Goal: Task Accomplishment & Management: Use online tool/utility

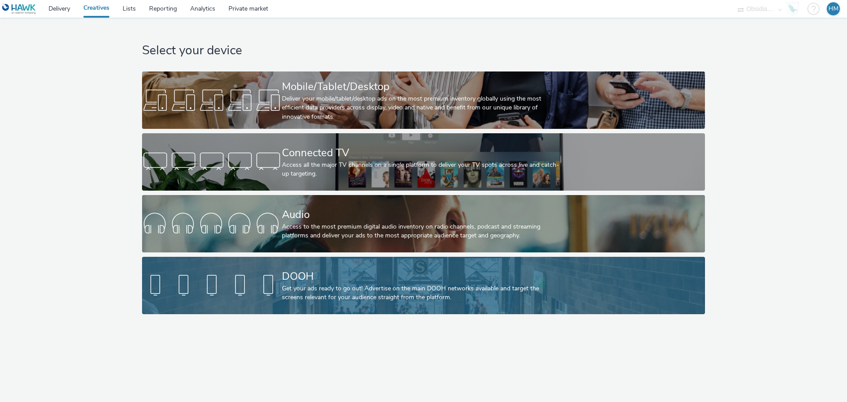
click at [372, 289] on div "Get your ads ready to go out! Advertise on the main DOOH networks available and…" at bounding box center [422, 293] width 280 height 18
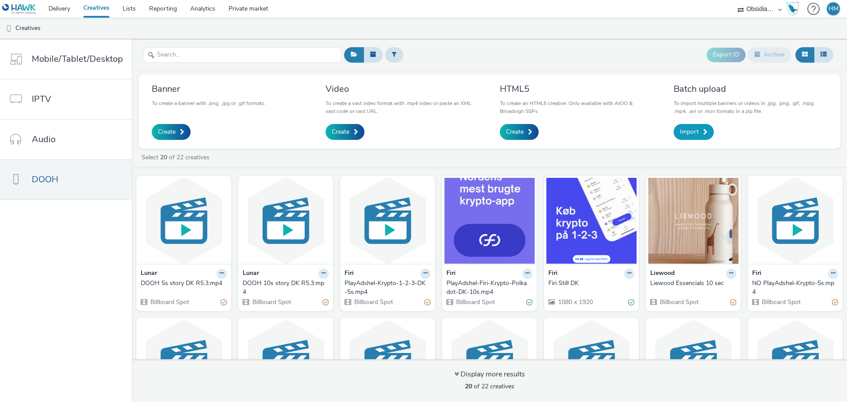
click at [700, 128] on link "Import" at bounding box center [694, 132] width 40 height 16
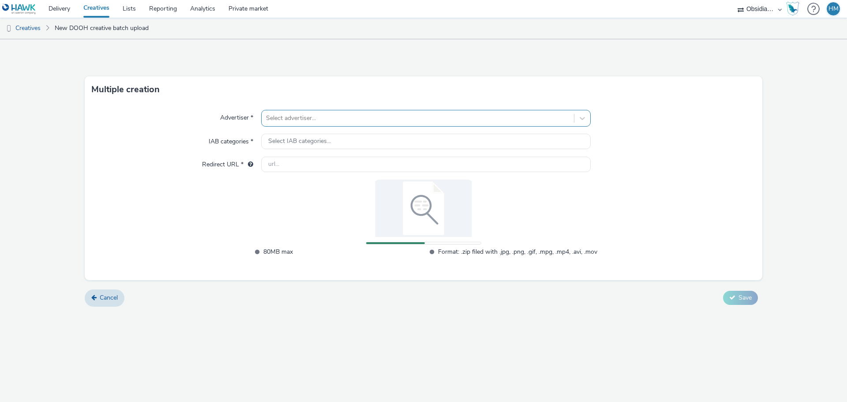
click at [490, 114] on div at bounding box center [418, 118] width 304 height 11
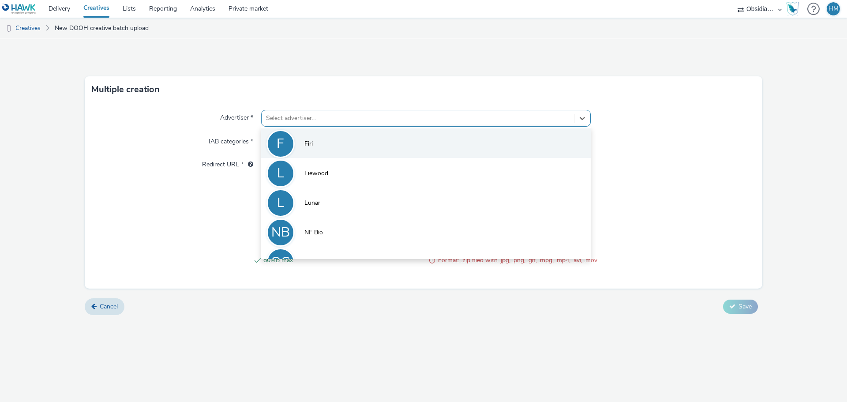
click at [346, 142] on li "F Firi" at bounding box center [426, 143] width 330 height 30
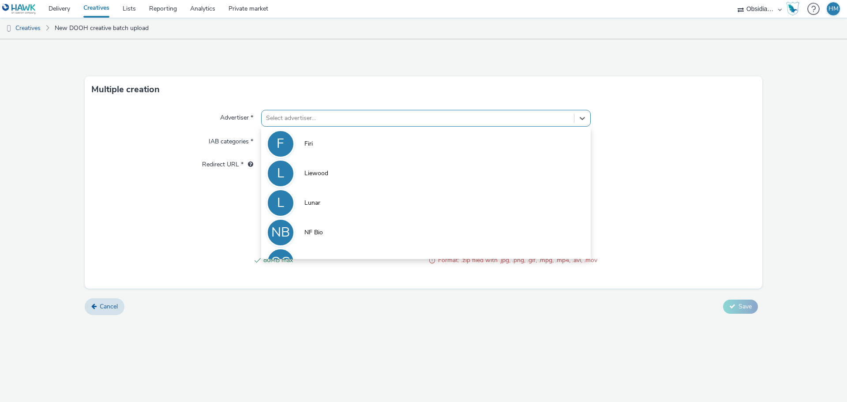
type input "http://firi.no"
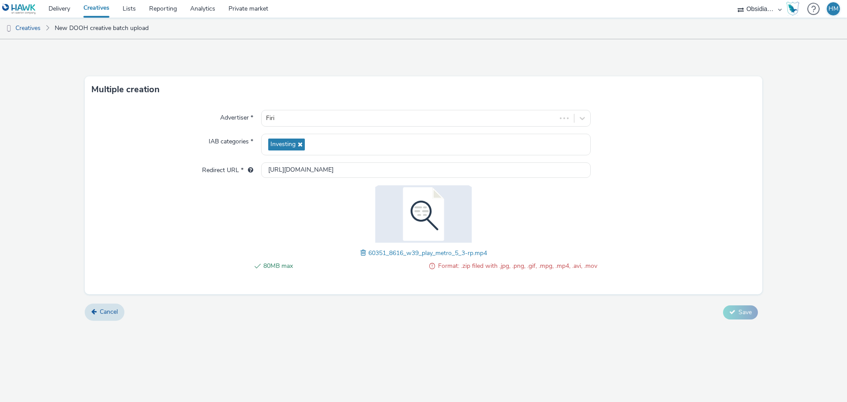
click at [364, 254] on span at bounding box center [365, 253] width 8 height 10
click at [741, 308] on span "Save" at bounding box center [745, 312] width 13 height 8
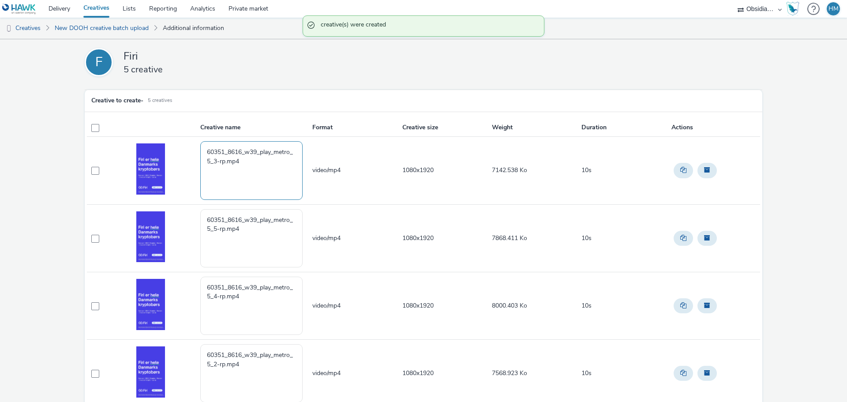
click at [203, 156] on textarea "60351_8616_w39_play_metro_5_3-rp.mp4" at bounding box center [251, 170] width 102 height 58
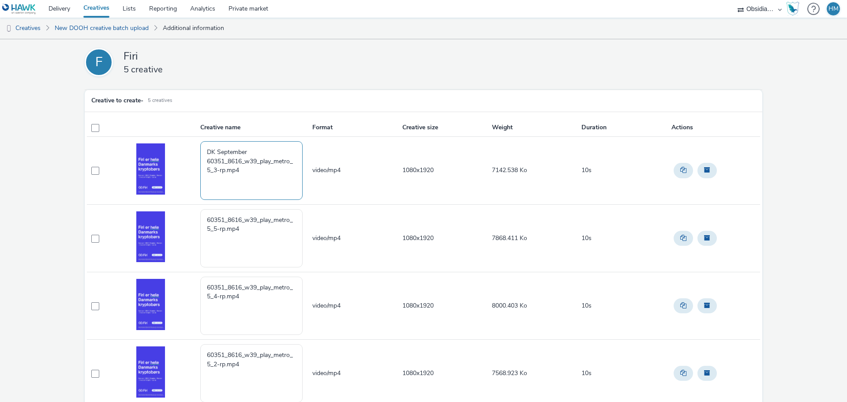
drag, startPoint x: 205, startPoint y: 159, endPoint x: 202, endPoint y: 146, distance: 14.1
click at [202, 146] on textarea "DK September 60351_8616_w39_play_metro_5_3-rp.mp4" at bounding box center [251, 170] width 102 height 58
type textarea "DK September 60351_8616_w39_play_metro_5_3-rp.mp4"
click at [204, 220] on textarea "60351_8616_w39_play_metro_5_5-rp.mp4" at bounding box center [251, 238] width 102 height 58
paste textarea "DK September"
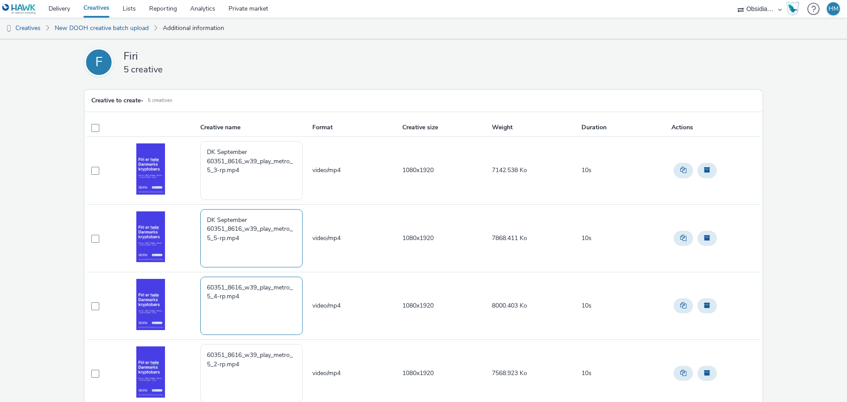
type textarea "DK September 60351_8616_w39_play_metro_5_5-rp.mp4"
click at [204, 290] on textarea "60351_8616_w39_play_metro_5_4-rp.mp4" at bounding box center [251, 306] width 102 height 58
paste textarea "DK September"
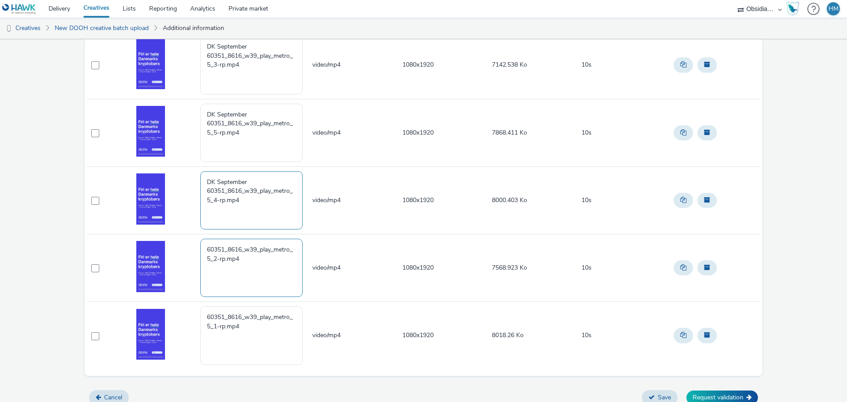
scroll to position [113, 0]
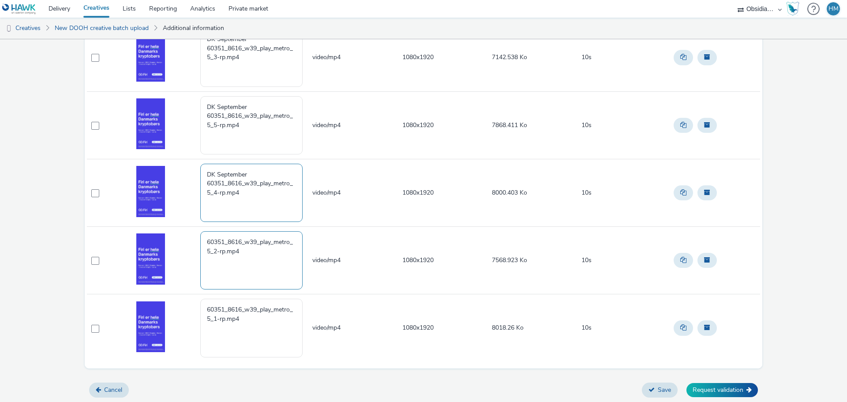
type textarea "DK September 60351_8616_w39_play_metro_5_4-rp.mp4"
click at [206, 239] on textarea "60351_8616_w39_play_metro_5_2-rp.mp4" at bounding box center [251, 260] width 102 height 58
paste textarea "DK September"
type textarea "DK September 60351_8616_w39_play_metro_5_2-rp.mp4"
click at [205, 305] on textarea "60351_8616_w39_play_metro_5_1-rp.mp4" at bounding box center [251, 328] width 102 height 58
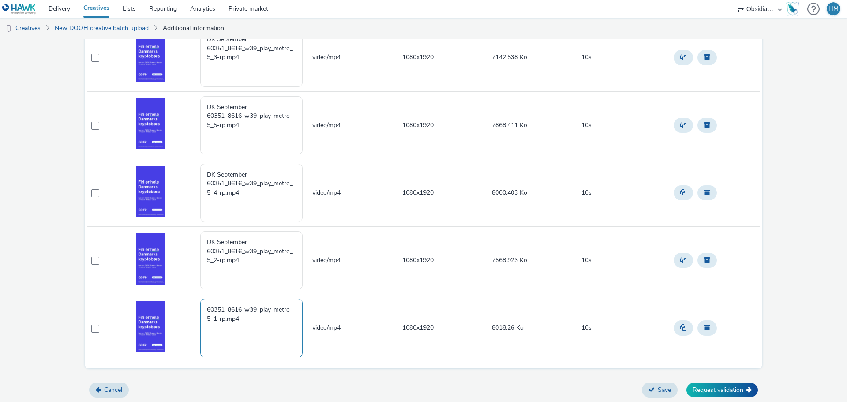
paste textarea "DK September"
type textarea "DK September 60351_8616_w39_play_metro_5_1-rp.mp4"
click at [719, 392] on button "Request validation" at bounding box center [722, 390] width 71 height 14
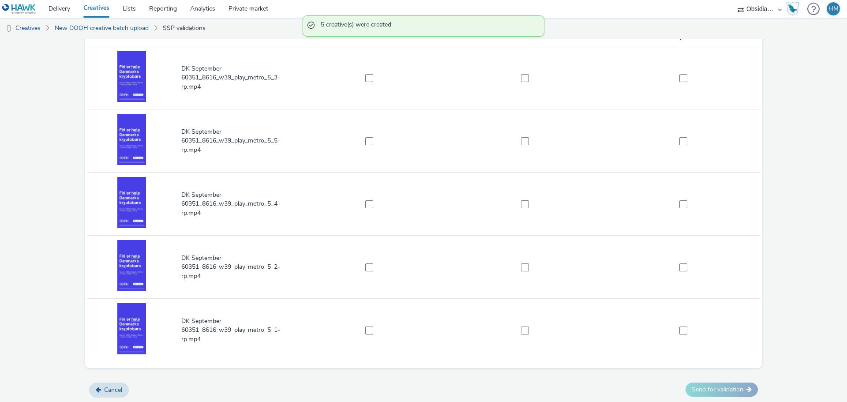
scroll to position [2, 0]
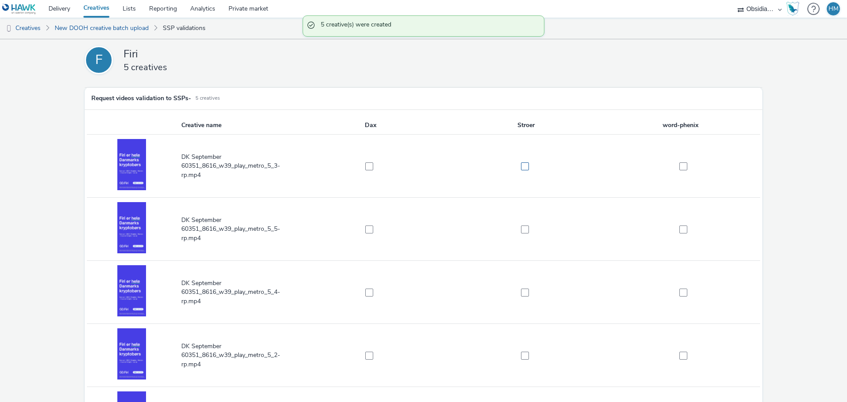
click at [524, 166] on span at bounding box center [525, 166] width 8 height 8
checkbox input "true"
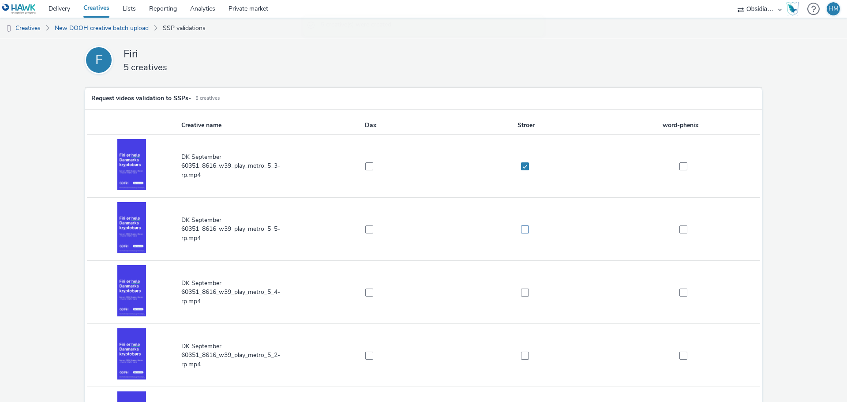
click at [521, 229] on span at bounding box center [525, 229] width 8 height 8
checkbox input "true"
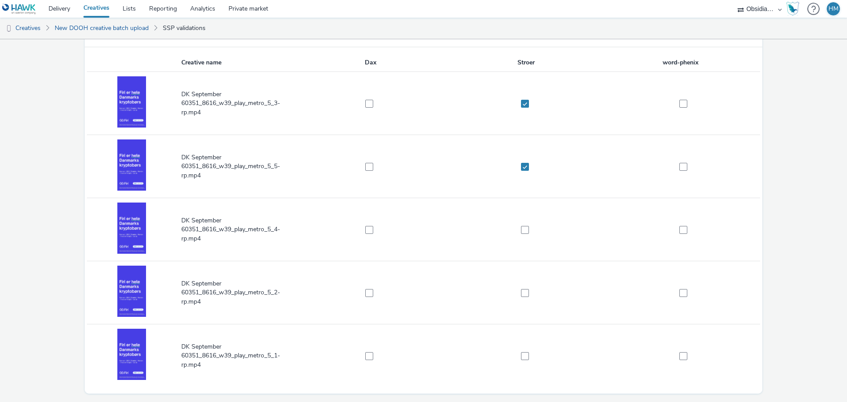
scroll to position [90, 0]
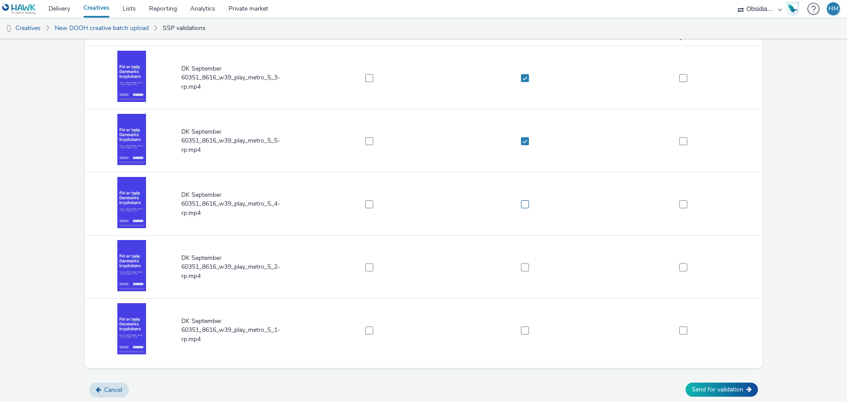
click at [523, 203] on span at bounding box center [525, 204] width 8 height 8
checkbox input "true"
click at [521, 270] on span at bounding box center [525, 267] width 8 height 8
checkbox input "true"
click at [522, 331] on span at bounding box center [525, 331] width 8 height 8
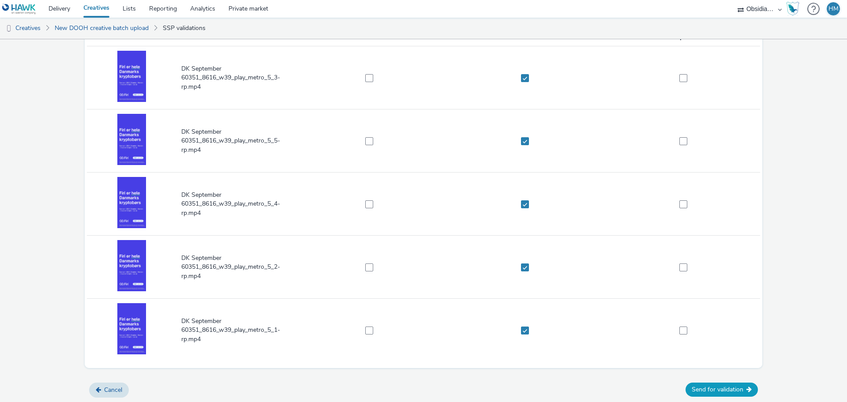
click at [732, 390] on button "Send for validation" at bounding box center [722, 390] width 72 height 14
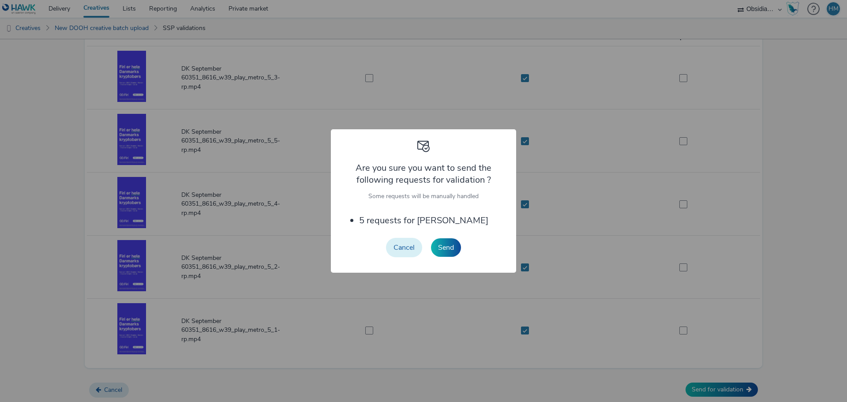
click at [402, 253] on button "Cancel" at bounding box center [404, 247] width 36 height 19
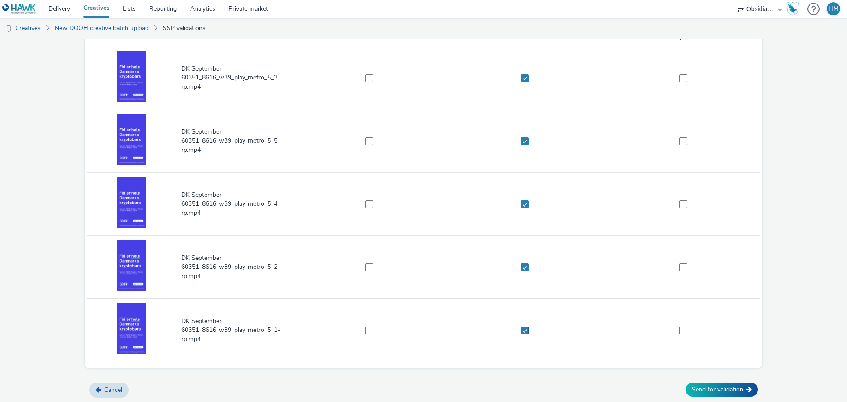
click at [527, 332] on label at bounding box center [522, 330] width 146 height 9
checkbox input "false"
click at [523, 266] on span at bounding box center [525, 267] width 8 height 8
checkbox input "false"
click at [523, 209] on td at bounding box center [526, 204] width 156 height 63
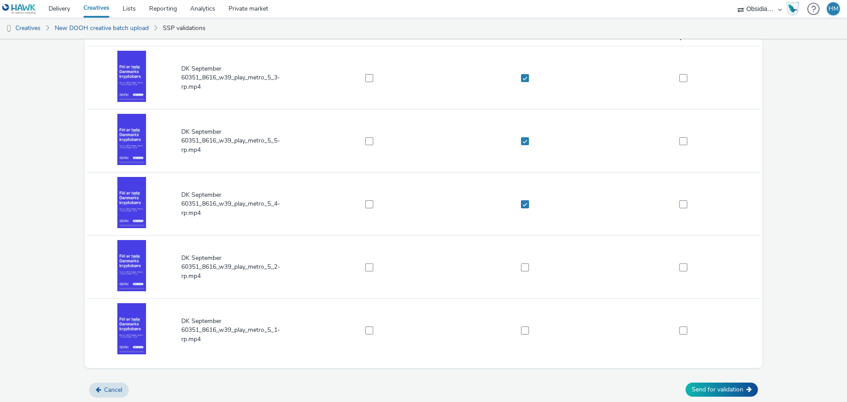
click at [522, 205] on span at bounding box center [525, 204] width 8 height 8
checkbox input "false"
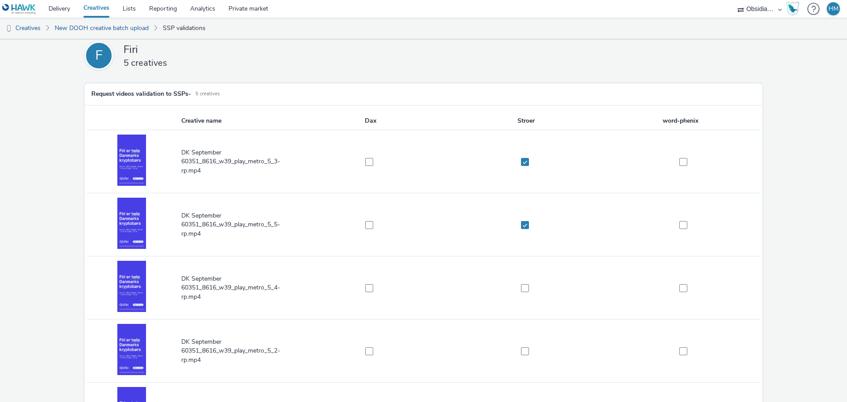
scroll to position [0, 0]
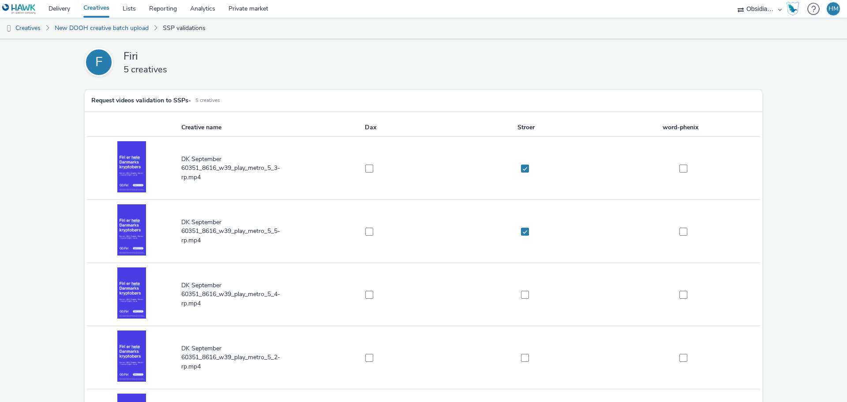
click at [523, 226] on td at bounding box center [526, 231] width 156 height 63
drag, startPoint x: 522, startPoint y: 229, endPoint x: 523, endPoint y: 199, distance: 29.6
click at [521, 229] on span at bounding box center [525, 232] width 8 height 8
checkbox input "false"
click at [521, 168] on span at bounding box center [525, 169] width 8 height 8
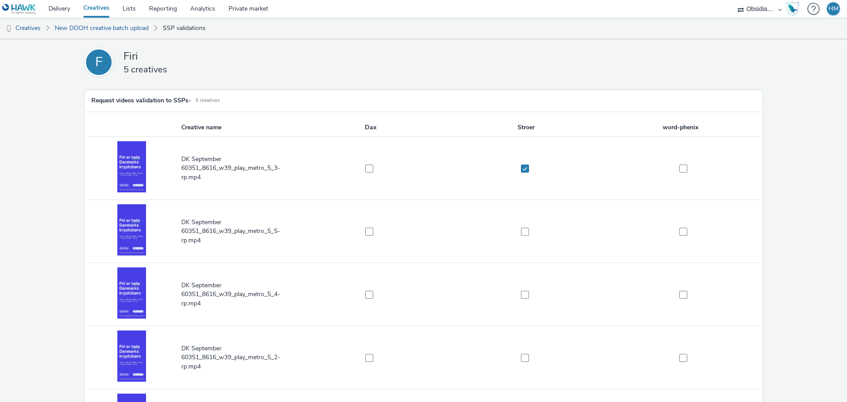
checkbox input "false"
click at [370, 167] on span at bounding box center [369, 169] width 8 height 8
checkbox input "true"
click at [369, 232] on span at bounding box center [369, 232] width 8 height 8
checkbox input "true"
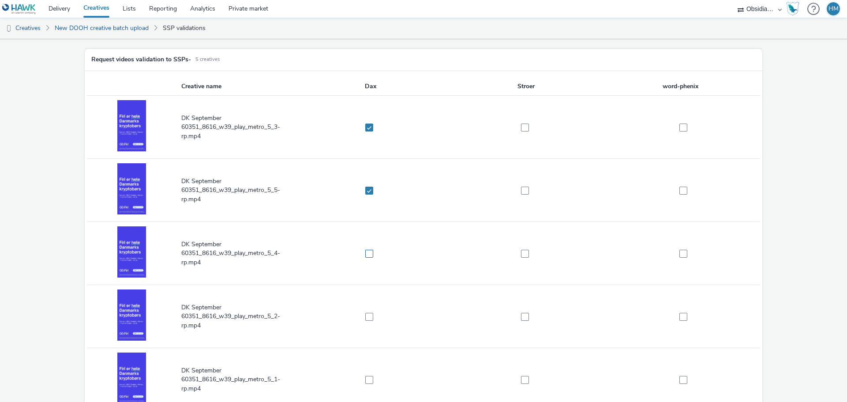
scroll to position [90, 0]
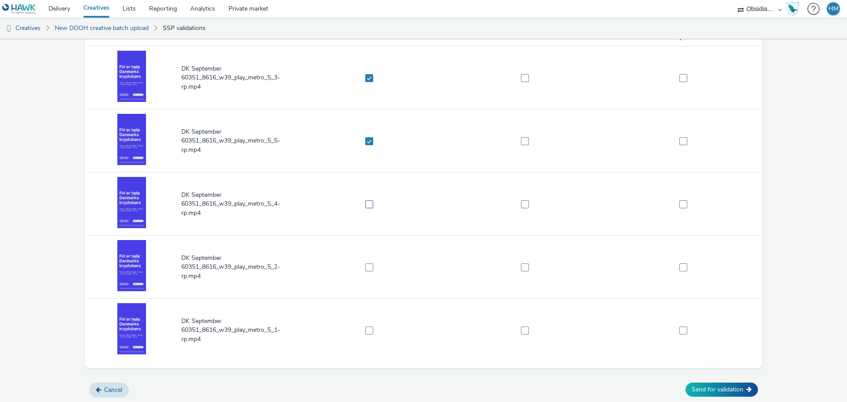
click at [369, 205] on span at bounding box center [369, 204] width 8 height 8
checkbox input "true"
drag, startPoint x: 364, startPoint y: 269, endPoint x: 368, endPoint y: 288, distance: 19.3
click at [365, 269] on span at bounding box center [369, 267] width 8 height 8
checkbox input "true"
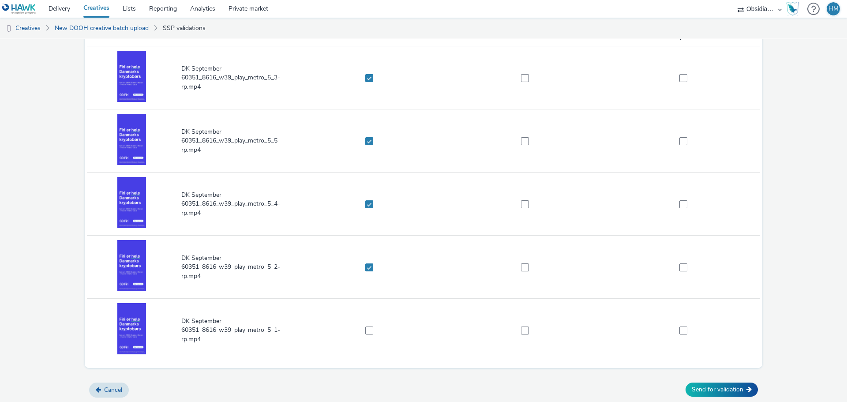
click at [366, 325] on td at bounding box center [371, 330] width 156 height 63
click at [364, 337] on td at bounding box center [371, 330] width 156 height 63
click at [369, 329] on span at bounding box center [369, 331] width 8 height 8
checkbox input "true"
click at [731, 393] on button "Send for validation" at bounding box center [722, 390] width 72 height 14
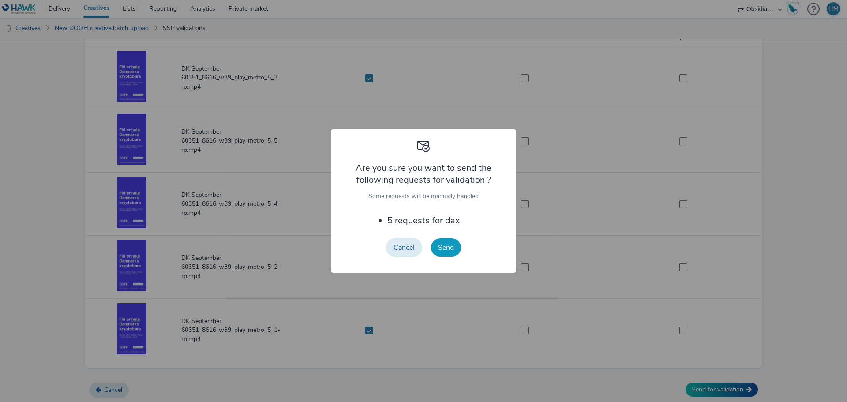
click at [440, 252] on button "Send" at bounding box center [446, 247] width 30 height 19
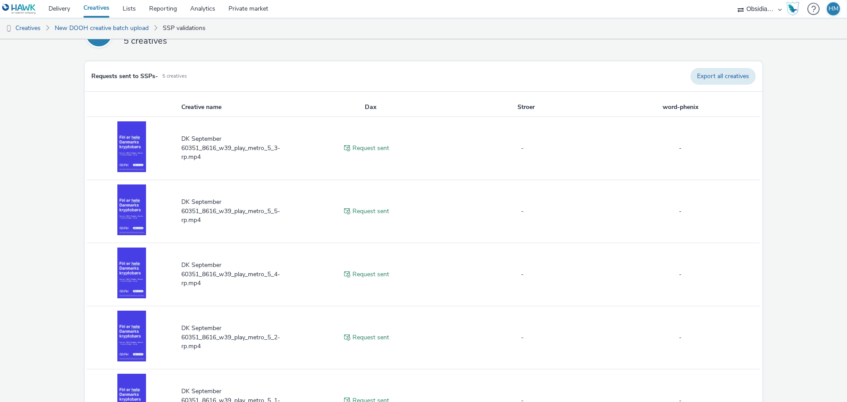
scroll to position [99, 0]
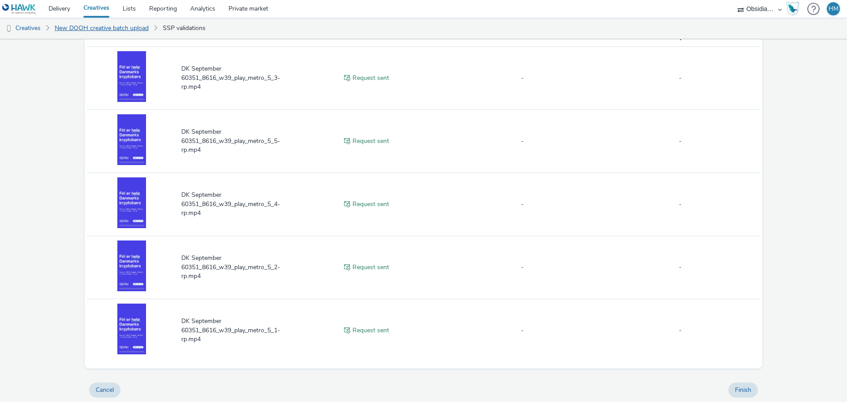
click at [127, 28] on link "New DOOH creative batch upload" at bounding box center [101, 28] width 103 height 21
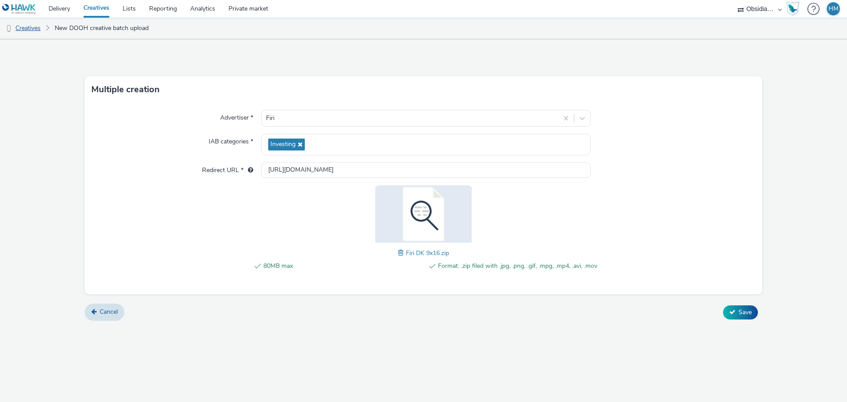
click at [35, 25] on link "Creatives" at bounding box center [22, 28] width 45 height 21
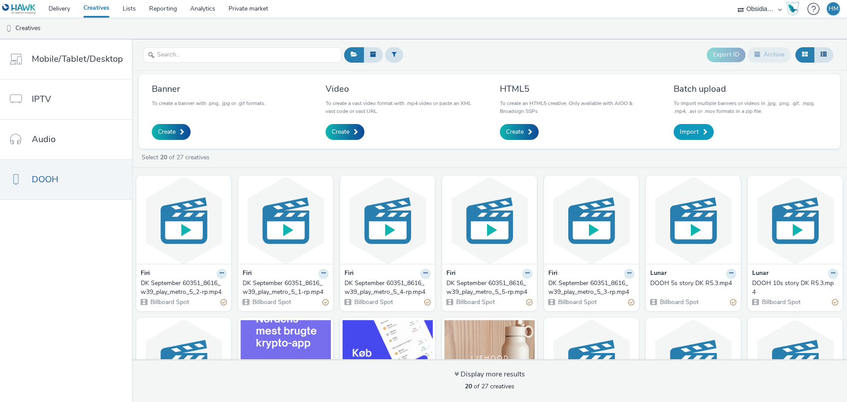
click at [696, 131] on span "Import" at bounding box center [689, 132] width 19 height 9
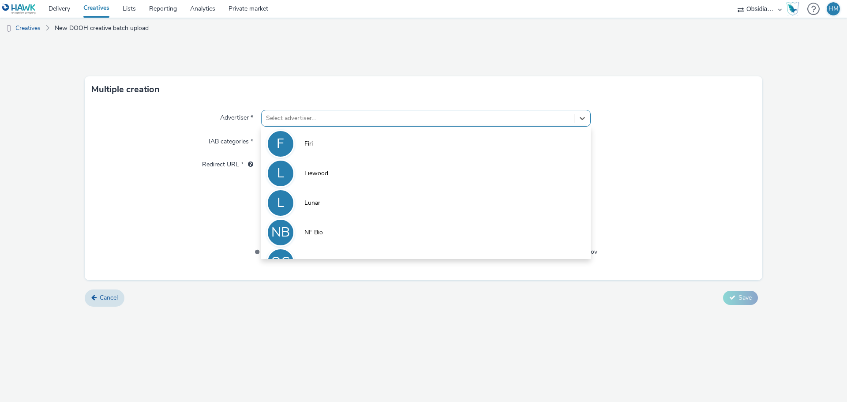
click at [430, 120] on div at bounding box center [418, 118] width 304 height 11
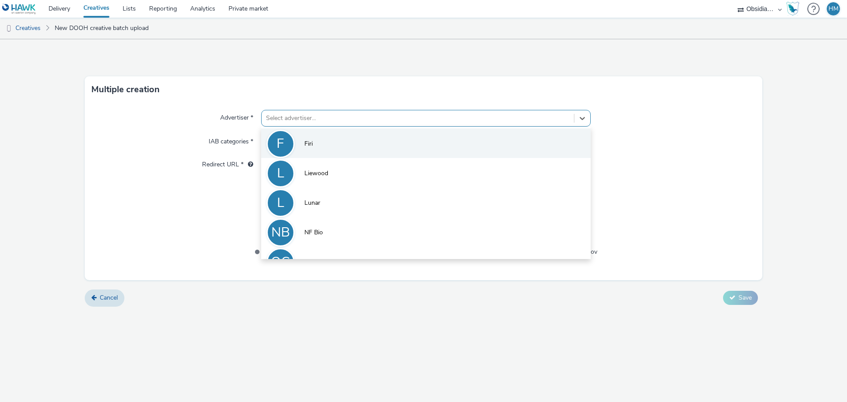
click at [400, 148] on li "F Firi" at bounding box center [426, 143] width 330 height 30
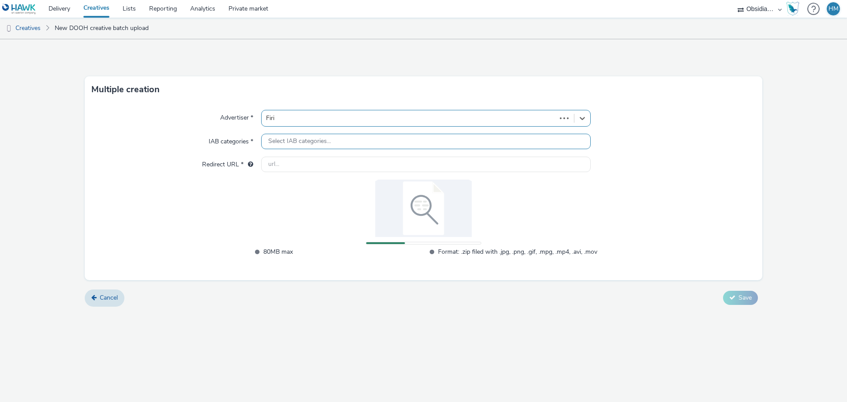
type input "http://firi.no"
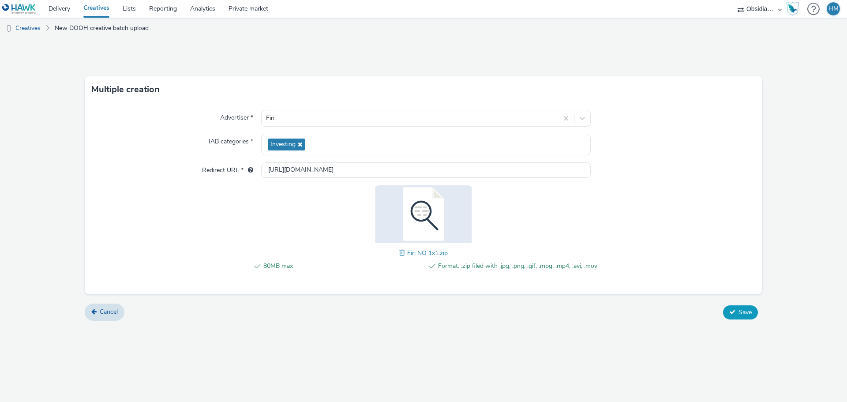
click at [742, 312] on span "Save" at bounding box center [745, 312] width 13 height 8
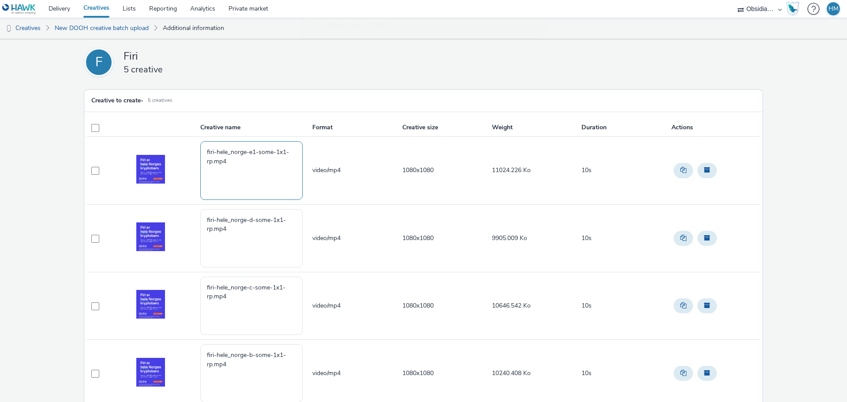
click at [205, 154] on textarea "firi-hele_norge-e1-some-1x1-rp.mp4" at bounding box center [251, 170] width 102 height 58
drag, startPoint x: 249, startPoint y: 152, endPoint x: 201, endPoint y: 148, distance: 48.2
click at [201, 148] on textarea "NO September firi-hele_norge-e1-some-1x1-rp.mp4" at bounding box center [251, 170] width 102 height 58
click at [245, 150] on textarea "NO September firi-hele_norge-e1-some-1x1-rp.mp4" at bounding box center [251, 170] width 102 height 58
drag, startPoint x: 248, startPoint y: 153, endPoint x: 155, endPoint y: 153, distance: 92.7
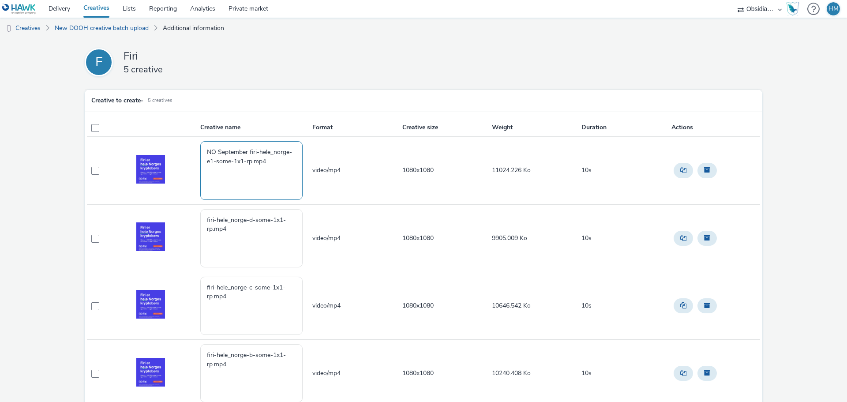
click at [155, 153] on tr "NO September firi-hele_norge-e1-some-1x1-rp.mp4 video/mp4 1080x1080 11024.226 K…" at bounding box center [423, 171] width 673 height 68
type textarea "NO September firi-hele_norge-e1-some-1x1-rp.mp4"
click at [203, 219] on textarea "firi-hele_norge-d-some-1x1-rp.mp4" at bounding box center [251, 238] width 102 height 58
paste textarea "NO September"
type textarea "NO September firi-hele_norge-d-some-1x1-rp.mp4"
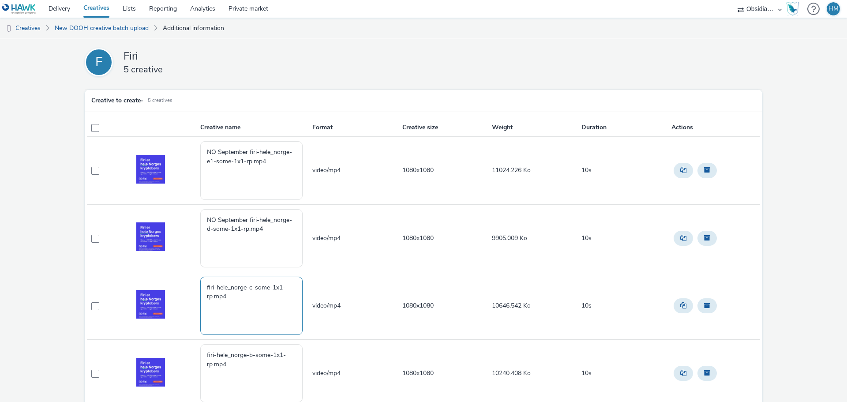
click at [203, 288] on textarea "firi-hele_norge-c-some-1x1-rp.mp4" at bounding box center [251, 306] width 102 height 58
paste textarea "NO September"
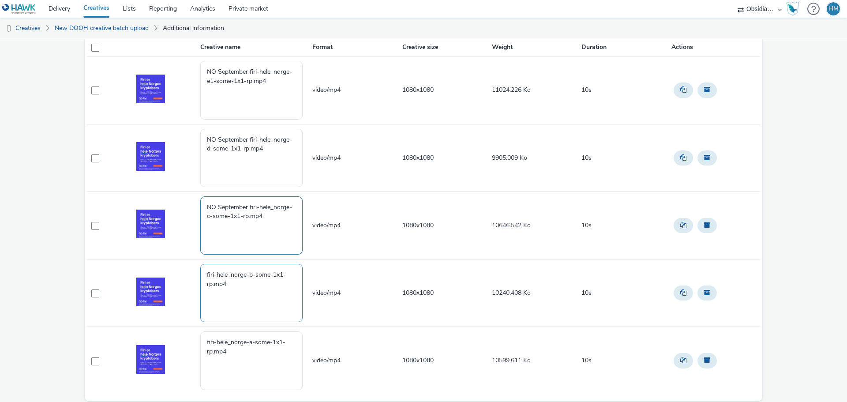
scroll to position [88, 0]
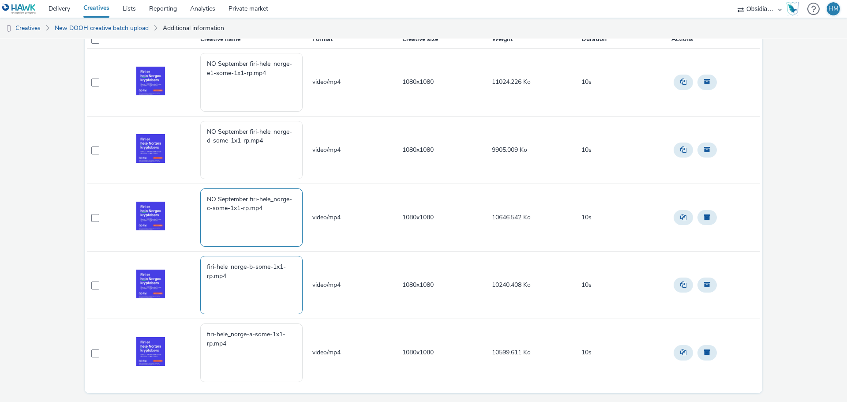
type textarea "NO September firi-hele_norge-c-some-1x1-rp.mp4"
click at [203, 270] on textarea "firi-hele_norge-b-some-1x1-rp.mp4" at bounding box center [251, 285] width 102 height 58
paste textarea "NO September"
type textarea "NO September firi-hele_norge-b-some-1x1-rp.mp4"
click at [203, 334] on textarea "firi-hele_norge-a-some-1x1-rp.mp4" at bounding box center [251, 352] width 102 height 58
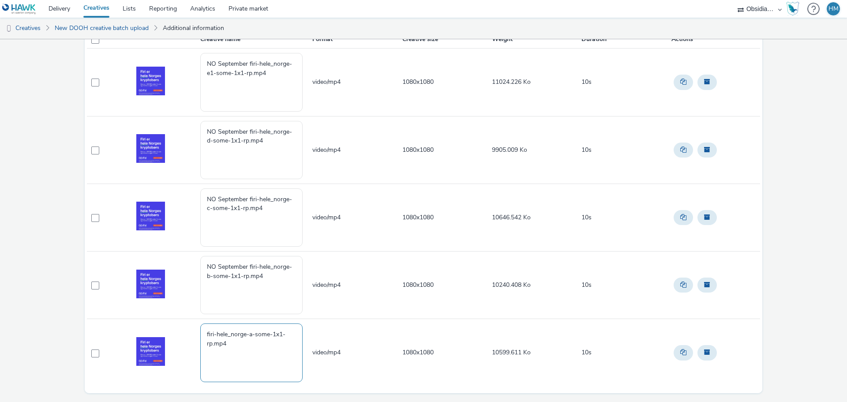
paste textarea "NO September"
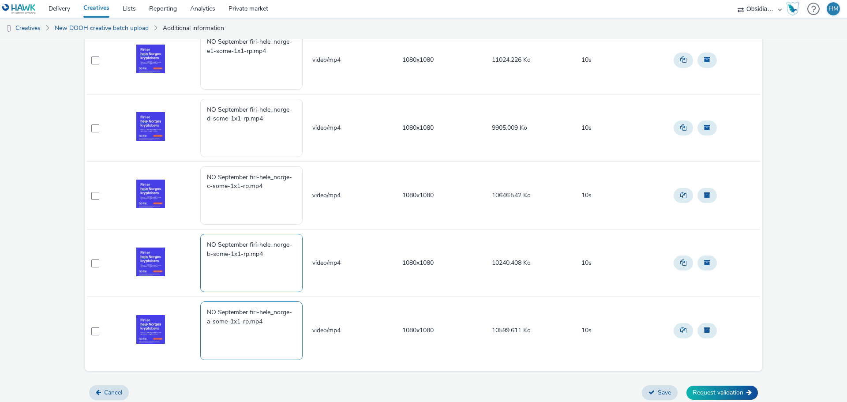
scroll to position [113, 0]
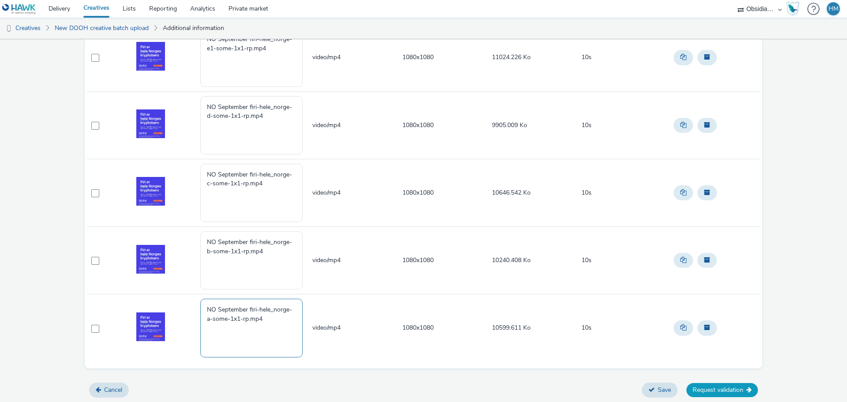
type textarea "NO September firi-hele_norge-a-some-1x1-rp.mp4"
click at [715, 391] on button "Request validation" at bounding box center [722, 390] width 71 height 14
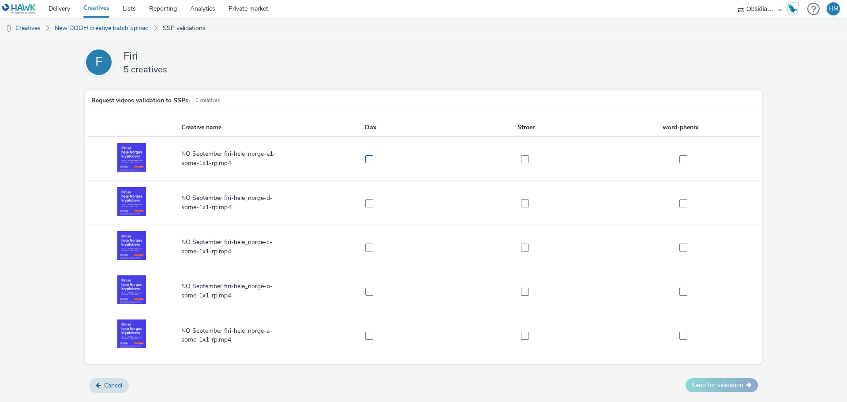
click at [364, 162] on label at bounding box center [366, 158] width 146 height 9
checkbox input "true"
click at [366, 201] on span at bounding box center [369, 203] width 8 height 8
checkbox input "true"
click at [366, 244] on span at bounding box center [369, 248] width 8 height 8
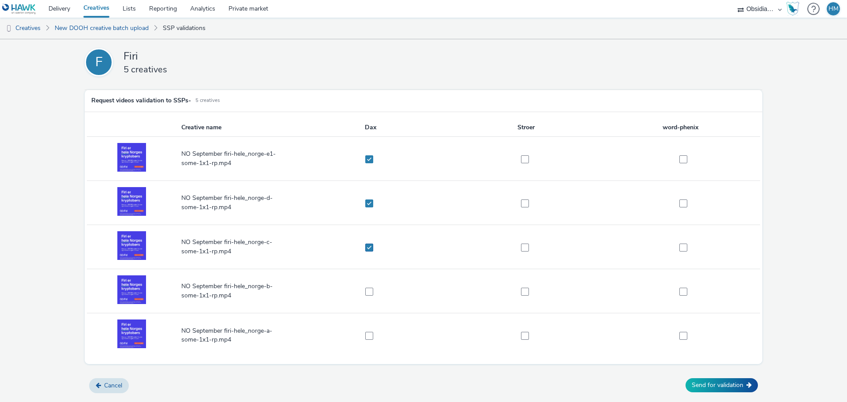
checkbox input "true"
click at [368, 292] on span at bounding box center [369, 292] width 8 height 8
checkbox input "true"
click at [368, 335] on span at bounding box center [369, 336] width 8 height 8
checkbox input "true"
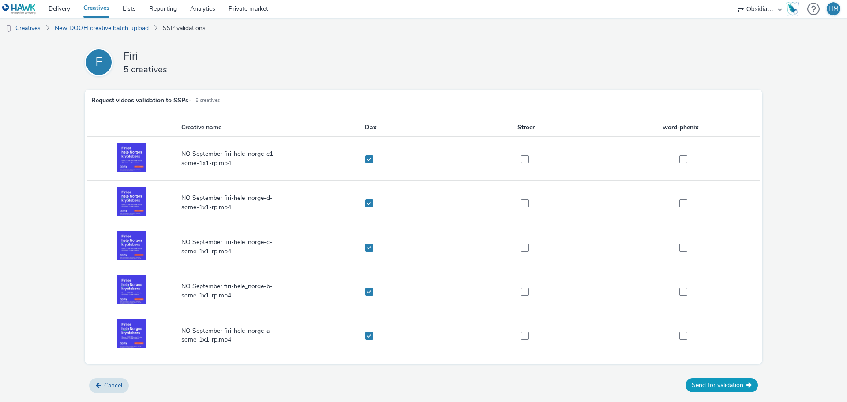
click at [748, 384] on icon at bounding box center [749, 385] width 5 height 6
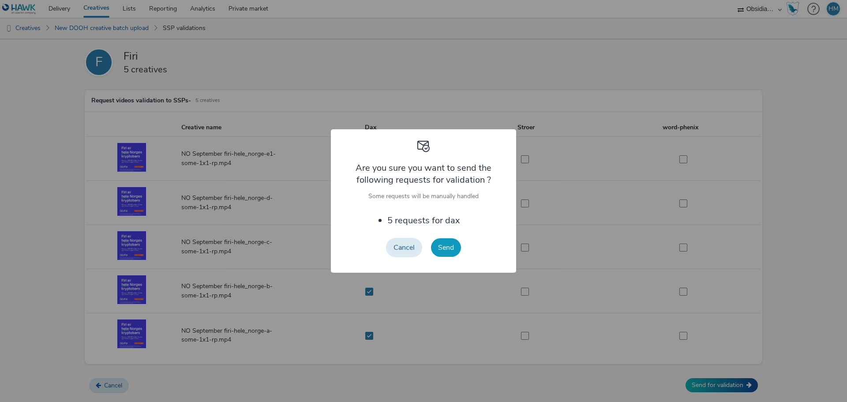
click at [455, 250] on button "Send" at bounding box center [446, 247] width 30 height 19
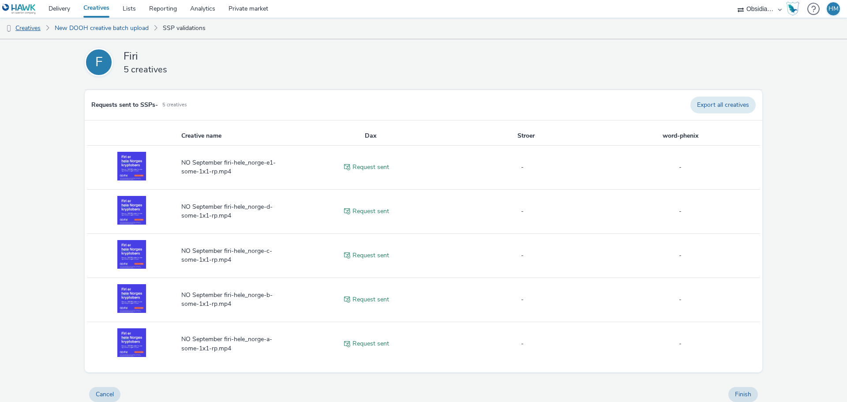
click at [39, 29] on link "Creatives" at bounding box center [22, 28] width 45 height 21
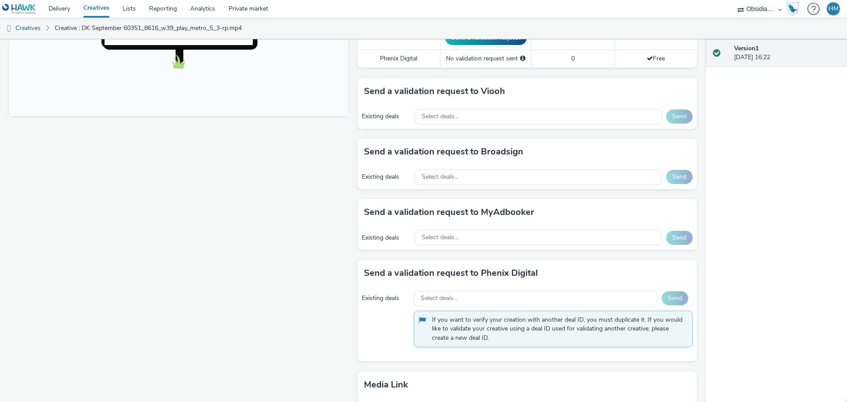
scroll to position [353, 0]
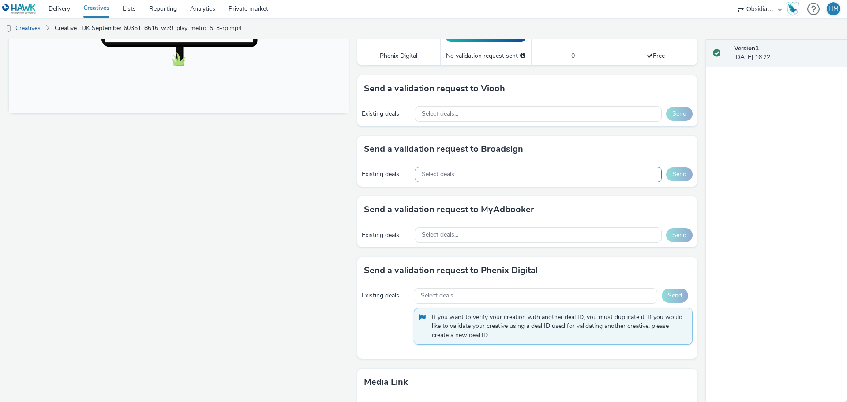
click at [493, 178] on div "Select deals..." at bounding box center [538, 174] width 247 height 15
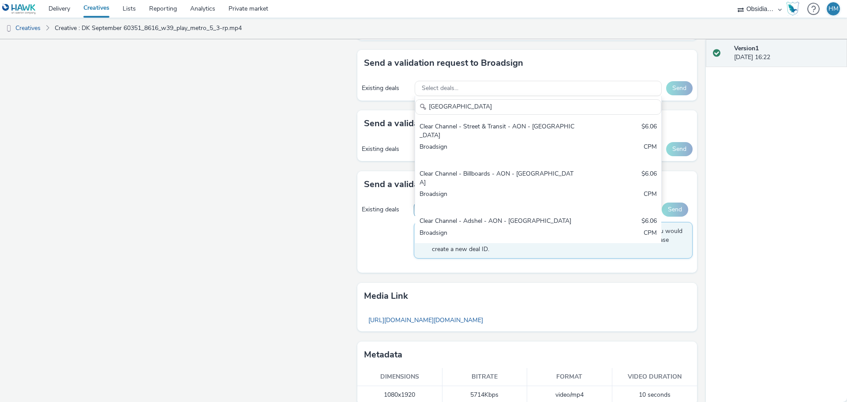
scroll to position [441, 0]
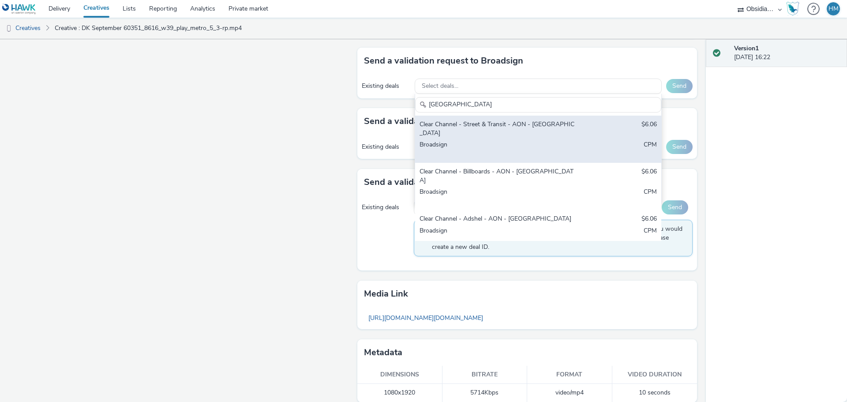
type input "[GEOGRAPHIC_DATA]"
click at [519, 140] on div "Broadsign" at bounding box center [498, 149] width 157 height 18
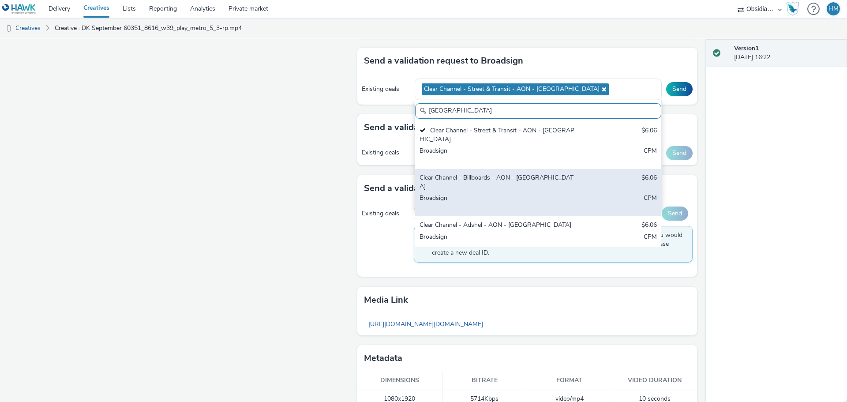
click at [511, 194] on div "Broadsign" at bounding box center [498, 203] width 157 height 18
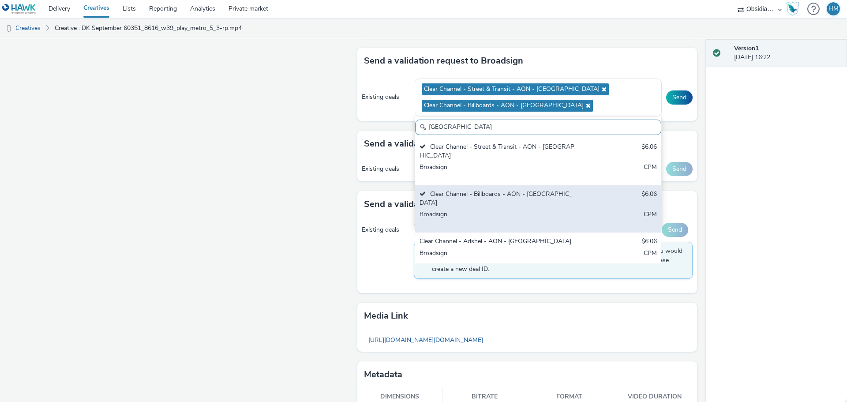
click at [503, 237] on div "Clear Channel - Adshel - AON - [GEOGRAPHIC_DATA]" at bounding box center [498, 242] width 157 height 10
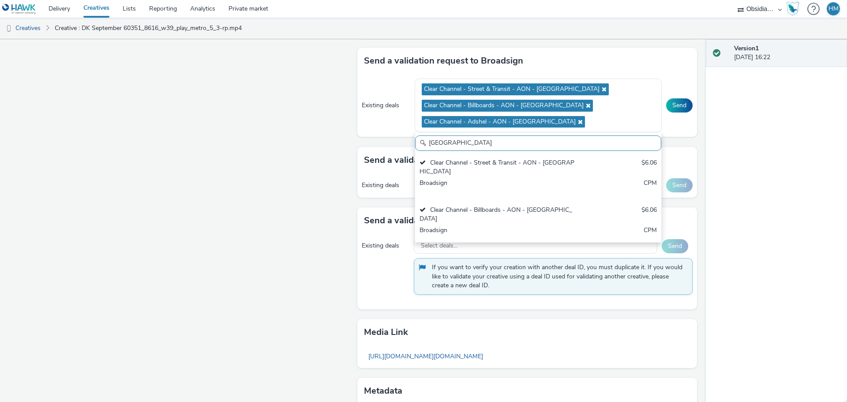
scroll to position [4, 0]
click at [359, 130] on div "Existing deals Clear Channel - Street & Transit - AON - [GEOGRAPHIC_DATA] Clear…" at bounding box center [527, 105] width 340 height 63
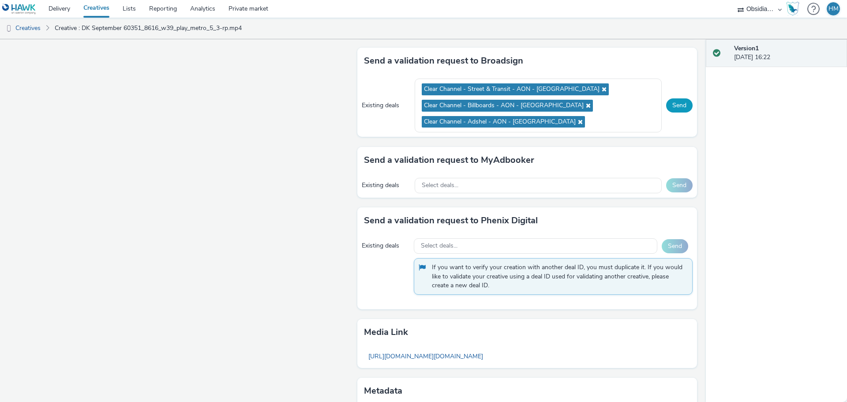
click at [669, 105] on button "Send" at bounding box center [679, 105] width 26 height 14
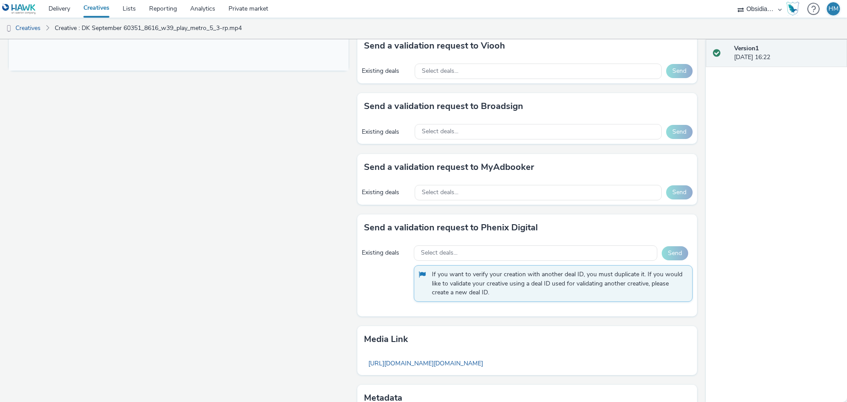
scroll to position [309, 0]
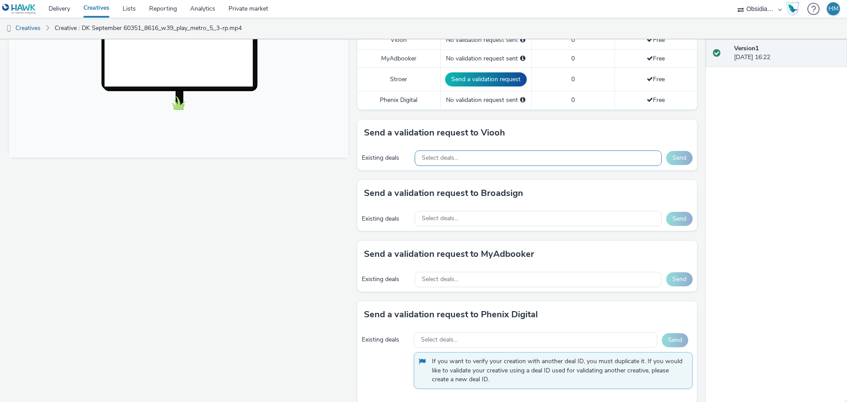
click at [525, 158] on div "Select deals..." at bounding box center [538, 157] width 247 height 15
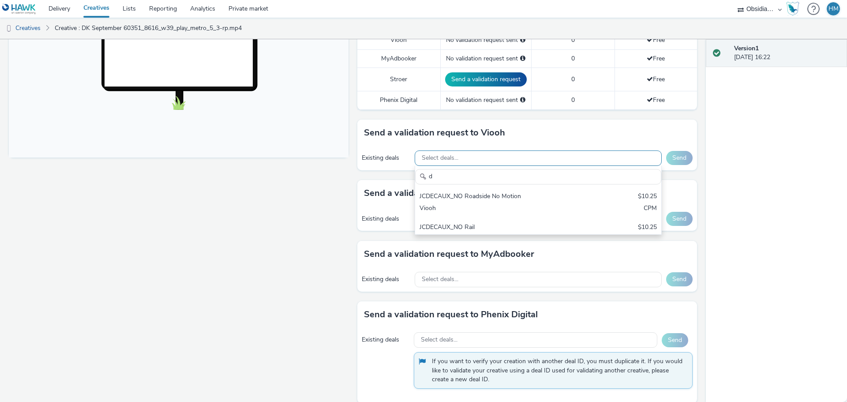
scroll to position [0, 0]
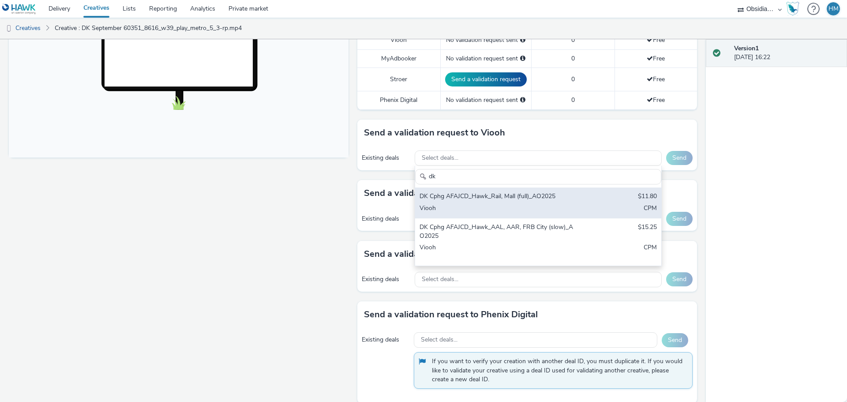
type input "dk"
click at [507, 206] on div "Viooh" at bounding box center [498, 209] width 157 height 10
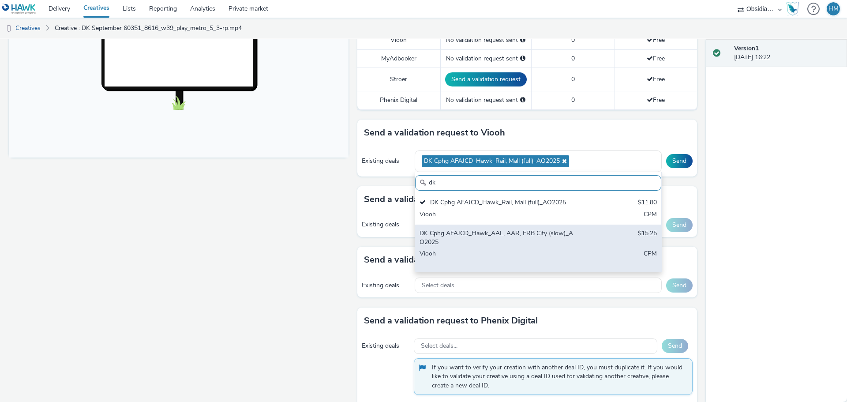
click at [511, 252] on div "Viooh" at bounding box center [498, 258] width 157 height 18
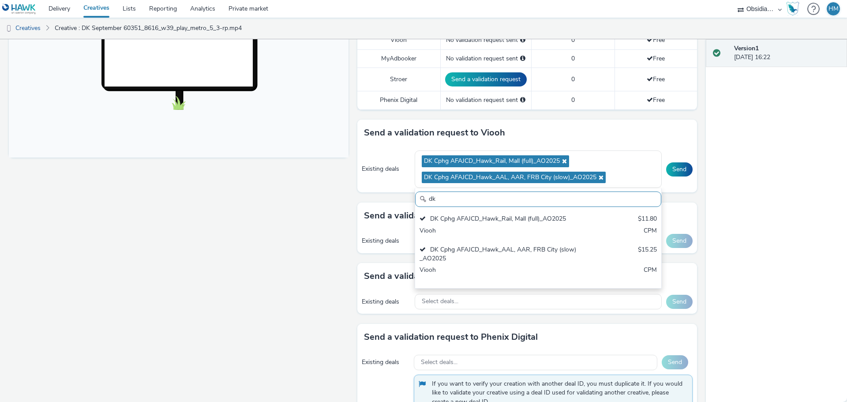
click at [644, 134] on div "Send a validation request to Viooh" at bounding box center [527, 133] width 340 height 26
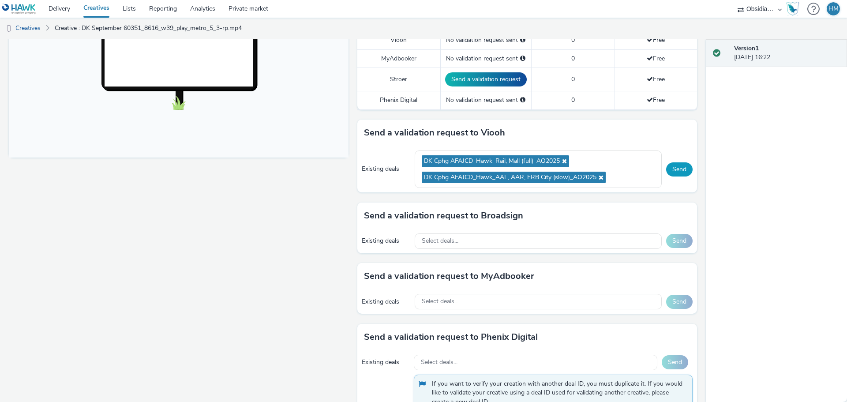
click at [672, 173] on button "Send" at bounding box center [679, 169] width 26 height 14
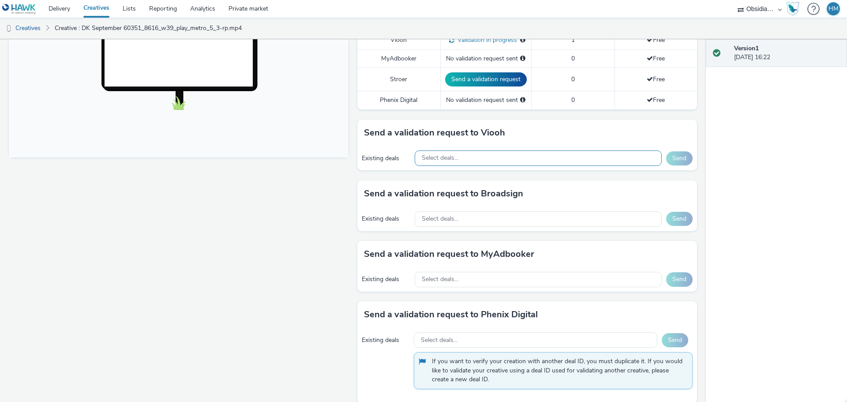
click at [504, 160] on div "Select deals..." at bounding box center [538, 157] width 247 height 15
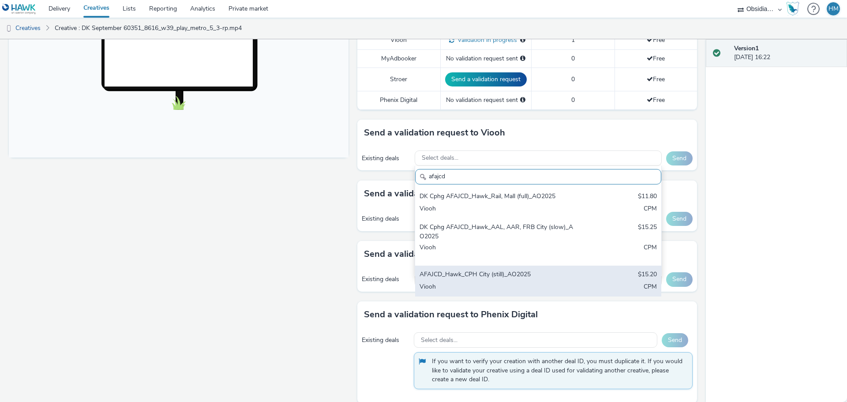
type input "afajcd"
click at [539, 280] on div "AFAJCD_Hawk_CPH City (still)_AO2025" at bounding box center [498, 275] width 157 height 10
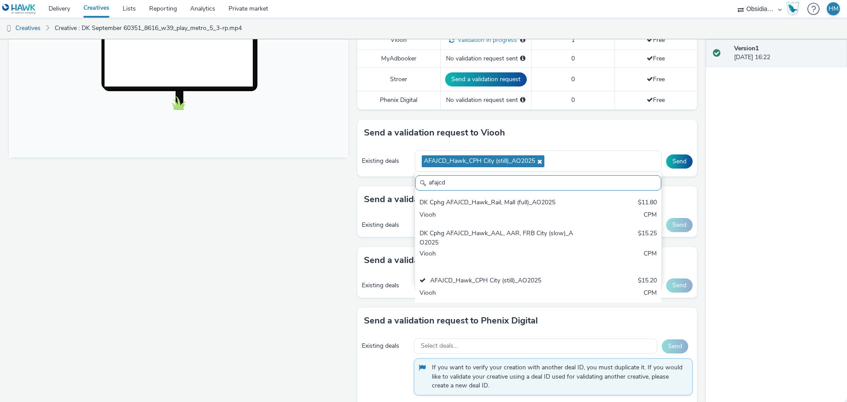
click at [595, 138] on div "Send a validation request to Viooh" at bounding box center [527, 133] width 340 height 26
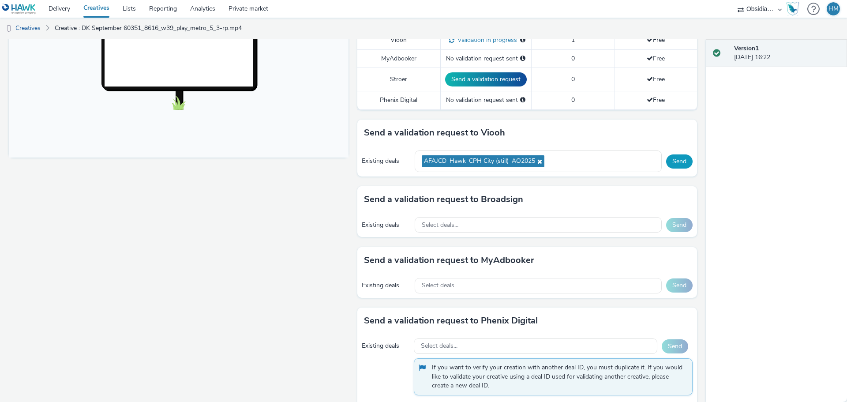
click at [671, 163] on button "Send" at bounding box center [679, 161] width 26 height 14
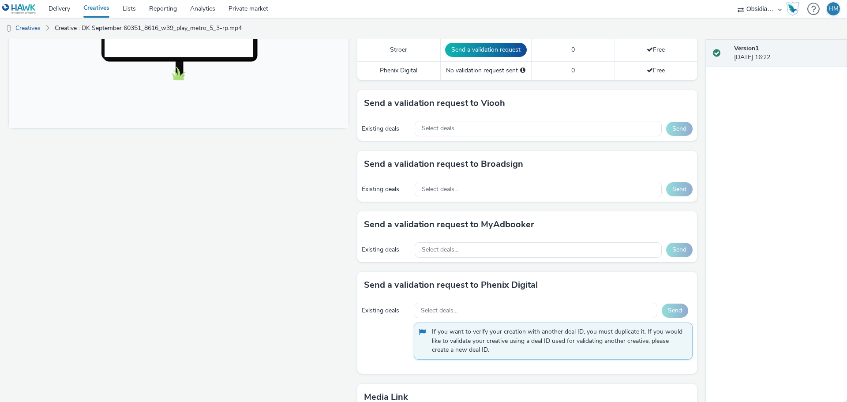
scroll to position [353, 0]
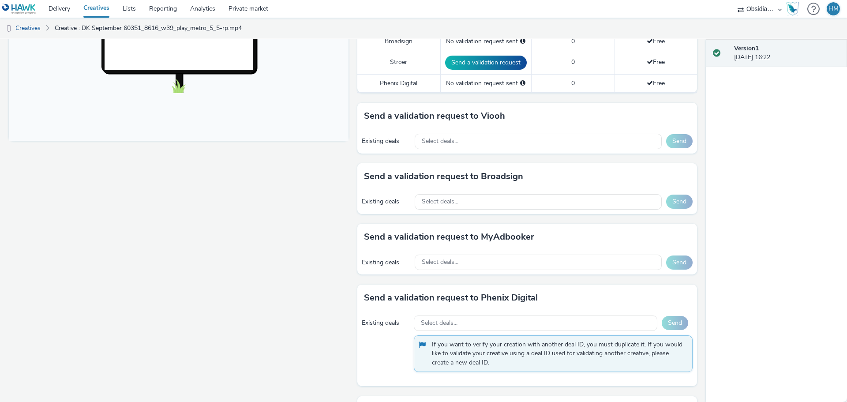
scroll to position [353, 0]
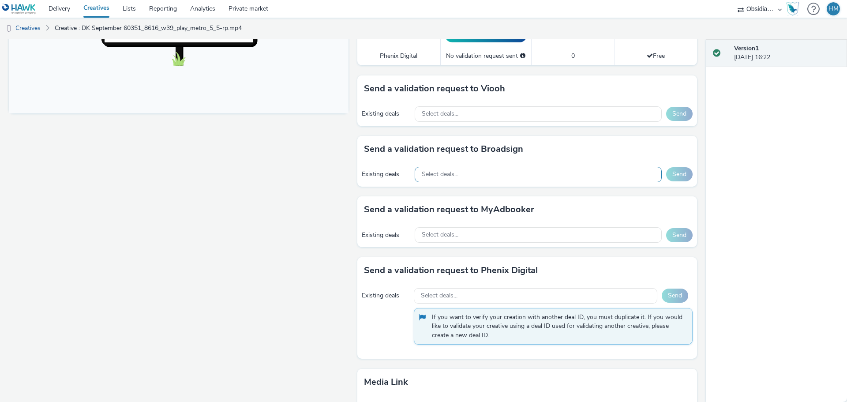
click at [523, 170] on div "Select deals..." at bounding box center [538, 174] width 247 height 15
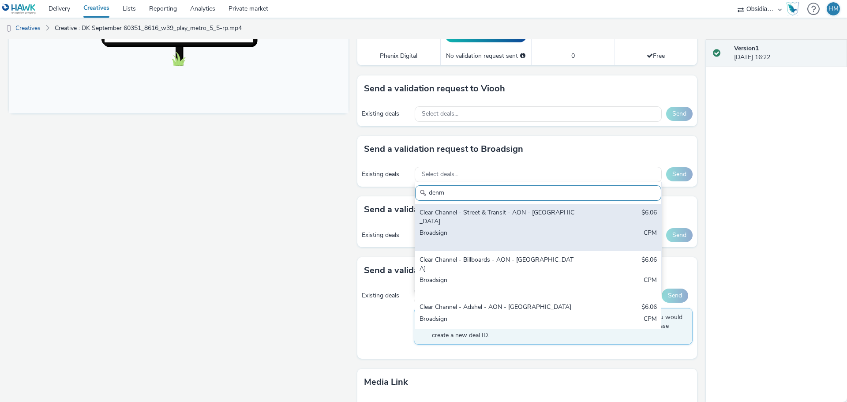
type input "denm"
click at [536, 217] on div "Clear Channel - Street & Transit - AON - [GEOGRAPHIC_DATA]" at bounding box center [498, 217] width 157 height 18
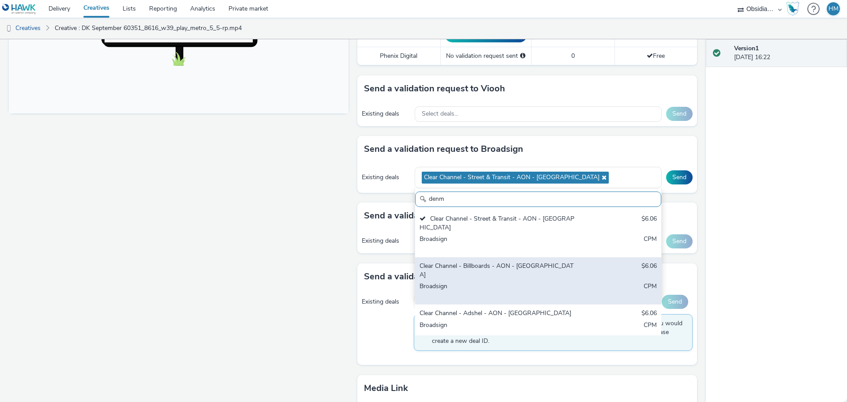
click at [548, 257] on div "Clear Channel - Billboards - AON - Denmark $6.06 Broadsign CPM" at bounding box center [538, 280] width 246 height 47
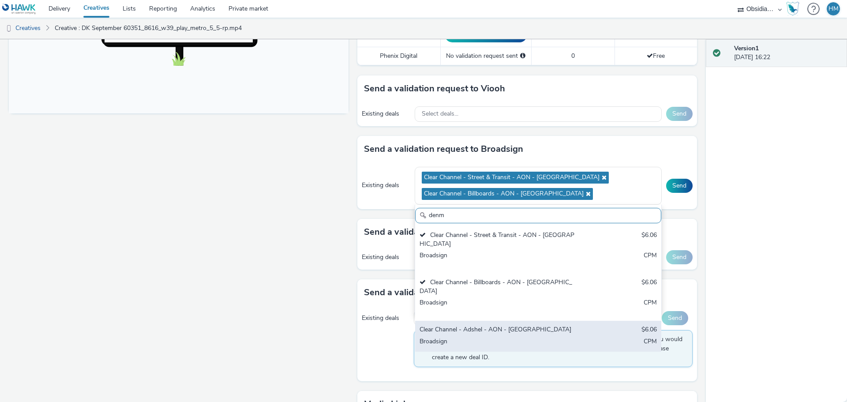
click at [535, 325] on div "Clear Channel - Adshel - AON - [GEOGRAPHIC_DATA]" at bounding box center [498, 330] width 157 height 10
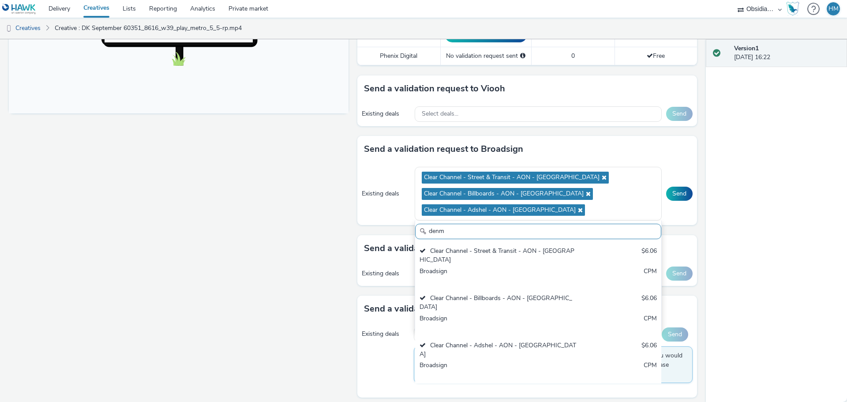
click at [658, 150] on div "Send a validation request to Broadsign" at bounding box center [527, 149] width 340 height 26
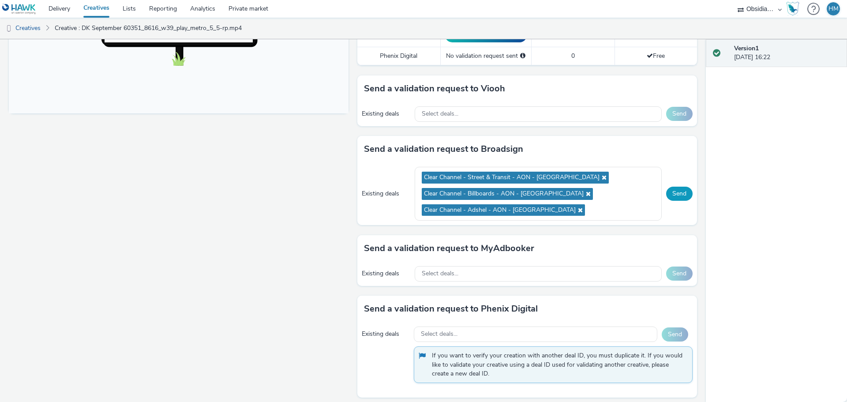
click at [676, 196] on button "Send" at bounding box center [679, 194] width 26 height 14
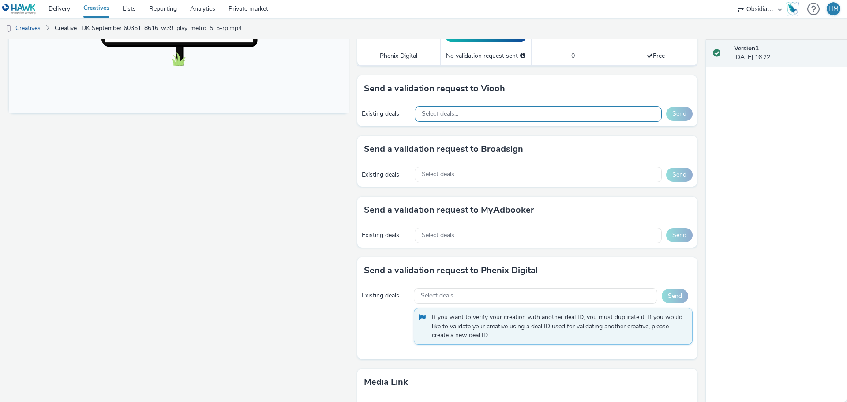
click at [476, 115] on div "Select deals..." at bounding box center [538, 113] width 247 height 15
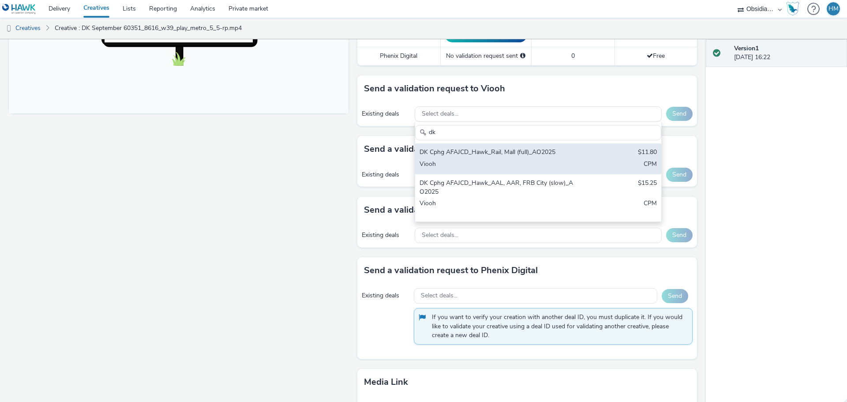
type input "dk"
drag, startPoint x: 477, startPoint y: 162, endPoint x: 479, endPoint y: 177, distance: 14.6
click at [478, 163] on div "Viooh" at bounding box center [498, 165] width 157 height 10
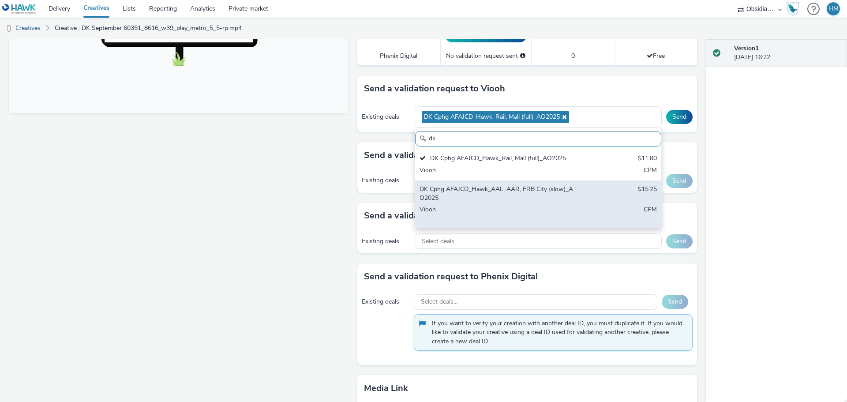
click at [479, 204] on div "DK Cphg AFAJCD_Hawk_AAL, AAR, FRB City (slow)_AO2025 $15.25 Viooh CPM" at bounding box center [538, 203] width 246 height 47
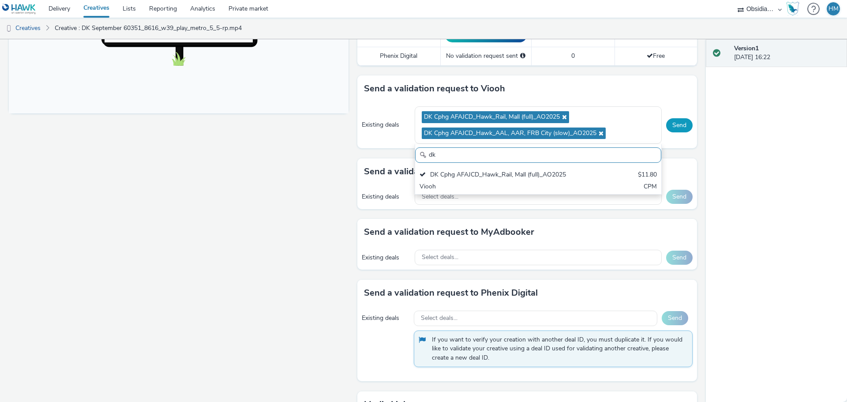
click at [676, 120] on button "Send" at bounding box center [679, 125] width 26 height 14
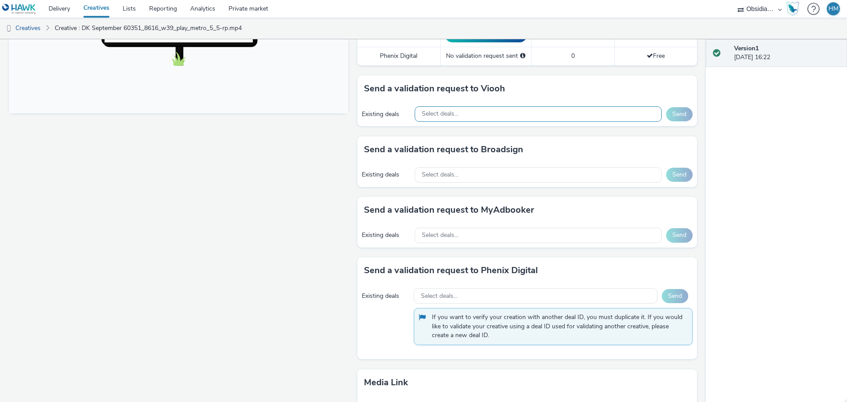
click at [508, 115] on div "Select deals..." at bounding box center [538, 113] width 247 height 15
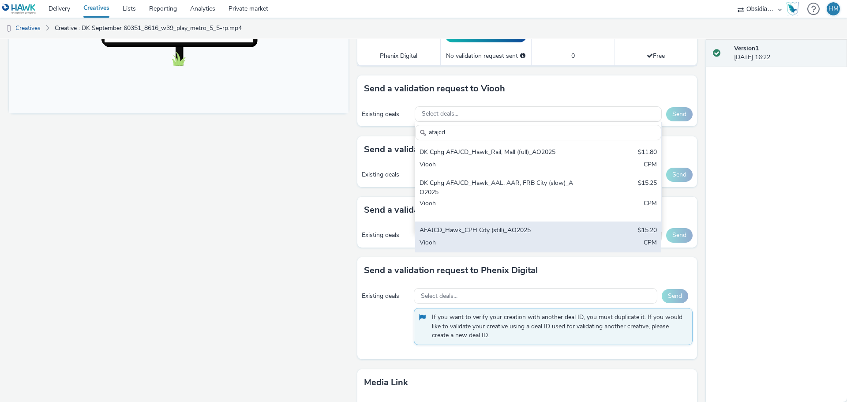
type input "afajcd"
click at [484, 234] on div "AFAJCD_Hawk_CPH City (still)_AO2025" at bounding box center [498, 231] width 157 height 10
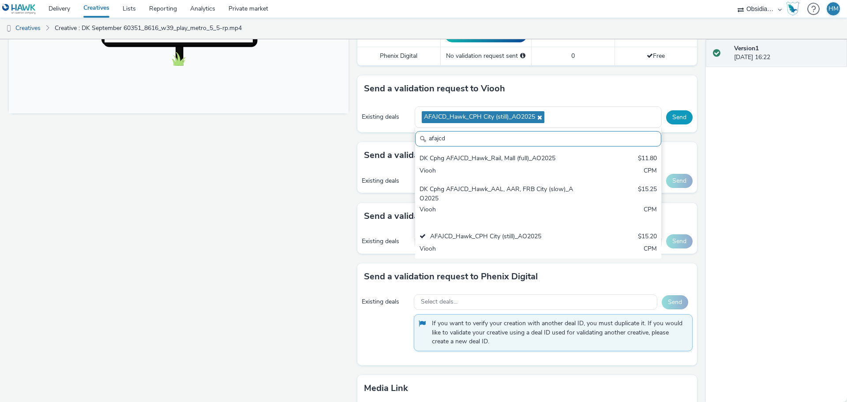
click at [672, 121] on button "Send" at bounding box center [679, 117] width 26 height 14
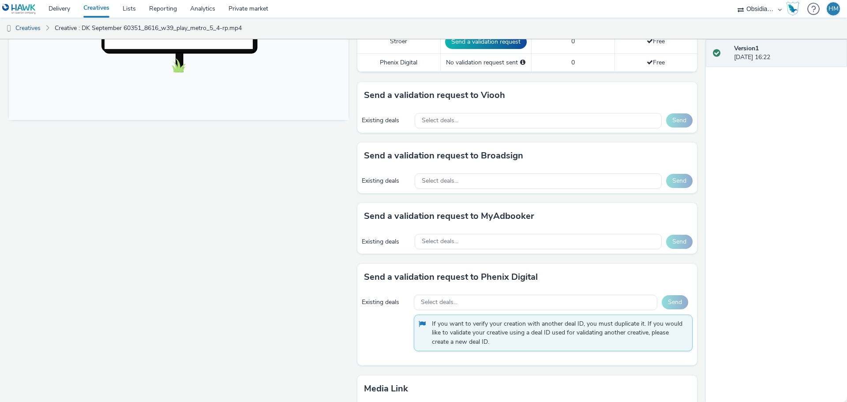
scroll to position [353, 0]
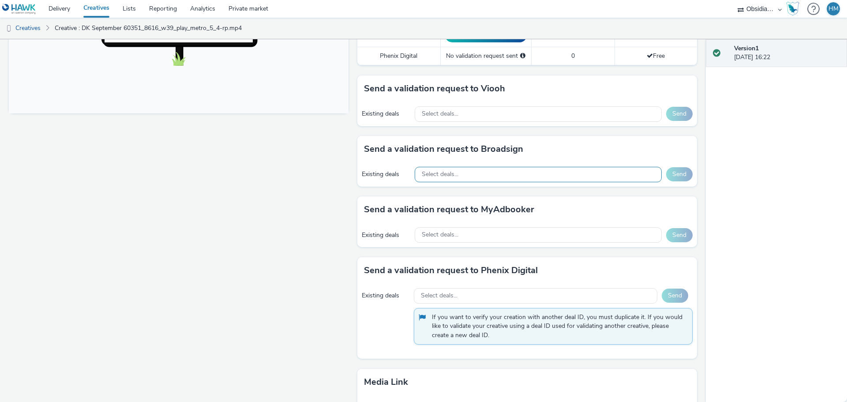
click at [466, 174] on div "Select deals..." at bounding box center [538, 174] width 247 height 15
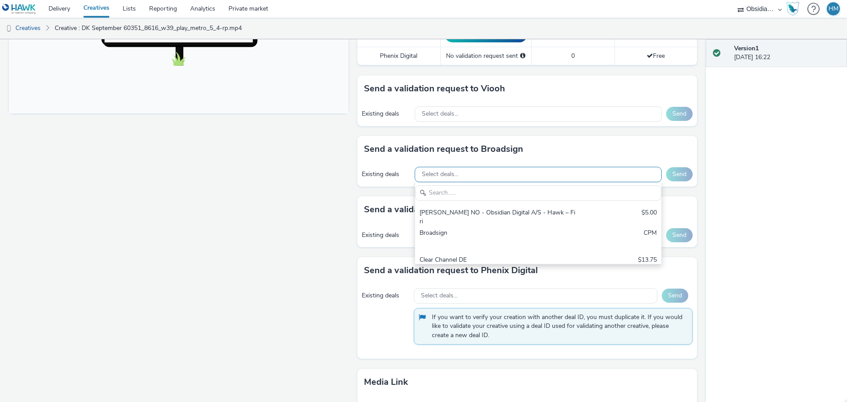
scroll to position [0, 0]
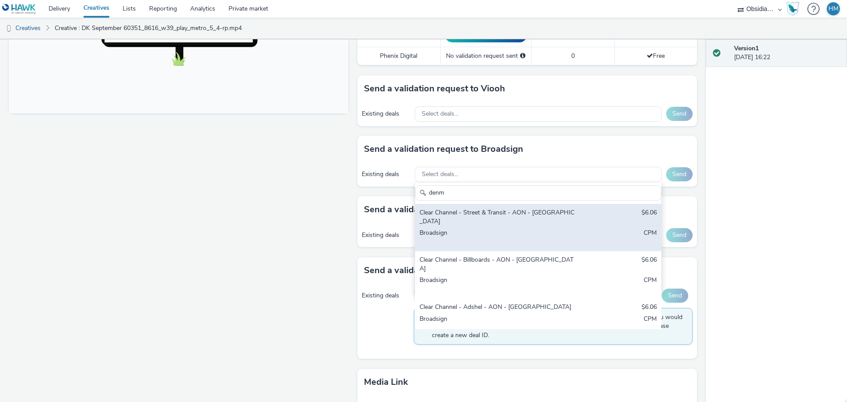
type input "denm"
click at [485, 229] on div "Broadsign" at bounding box center [498, 238] width 157 height 18
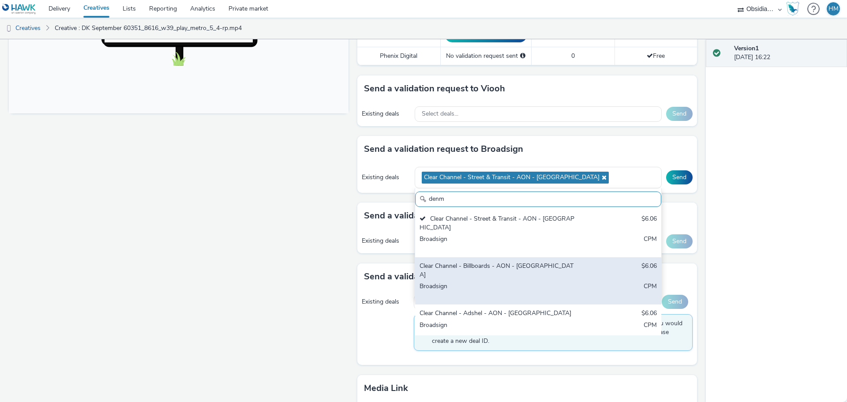
click at [488, 282] on div "Broadsign" at bounding box center [498, 291] width 157 height 18
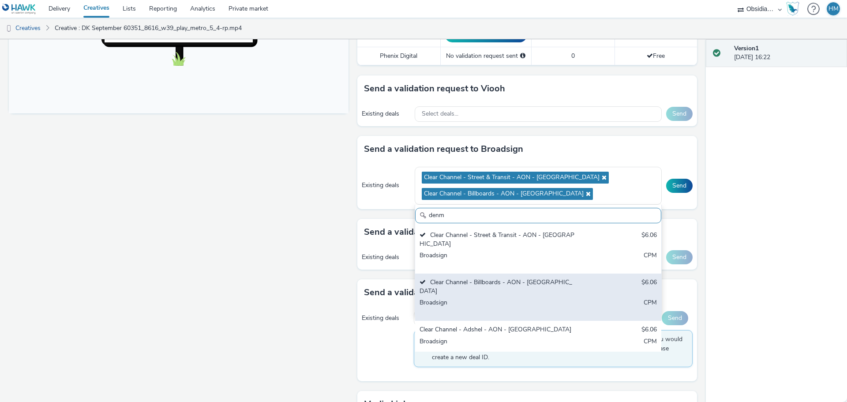
click at [513, 325] on div "Clear Channel - Adshel - AON - [GEOGRAPHIC_DATA]" at bounding box center [498, 330] width 157 height 10
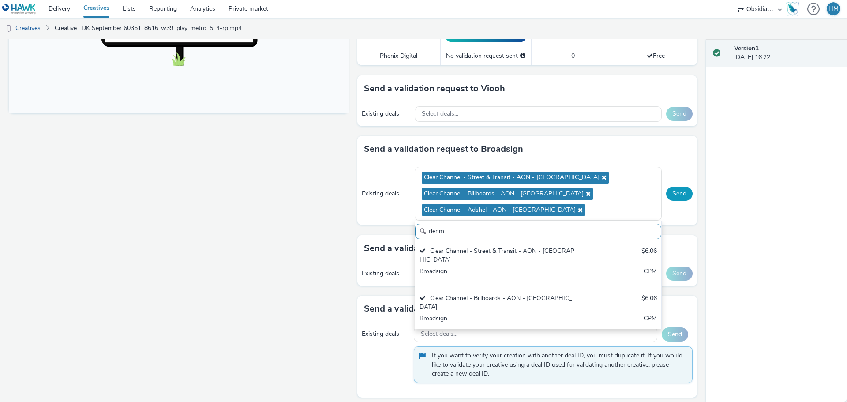
click at [671, 195] on button "Send" at bounding box center [679, 194] width 26 height 14
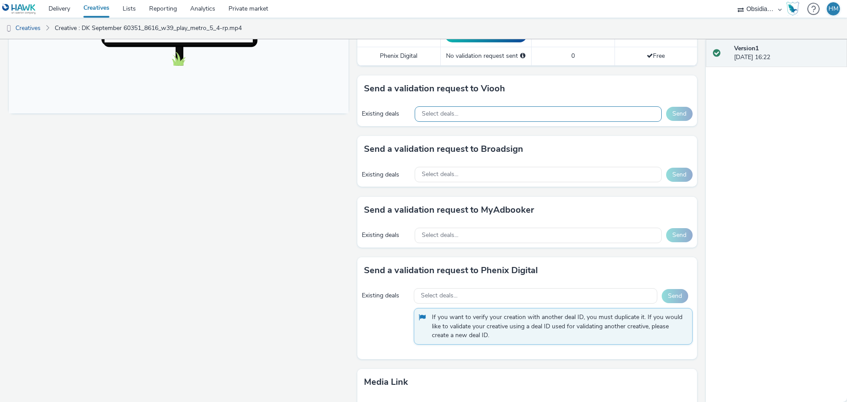
click at [491, 115] on div "Select deals..." at bounding box center [538, 113] width 247 height 15
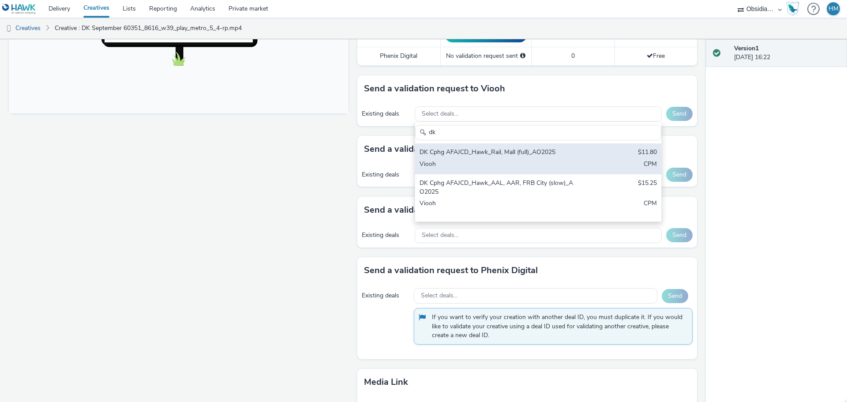
type input "dk"
click at [493, 156] on div "DK Cphg AFAJCD_Hawk_Rail, Mall (full)_AO2025" at bounding box center [498, 153] width 157 height 10
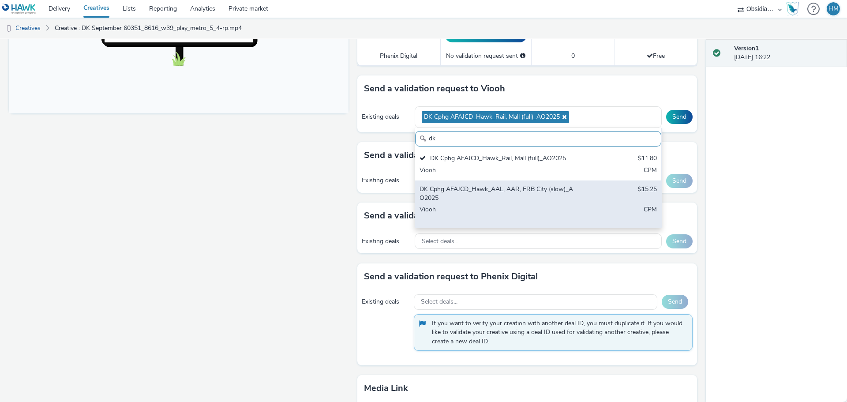
click at [496, 197] on div "DK Cphg AFAJCD_Hawk_AAL, AAR, FRB City (slow)_AO2025" at bounding box center [498, 194] width 157 height 18
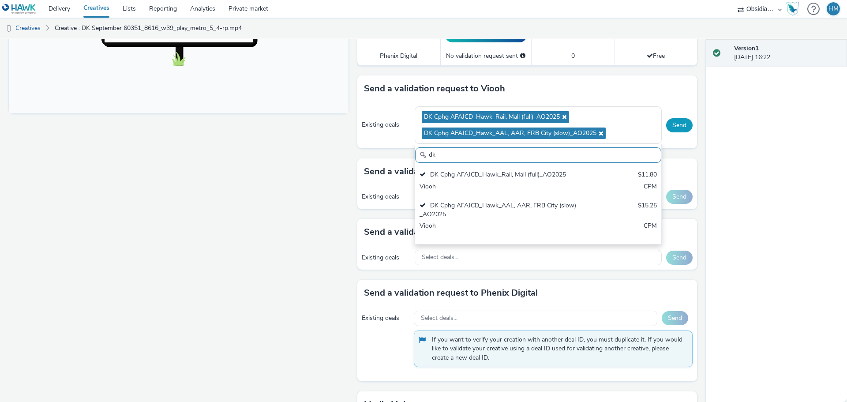
click at [675, 121] on button "Send" at bounding box center [679, 125] width 26 height 14
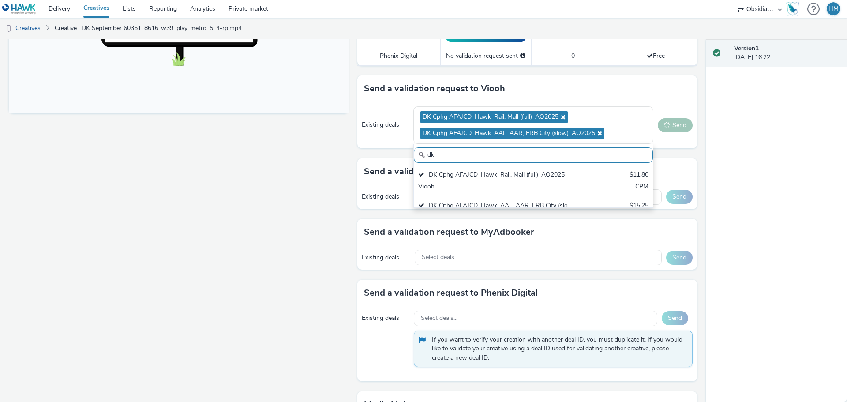
scroll to position [0, 0]
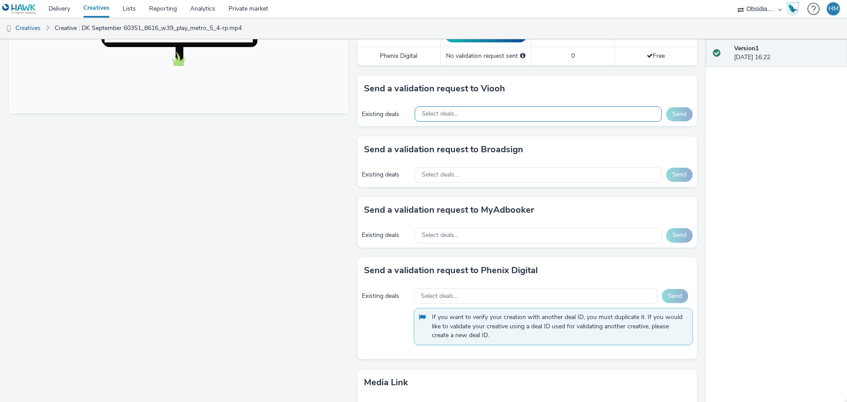
click at [461, 116] on div "Select deals..." at bounding box center [538, 113] width 247 height 15
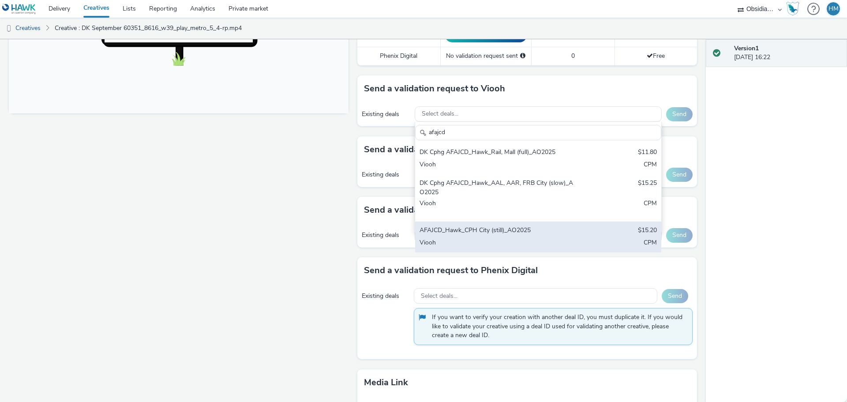
type input "afajcd"
click at [462, 242] on div "Viooh" at bounding box center [498, 243] width 157 height 10
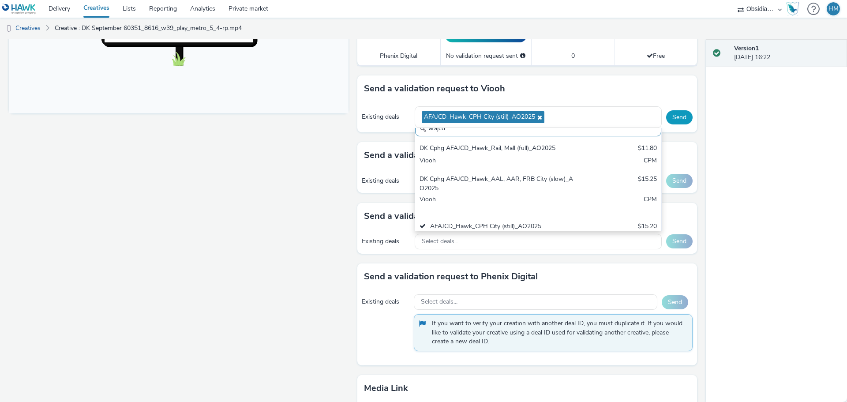
click at [680, 113] on button "Send" at bounding box center [679, 117] width 26 height 14
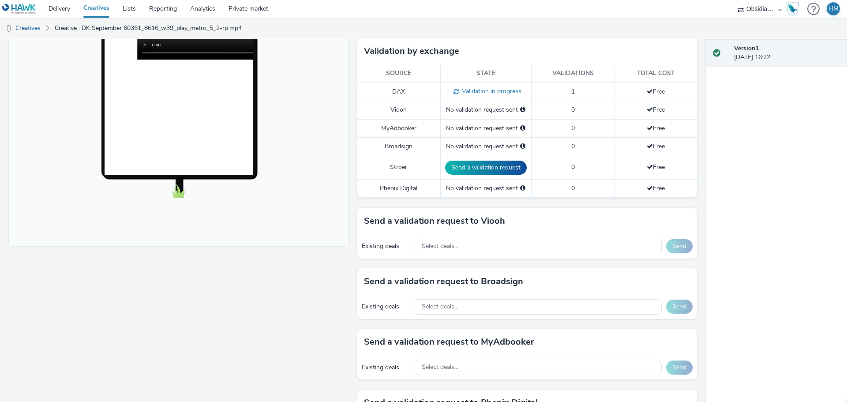
scroll to position [309, 0]
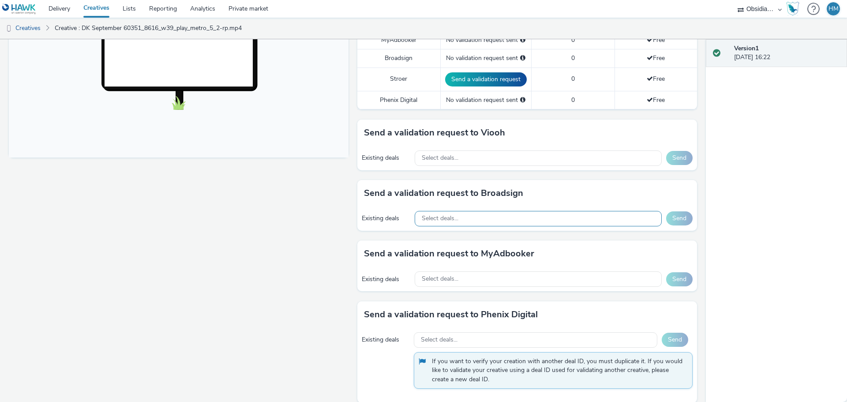
click at [510, 225] on div "Select deals..." at bounding box center [538, 218] width 247 height 15
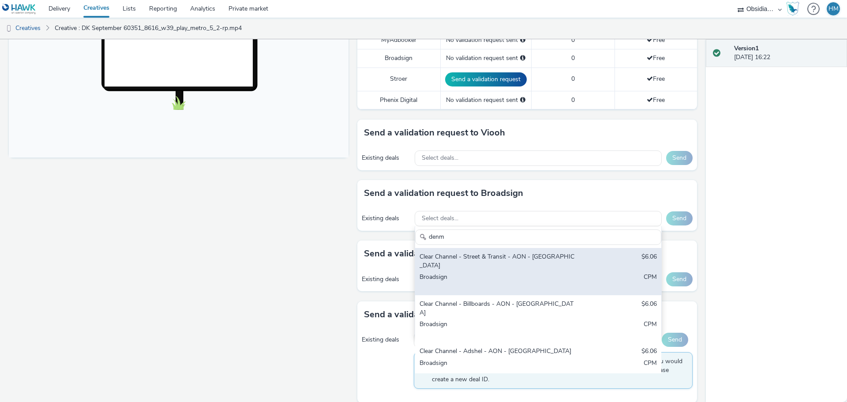
type input "denm"
drag, startPoint x: 491, startPoint y: 263, endPoint x: 498, endPoint y: 272, distance: 11.3
click at [492, 263] on div "Clear Channel - Street & Transit - AON - Denmark $6.06 Broadsign CPM" at bounding box center [538, 271] width 246 height 47
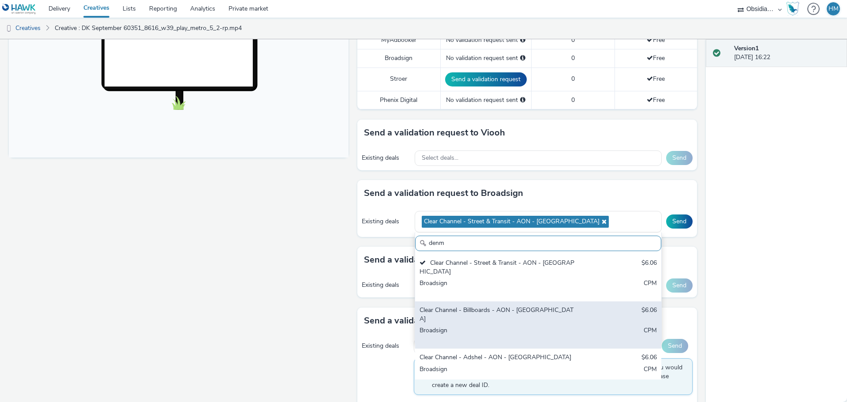
drag, startPoint x: 501, startPoint y: 301, endPoint x: 509, endPoint y: 328, distance: 28.1
click at [502, 301] on div "Clear Channel - Billboards - AON - Denmark $6.06 Broadsign CPM" at bounding box center [538, 324] width 246 height 47
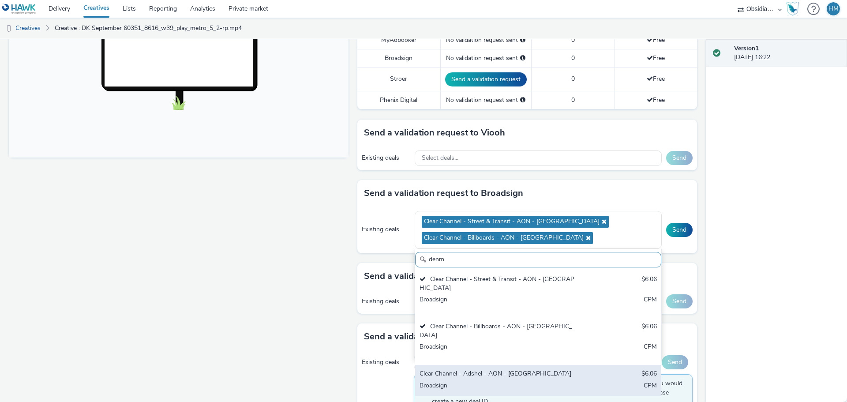
drag, startPoint x: 509, startPoint y: 339, endPoint x: 533, endPoint y: 332, distance: 25.7
click at [509, 369] on div "Clear Channel - Adshel - AON - [GEOGRAPHIC_DATA]" at bounding box center [498, 374] width 157 height 10
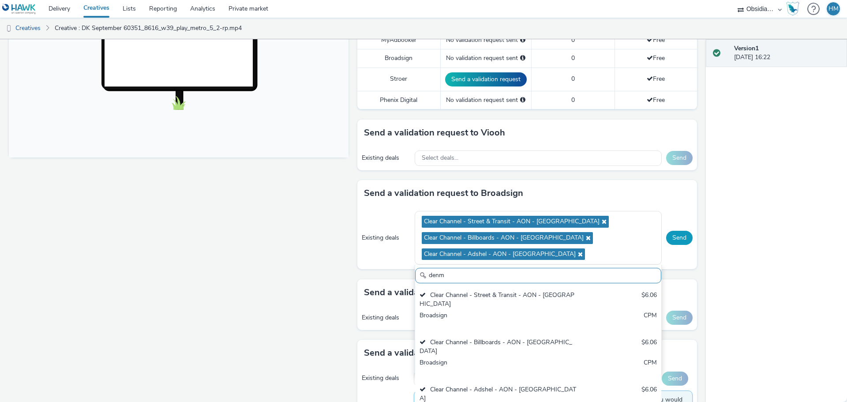
click at [677, 234] on button "Send" at bounding box center [679, 238] width 26 height 14
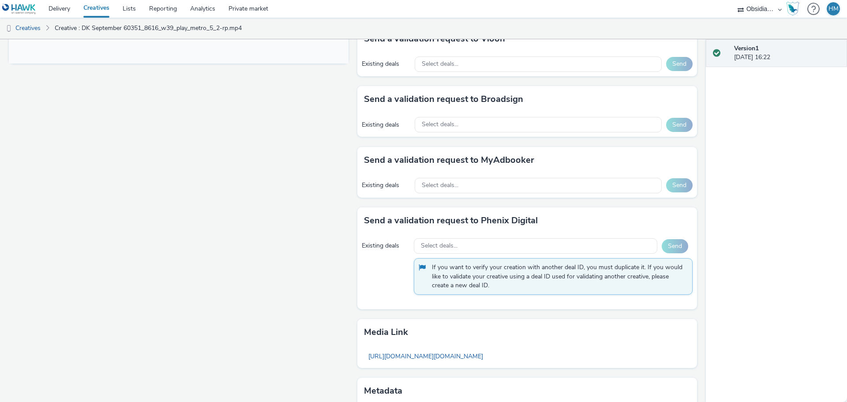
scroll to position [319, 0]
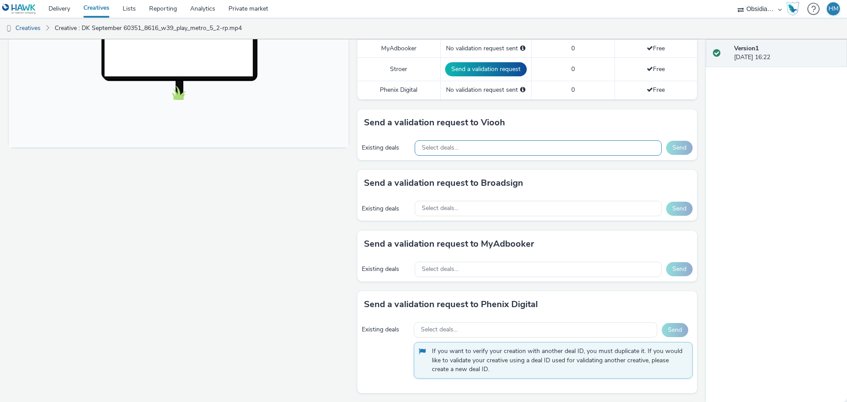
click at [562, 149] on div "Select deals..." at bounding box center [538, 147] width 247 height 15
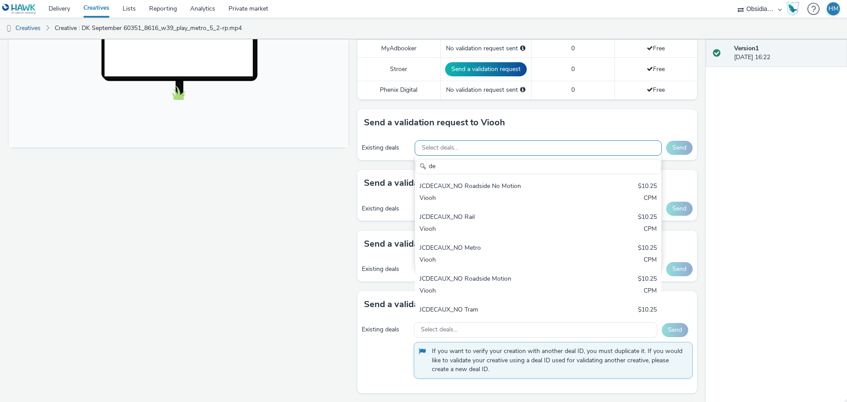
type input "d"
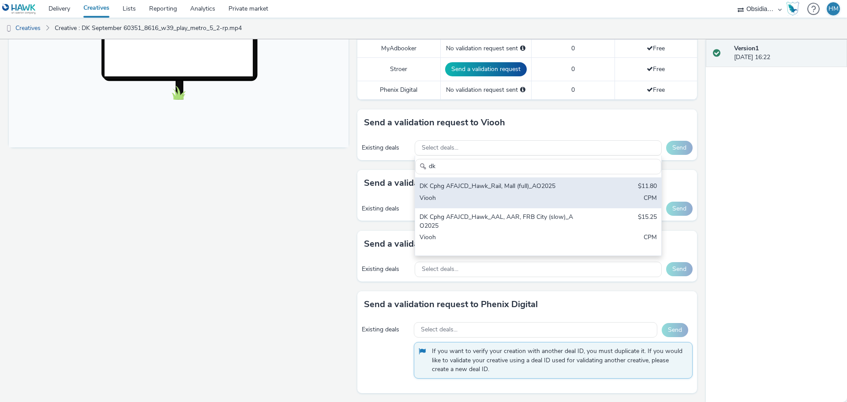
type input "dk"
drag, startPoint x: 508, startPoint y: 195, endPoint x: 510, endPoint y: 199, distance: 4.9
click at [508, 195] on div "Viooh" at bounding box center [498, 199] width 157 height 10
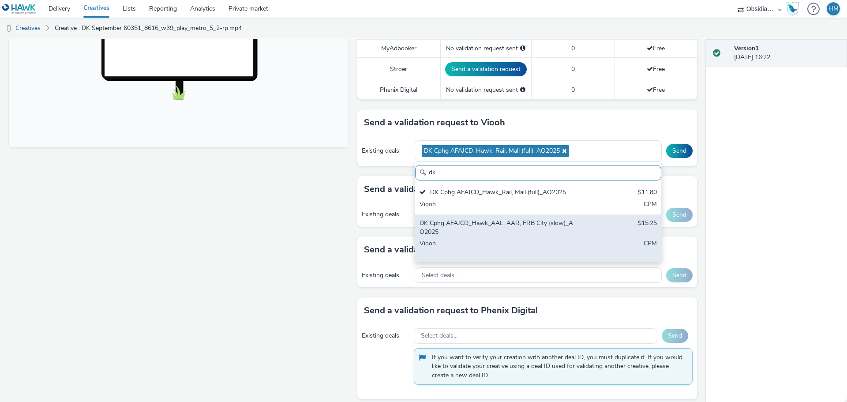
click at [503, 240] on div "Viooh" at bounding box center [498, 248] width 157 height 18
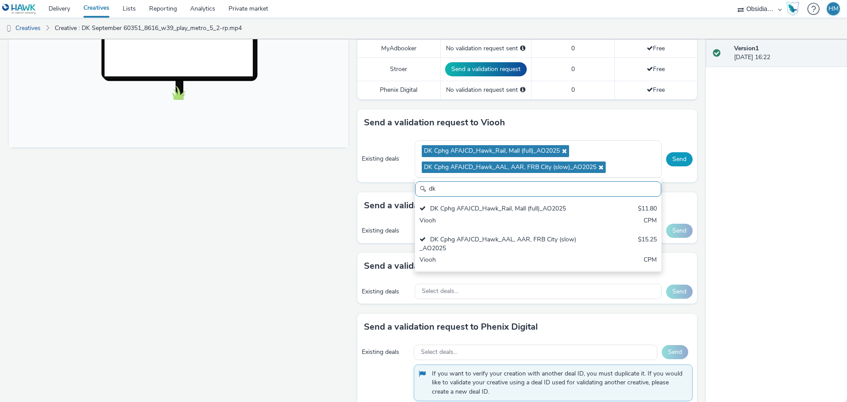
click at [677, 159] on button "Send" at bounding box center [679, 159] width 26 height 14
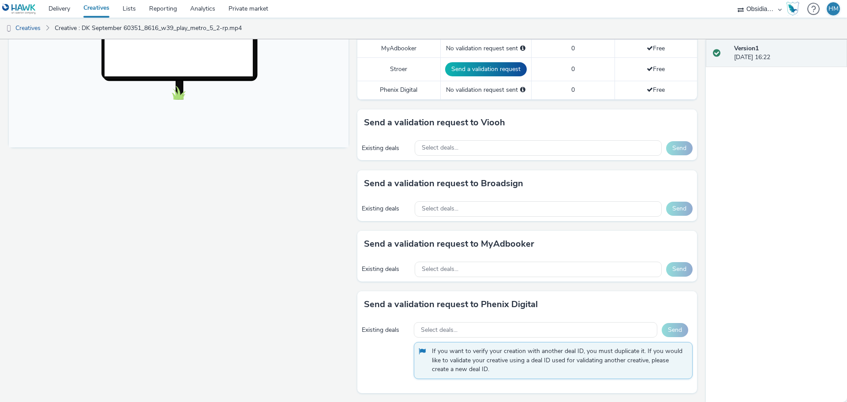
click at [537, 156] on div "Existing deals Select deals... Send" at bounding box center [527, 148] width 340 height 24
click at [538, 153] on div "Select deals..." at bounding box center [538, 147] width 247 height 15
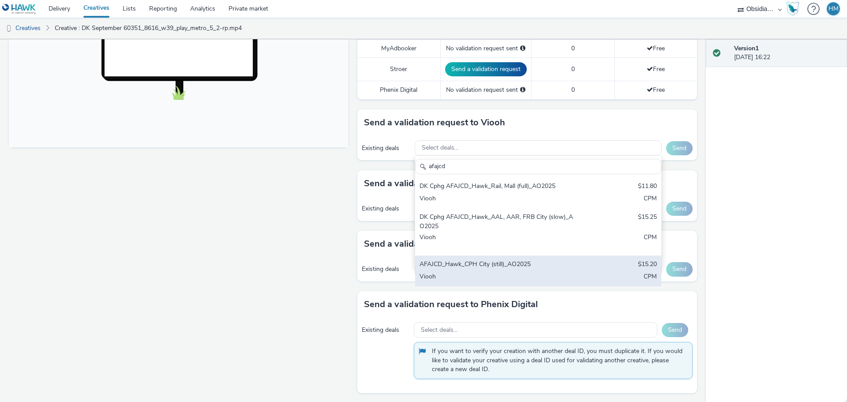
type input "afajcd"
click at [505, 267] on div "AFAJCD_Hawk_CPH City (still)_AO2025" at bounding box center [498, 265] width 157 height 10
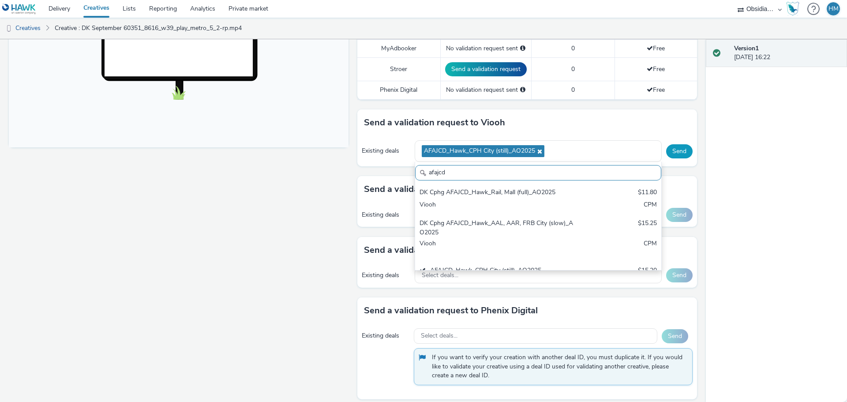
click at [671, 150] on button "Send" at bounding box center [679, 151] width 26 height 14
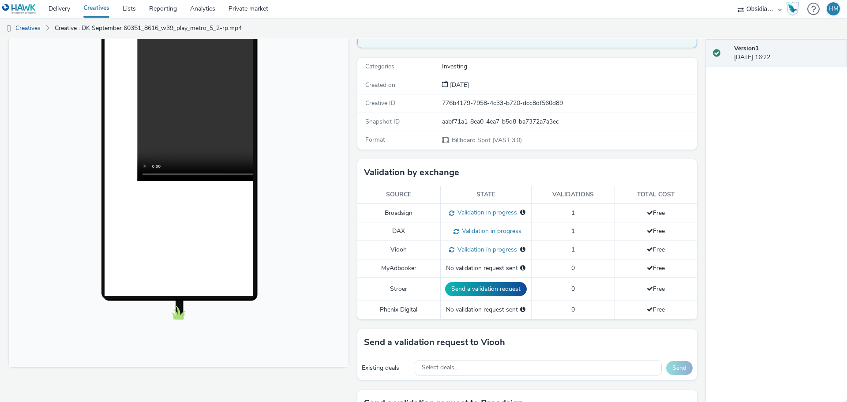
scroll to position [98, 0]
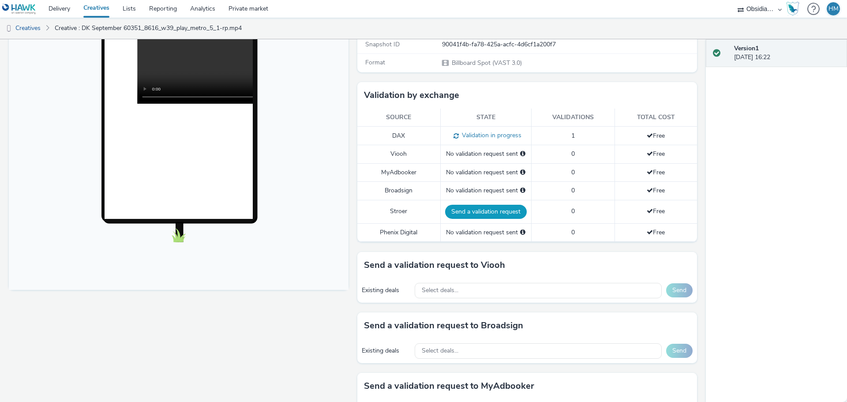
scroll to position [309, 0]
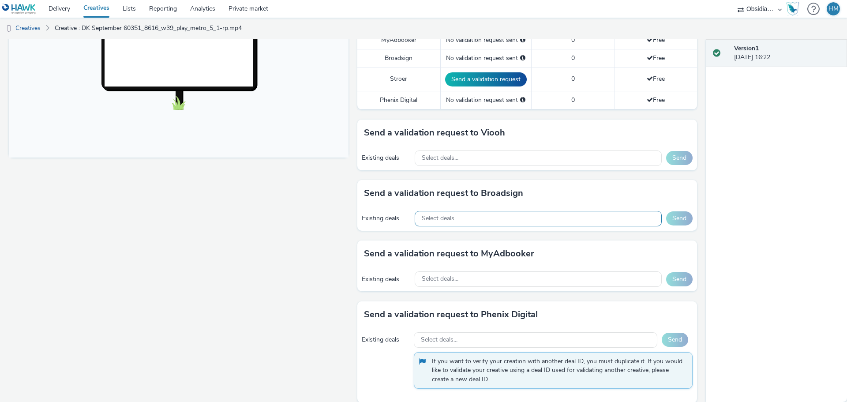
click at [518, 217] on div "Select deals..." at bounding box center [538, 218] width 247 height 15
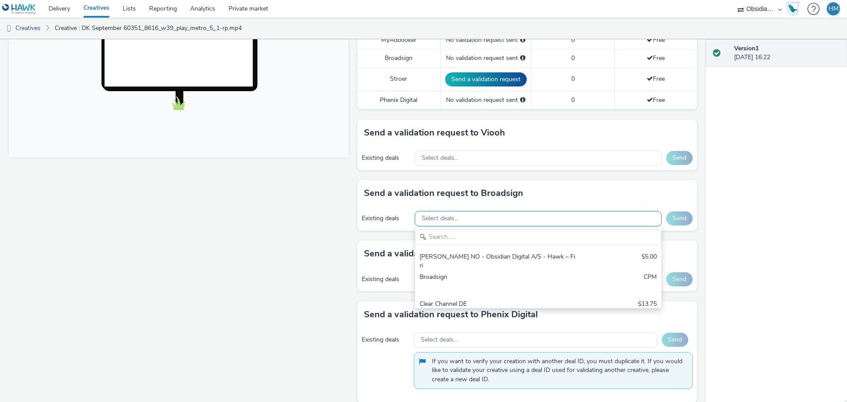
scroll to position [0, 0]
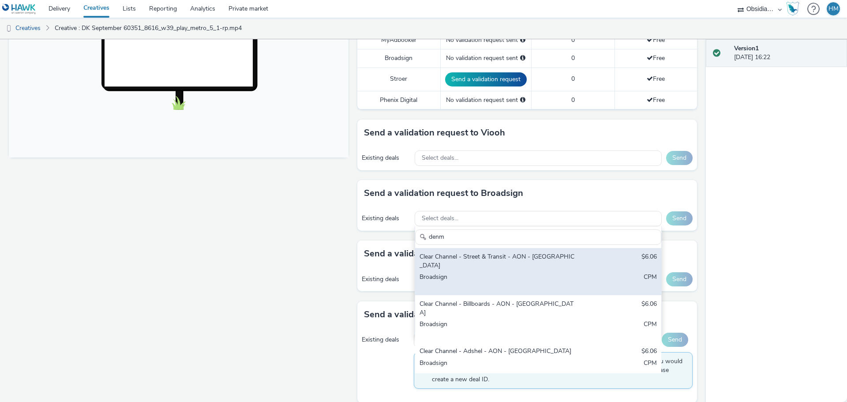
type input "denm"
click at [531, 260] on div "Clear Channel - Street & Transit - AON - [GEOGRAPHIC_DATA]" at bounding box center [498, 261] width 157 height 18
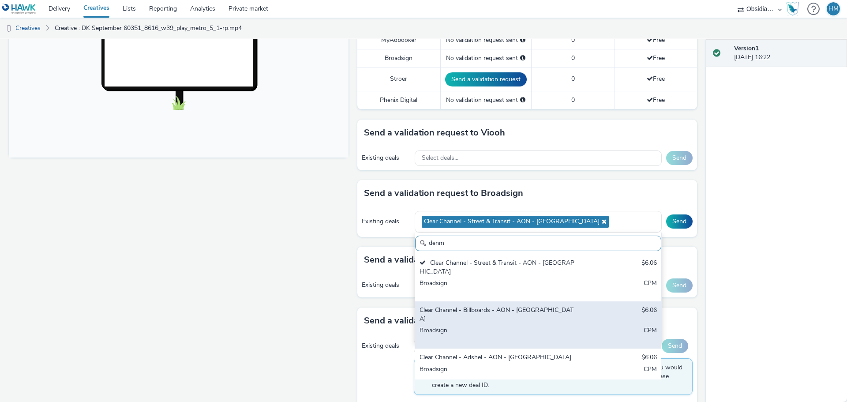
drag, startPoint x: 529, startPoint y: 300, endPoint x: 530, endPoint y: 323, distance: 23.0
click at [529, 301] on div "Clear Channel - Billboards - AON - [GEOGRAPHIC_DATA] $6.06 Broadsign CPM" at bounding box center [538, 324] width 246 height 47
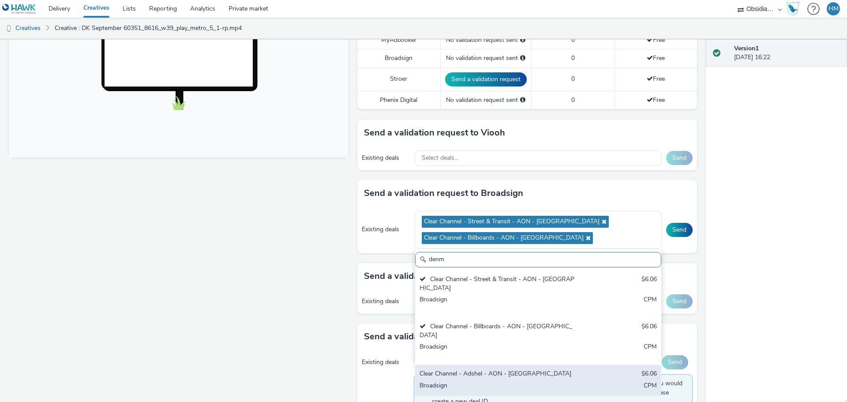
click at [526, 369] on div "Clear Channel - Adshel - AON - [GEOGRAPHIC_DATA]" at bounding box center [498, 374] width 157 height 10
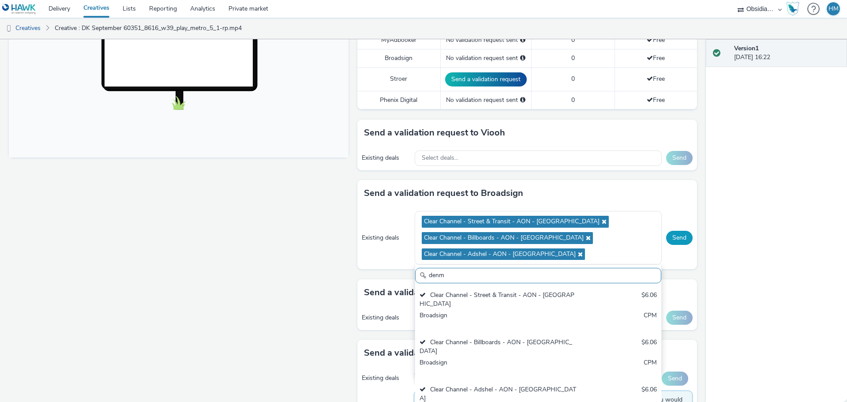
click at [669, 233] on button "Send" at bounding box center [679, 238] width 26 height 14
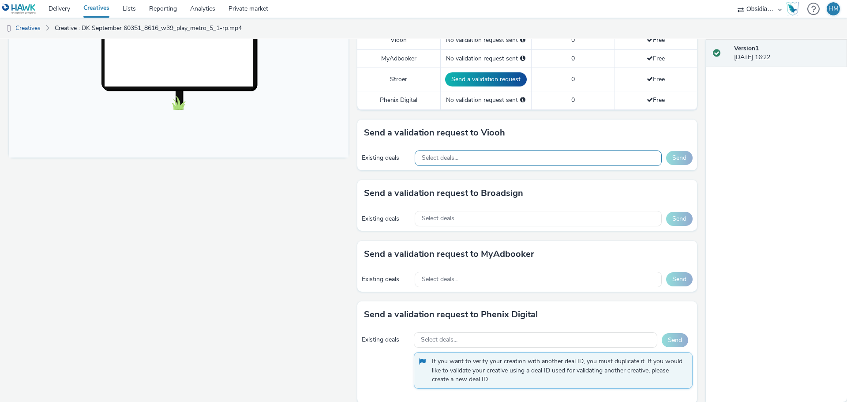
click at [514, 161] on div "Select deals..." at bounding box center [538, 157] width 247 height 15
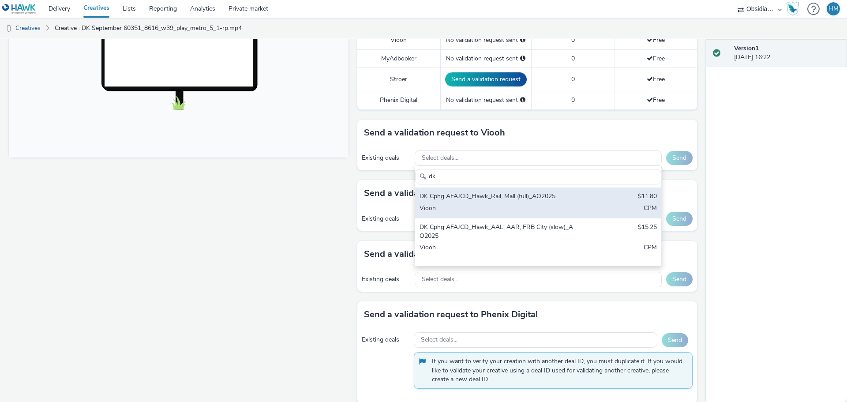
type input "dk"
click at [511, 203] on div "DK Cphg AFAJCD_Hawk_Rail, Mall (full)_AO2025 $11.80 Viooh CPM" at bounding box center [538, 203] width 246 height 31
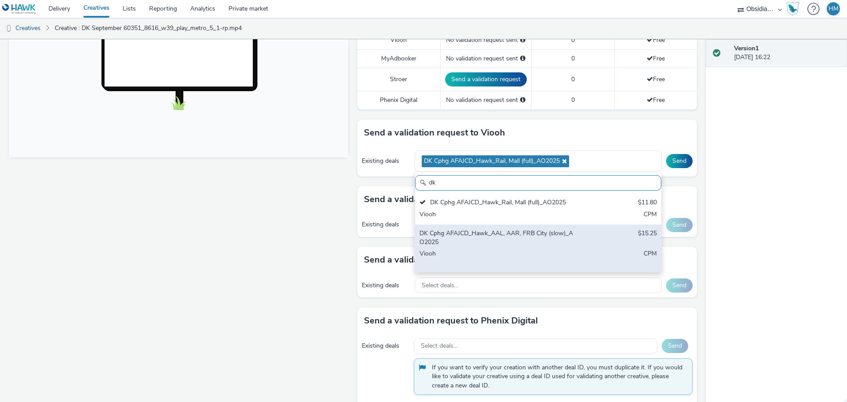
click at [517, 250] on div "Viooh" at bounding box center [498, 258] width 157 height 18
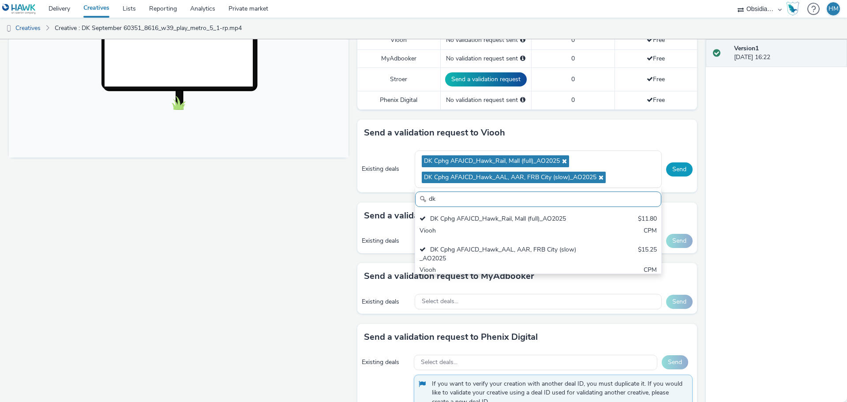
click at [669, 168] on button "Send" at bounding box center [679, 169] width 26 height 14
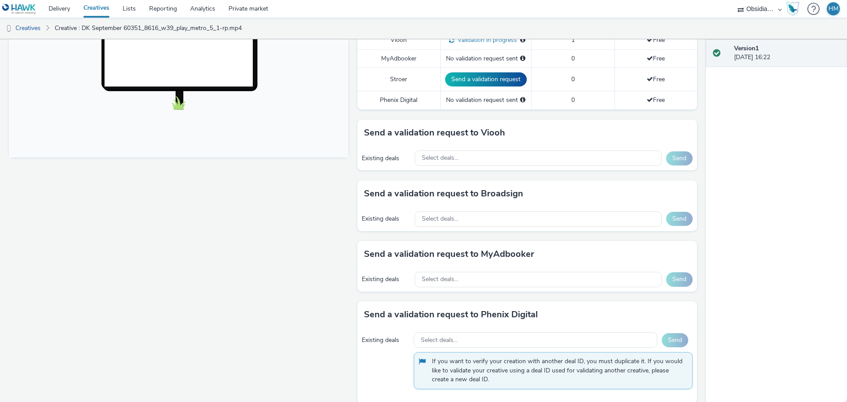
click at [516, 168] on div "Existing deals Select deals... Send" at bounding box center [527, 158] width 340 height 24
click at [518, 162] on div "Select deals..." at bounding box center [538, 157] width 247 height 15
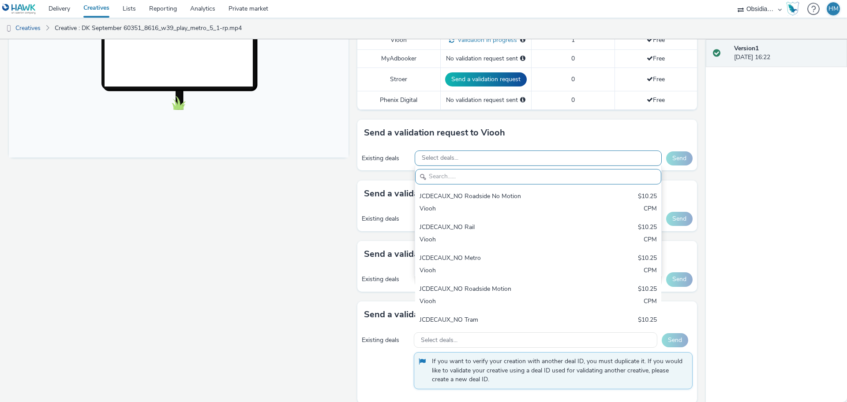
paste input "afajcd"
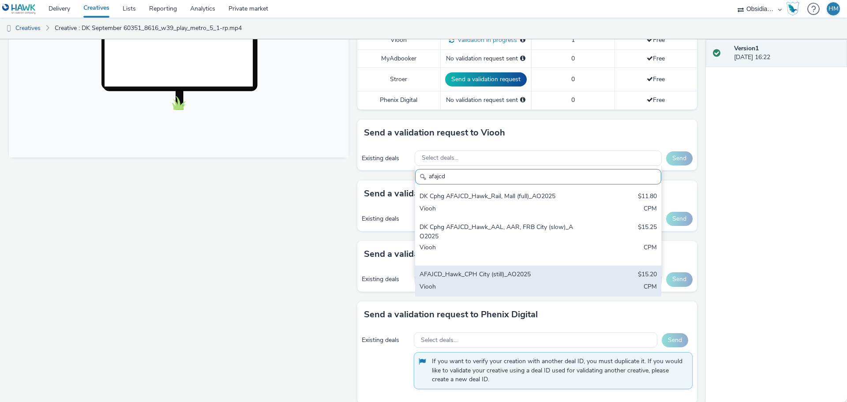
type input "afajcd"
click at [493, 271] on div "AFAJCD_Hawk_CPH City (still)_AO2025" at bounding box center [498, 275] width 157 height 10
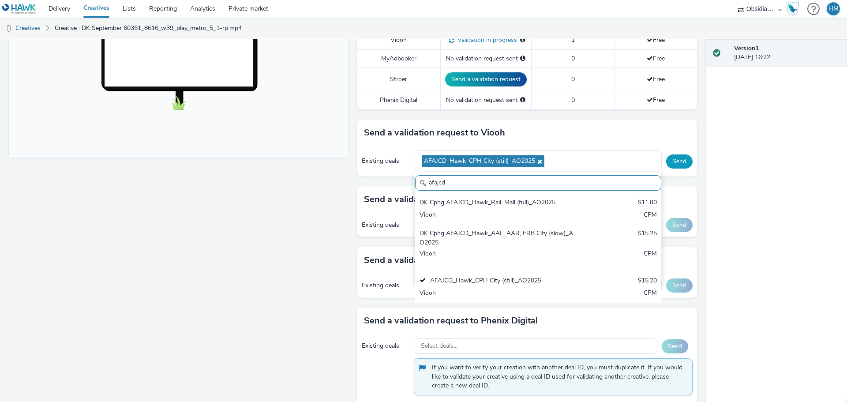
click at [673, 162] on button "Send" at bounding box center [679, 161] width 26 height 14
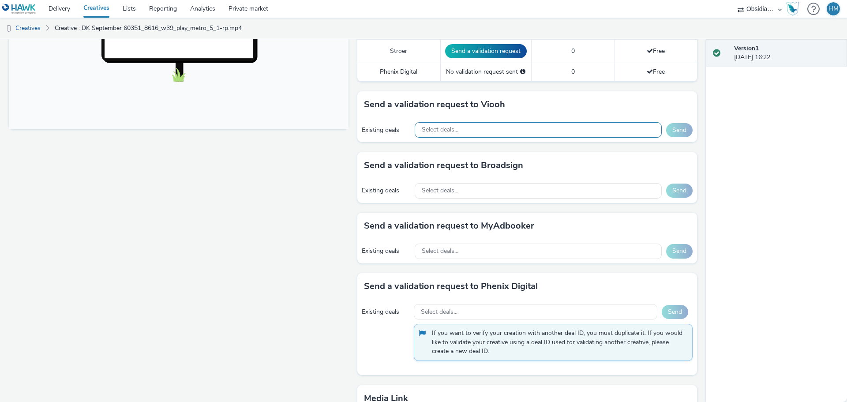
scroll to position [353, 0]
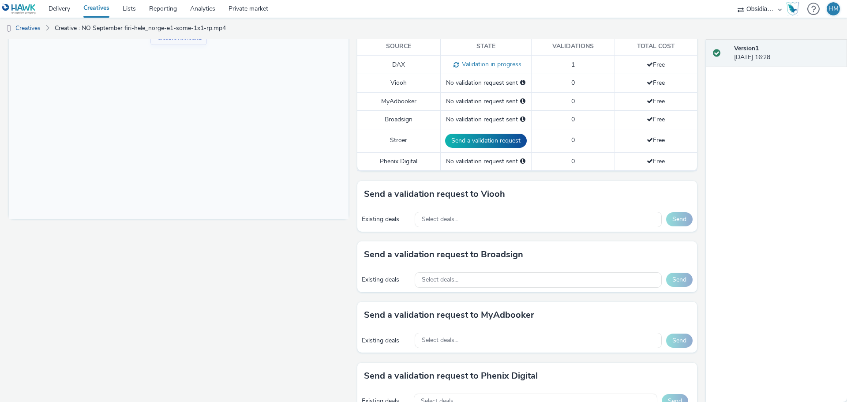
scroll to position [309, 0]
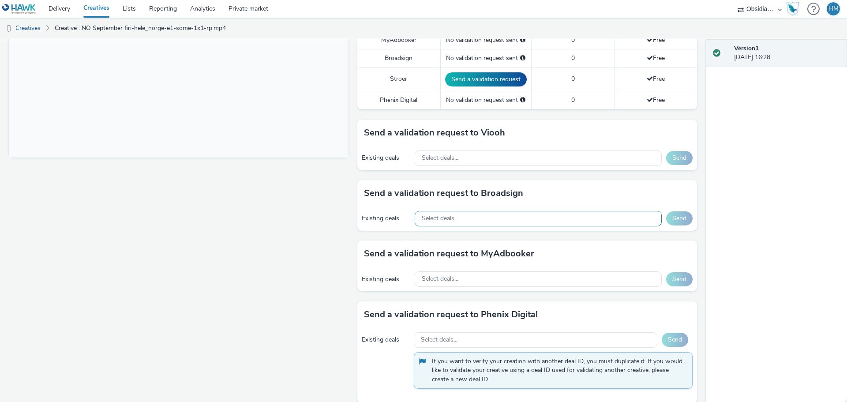
click at [460, 215] on div "Select deals..." at bounding box center [538, 218] width 247 height 15
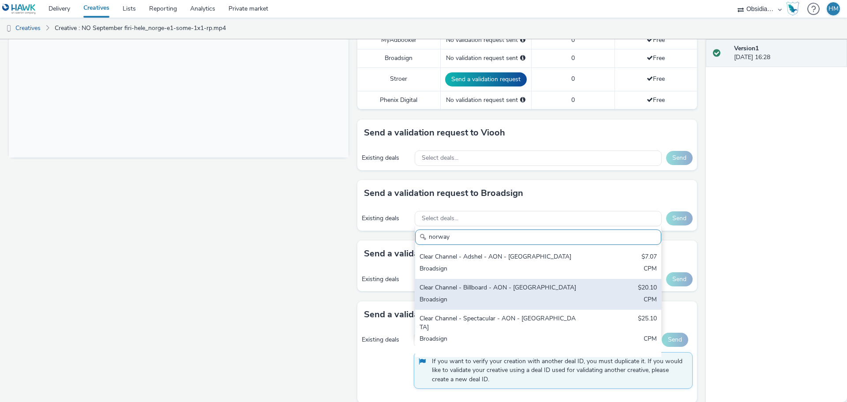
scroll to position [353, 0]
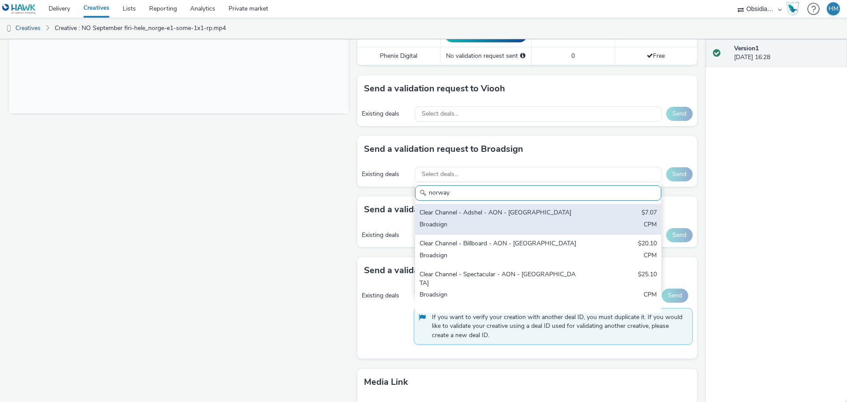
click at [508, 229] on div "Broadsign" at bounding box center [498, 225] width 157 height 10
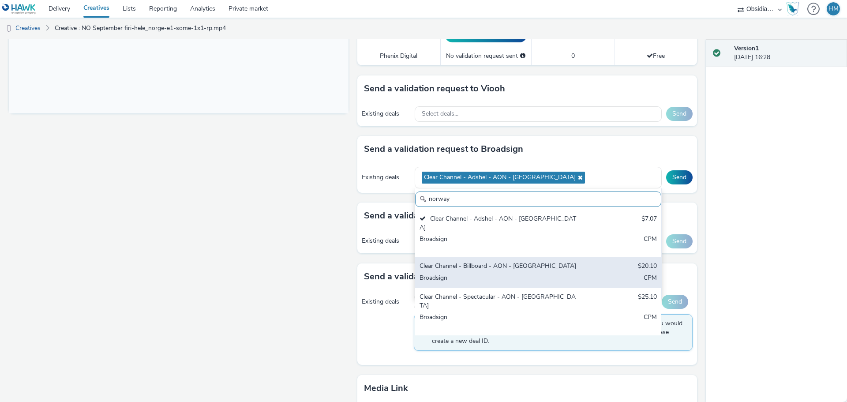
click at [498, 274] on div "Broadsign" at bounding box center [498, 279] width 157 height 10
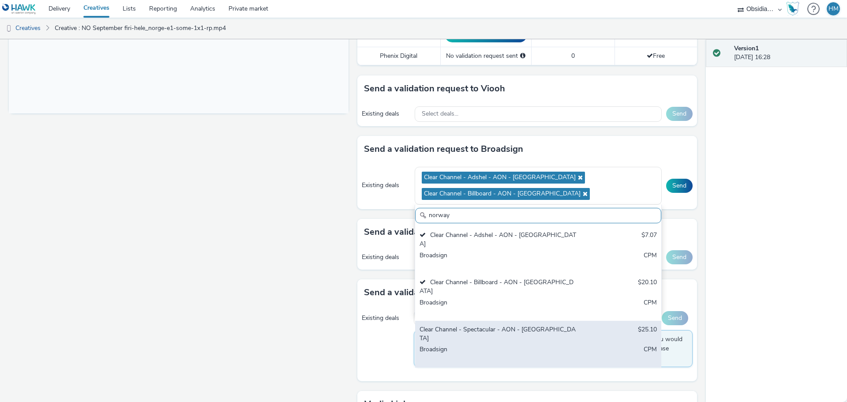
click at [493, 325] on div "Clear Channel - Spectacular - AON - [GEOGRAPHIC_DATA]" at bounding box center [498, 334] width 157 height 18
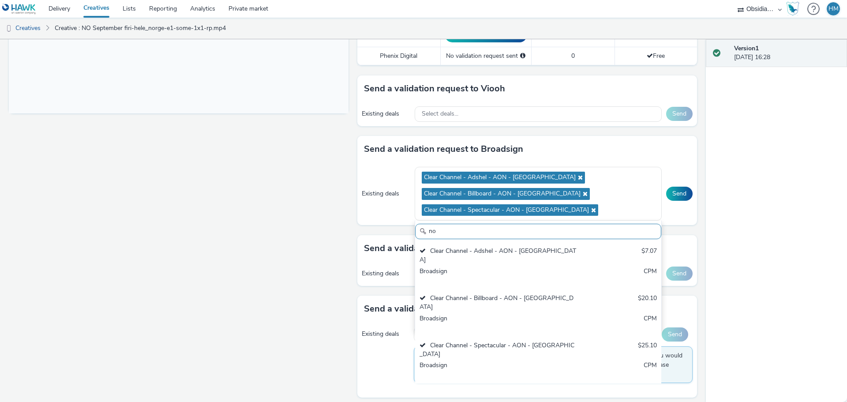
type input "n"
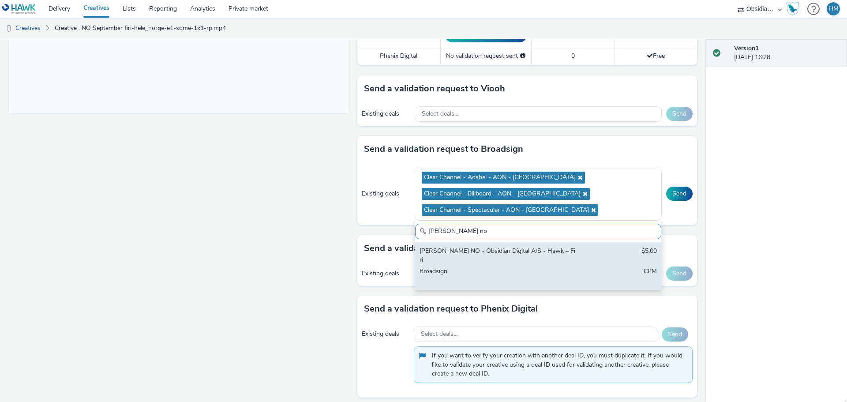
type input "[PERSON_NAME] no"
click at [490, 253] on div "[PERSON_NAME] NO - Obsidian Digital A/S - Hawk – Firi" at bounding box center [498, 256] width 157 height 18
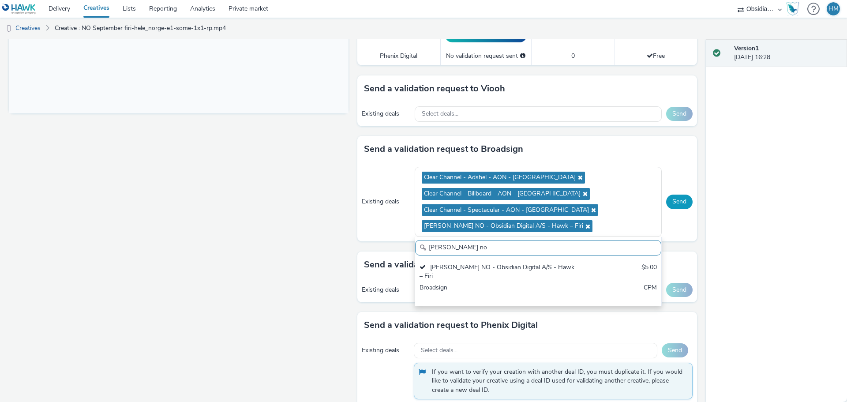
scroll to position [0, 0]
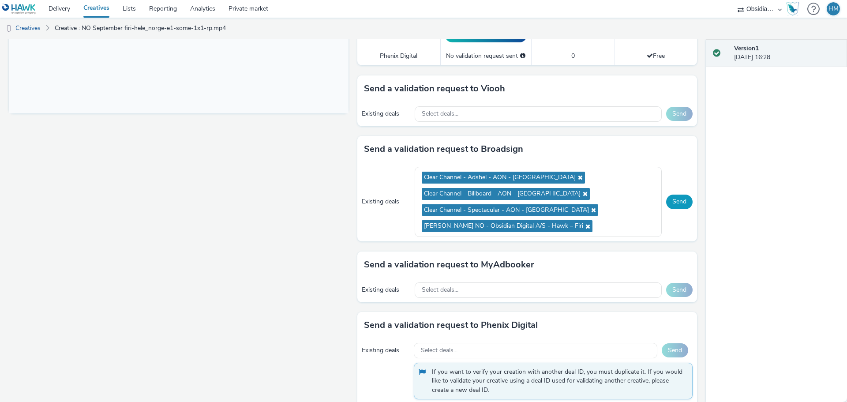
click at [674, 202] on button "Send" at bounding box center [679, 202] width 26 height 14
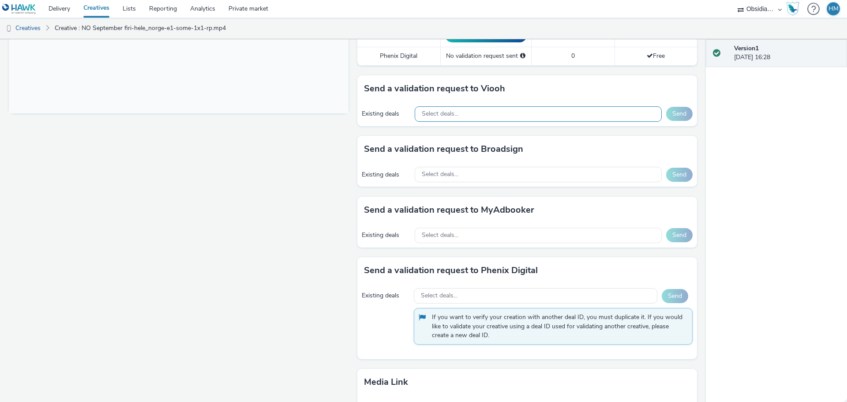
click at [579, 115] on div "Select deals..." at bounding box center [538, 113] width 247 height 15
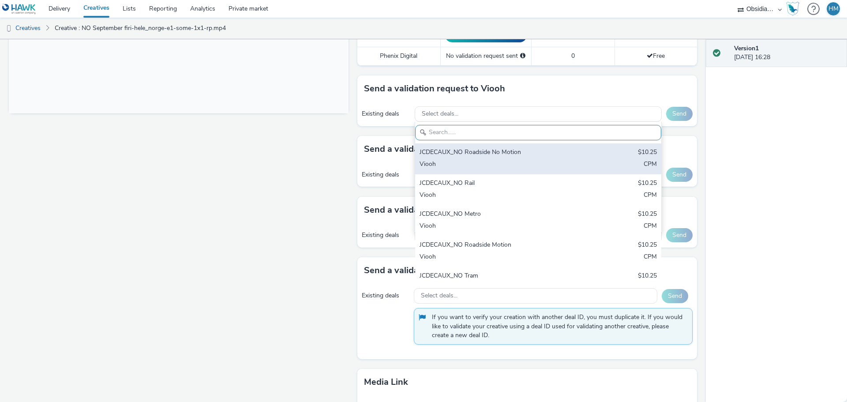
click at [463, 155] on div "JCDECAUX_NO Roadside No Motion" at bounding box center [498, 153] width 157 height 10
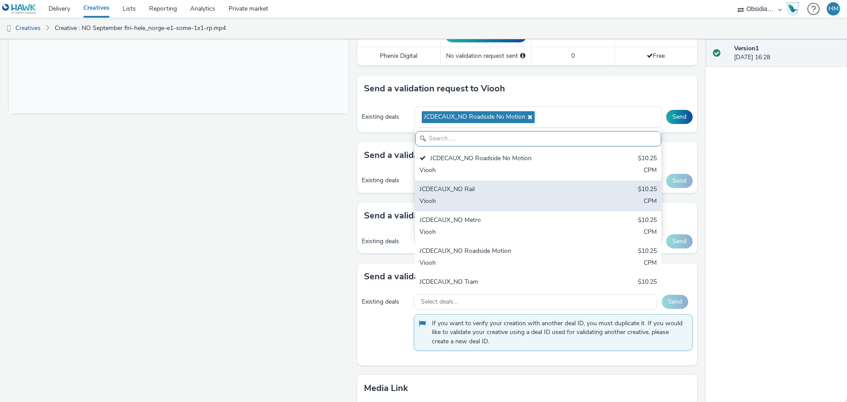
click at [458, 190] on div "JCDECAUX_NO Rail" at bounding box center [498, 190] width 157 height 10
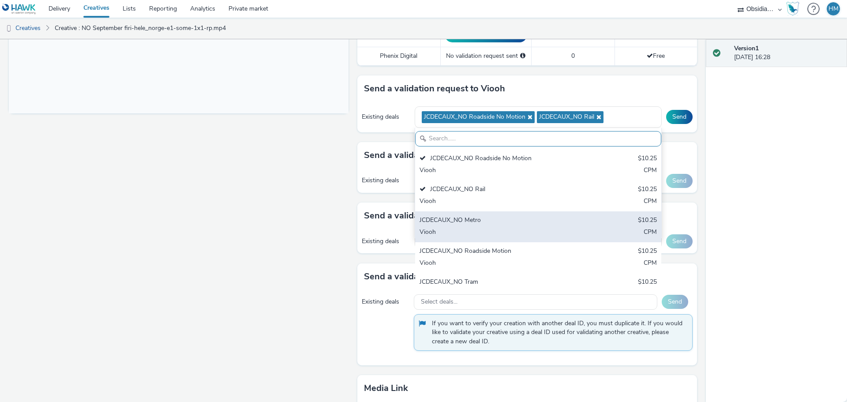
click at [485, 231] on div "Viooh" at bounding box center [498, 233] width 157 height 10
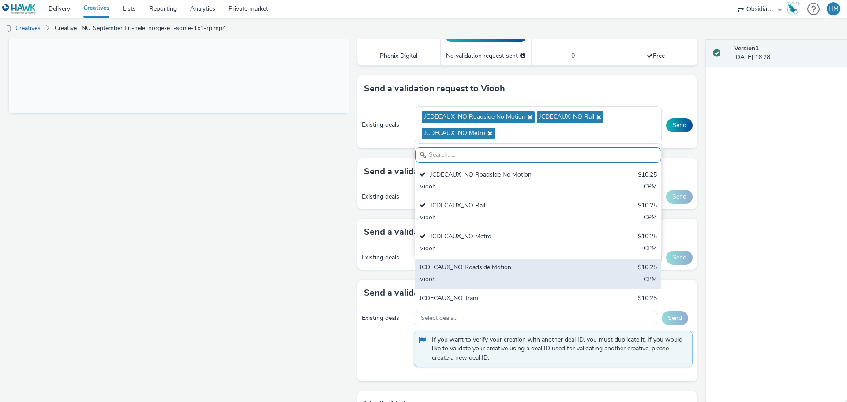
click at [480, 275] on div "Viooh" at bounding box center [498, 280] width 157 height 10
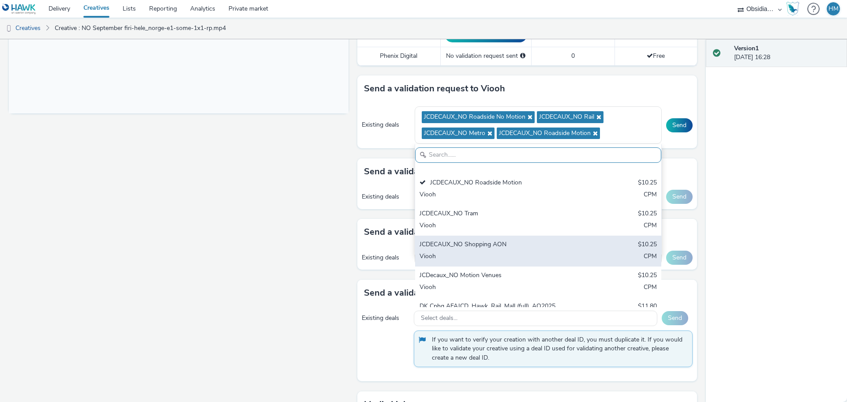
scroll to position [88, 0]
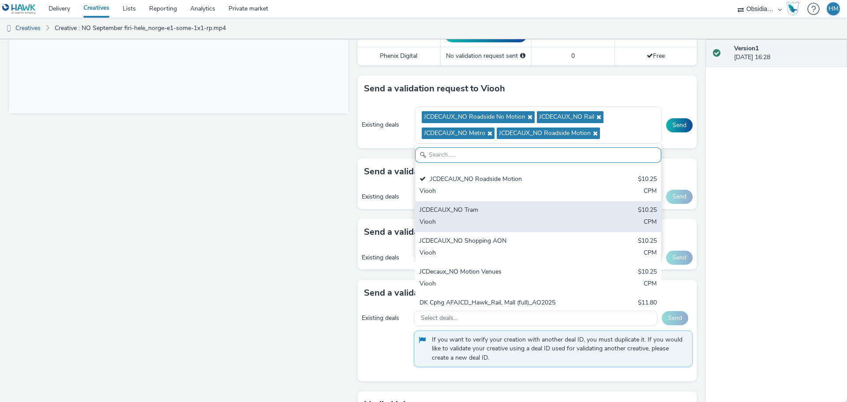
click at [498, 215] on div "JCDECAUX_NO Tram" at bounding box center [498, 211] width 157 height 10
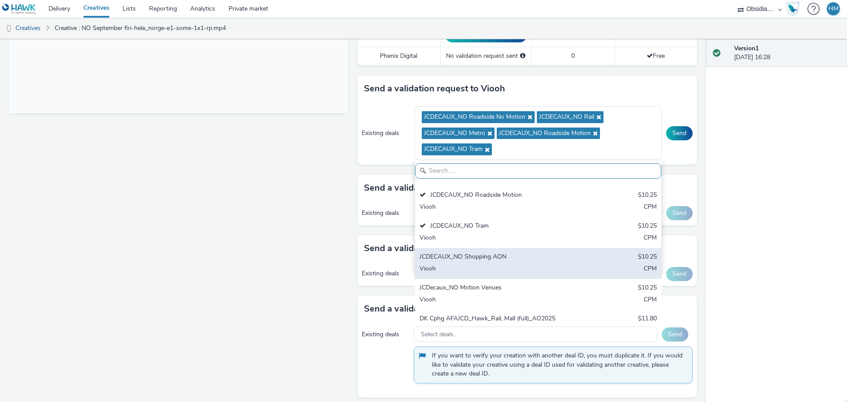
click at [503, 255] on div "JCDECAUX_NO Shopping AON" at bounding box center [498, 257] width 157 height 10
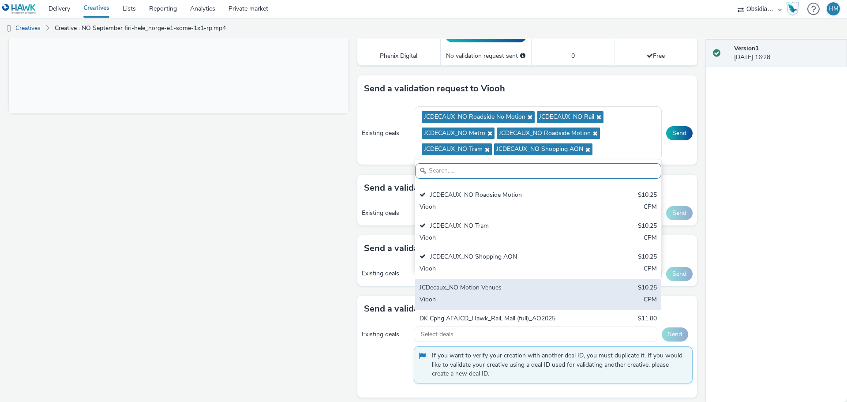
click at [501, 307] on div "JCDecaux_NO Motion Venues $10.25 Viooh CPM" at bounding box center [538, 294] width 246 height 31
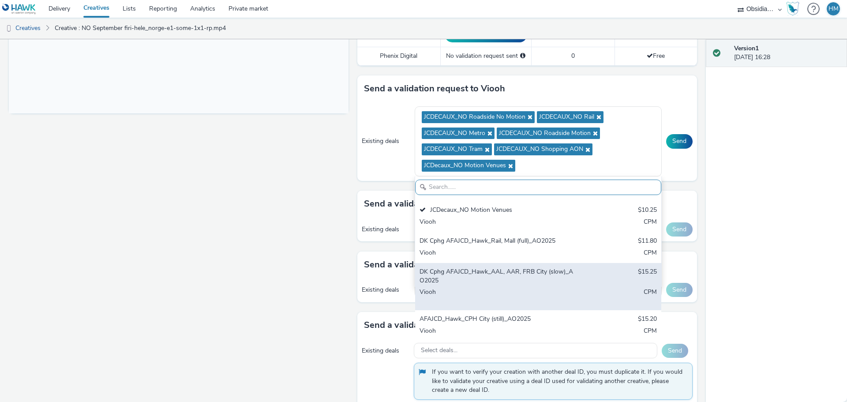
scroll to position [184, 0]
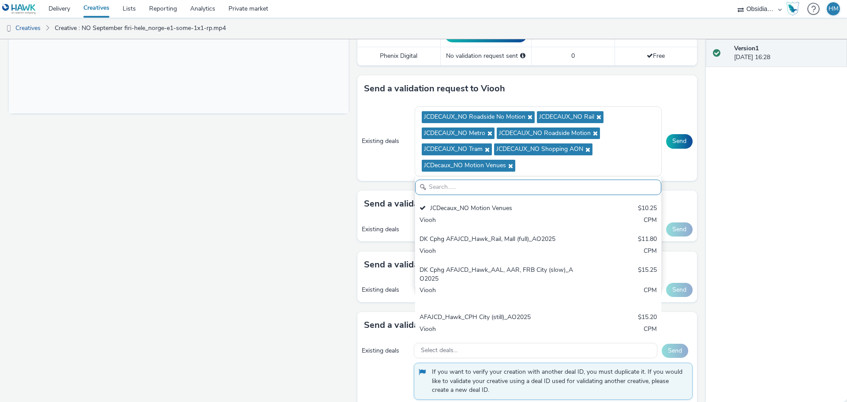
click at [673, 101] on div "Send a validation request to Viooh Existing deals JCDECAUX_NO Roadside No Motio…" at bounding box center [527, 127] width 340 height 105
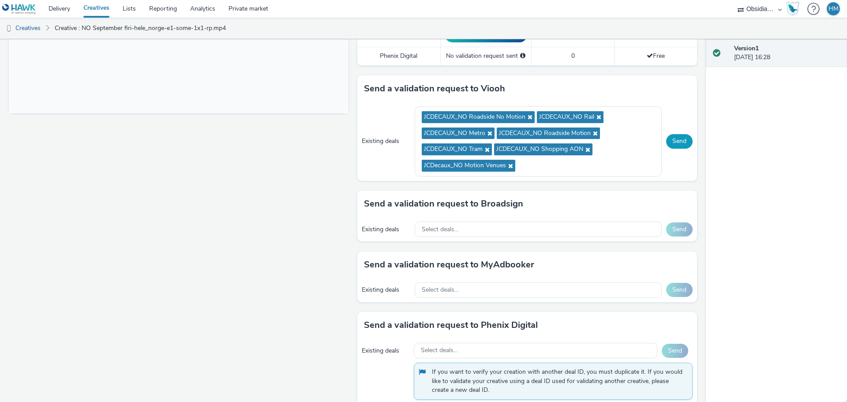
click at [669, 136] on button "Send" at bounding box center [679, 141] width 26 height 14
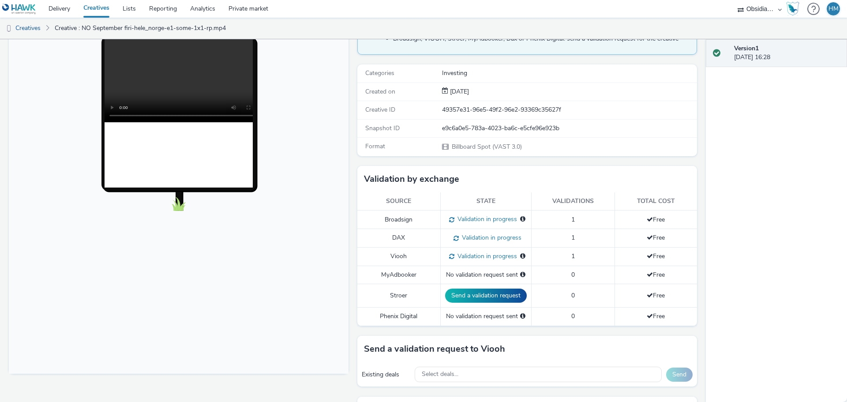
scroll to position [88, 0]
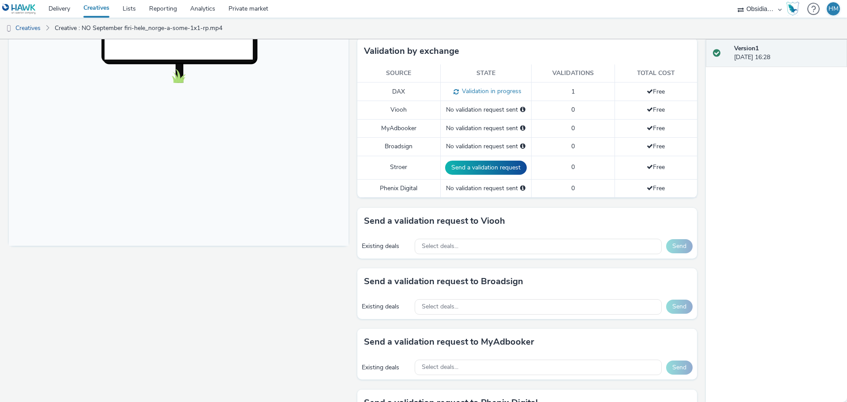
scroll to position [353, 0]
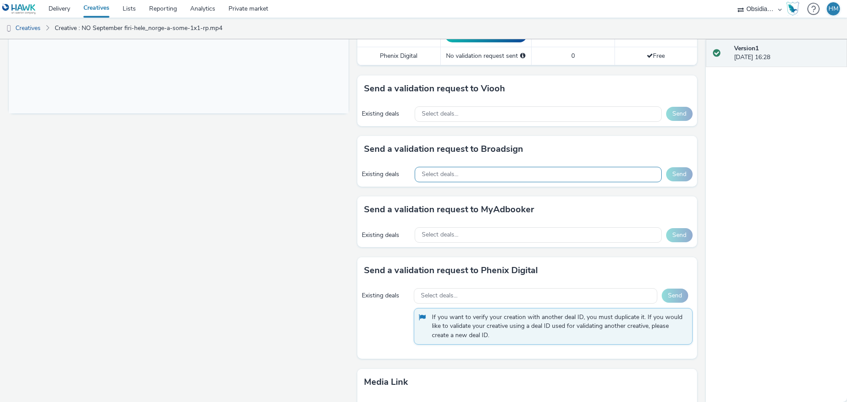
click at [585, 172] on div "Select deals..." at bounding box center [538, 174] width 247 height 15
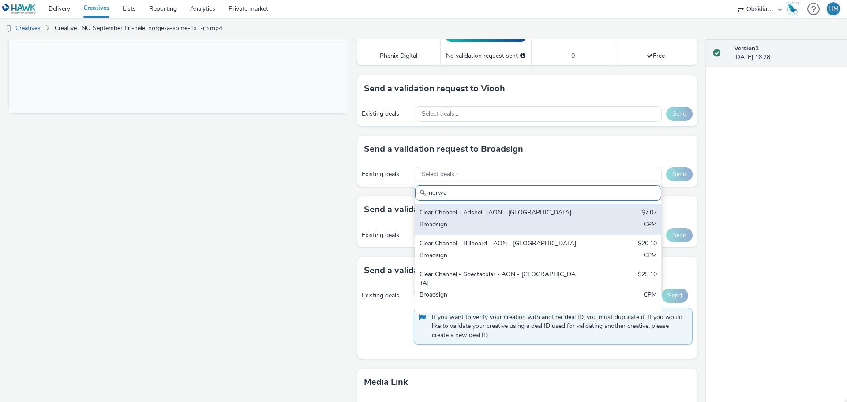
click at [561, 218] on div "Clear Channel - Adshel - AON - [GEOGRAPHIC_DATA]" at bounding box center [498, 213] width 157 height 10
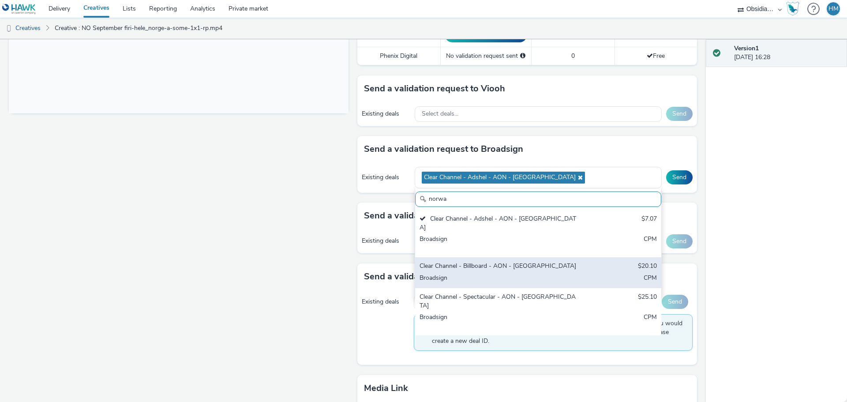
click at [547, 262] on div "Clear Channel - Billboard - AON - [GEOGRAPHIC_DATA]" at bounding box center [498, 267] width 157 height 10
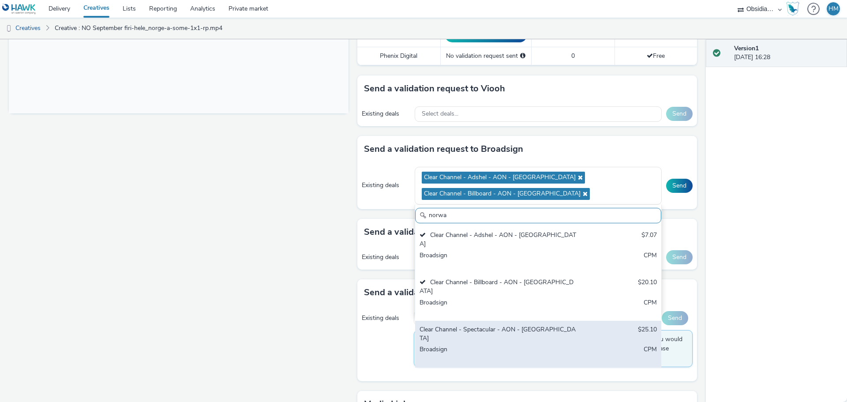
click at [532, 325] on div "Clear Channel - Spectacular - AON - [GEOGRAPHIC_DATA]" at bounding box center [498, 334] width 157 height 18
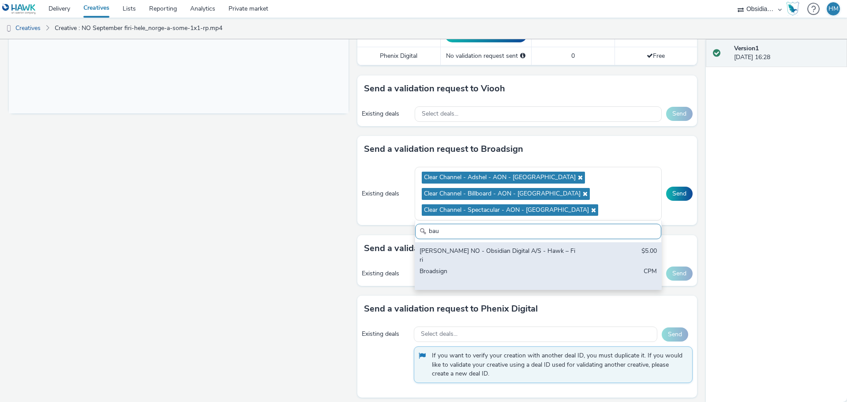
type input "bau"
click at [533, 252] on div "[PERSON_NAME] NO - Obsidian Digital A/S - Hawk – Firi" at bounding box center [498, 256] width 157 height 18
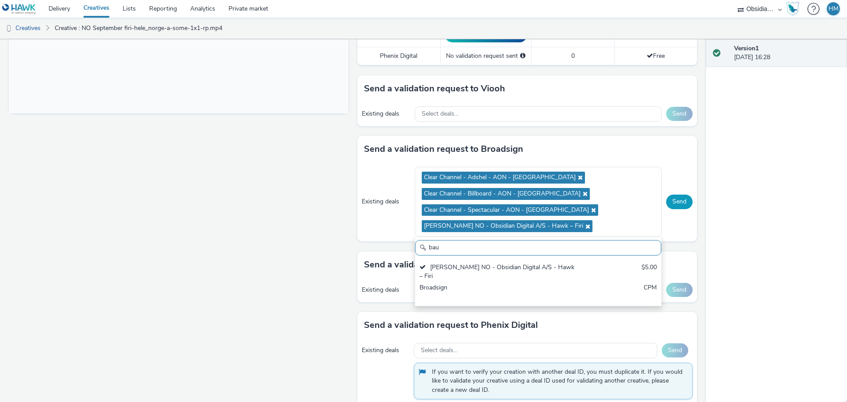
click at [672, 205] on button "Send" at bounding box center [679, 202] width 26 height 14
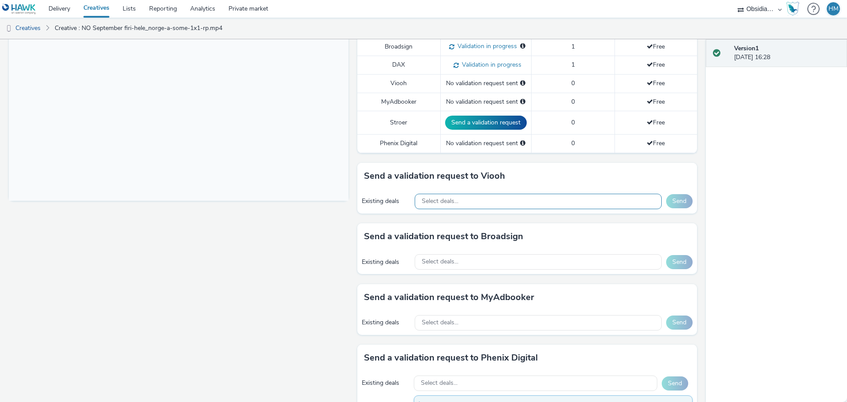
scroll to position [265, 0]
click at [508, 195] on div "Select deals..." at bounding box center [538, 202] width 247 height 15
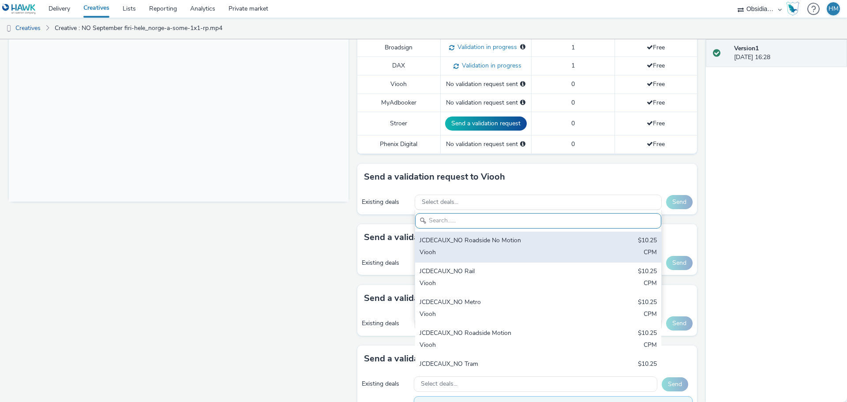
click at [499, 241] on div "JCDECAUX_NO Roadside No Motion" at bounding box center [498, 241] width 157 height 10
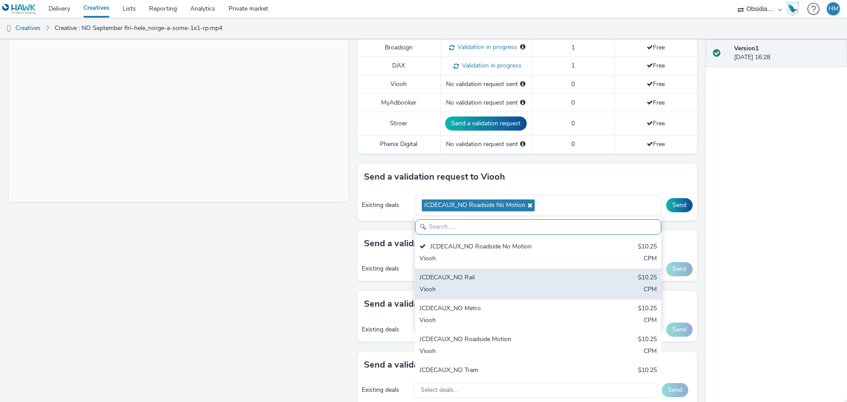
drag, startPoint x: 499, startPoint y: 279, endPoint x: 506, endPoint y: 280, distance: 7.6
click at [499, 280] on div "JCDECAUX_NO Rail" at bounding box center [498, 278] width 157 height 10
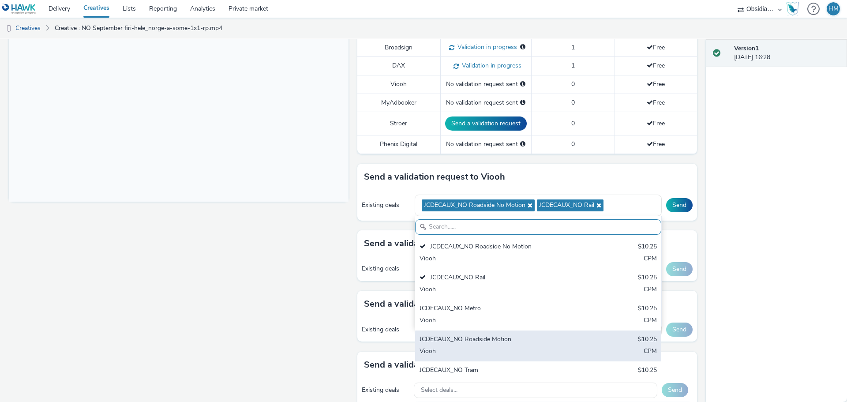
click at [505, 331] on div "JCDECAUX_NO Roadside Motion $10.25 Viooh CPM" at bounding box center [538, 346] width 246 height 31
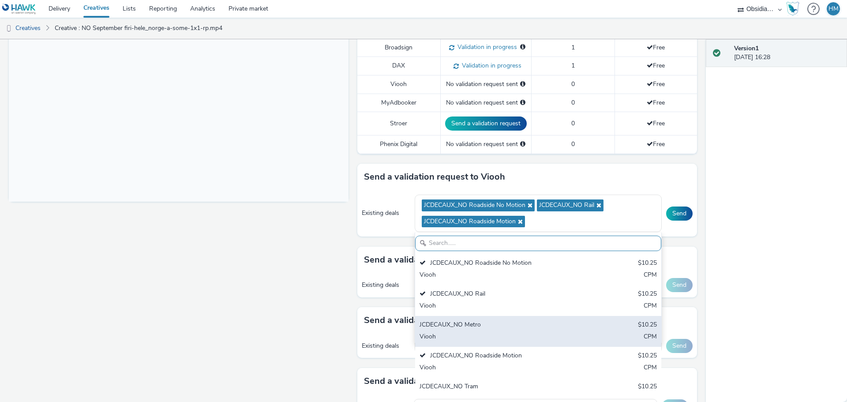
click at [503, 330] on div "JCDECAUX_NO Metro" at bounding box center [498, 325] width 157 height 10
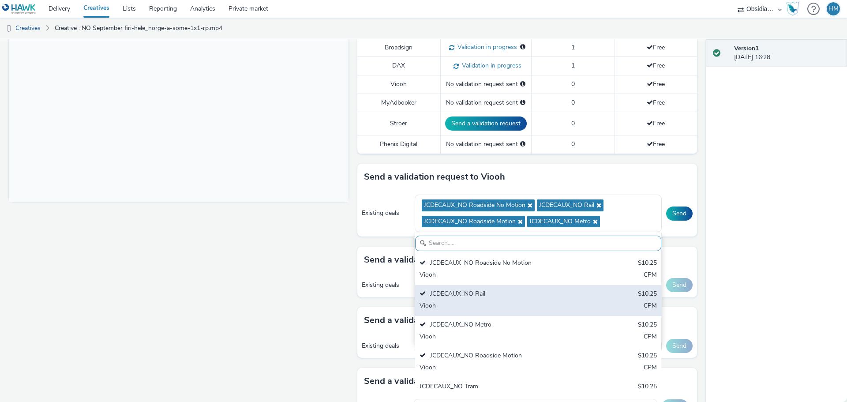
scroll to position [88, 0]
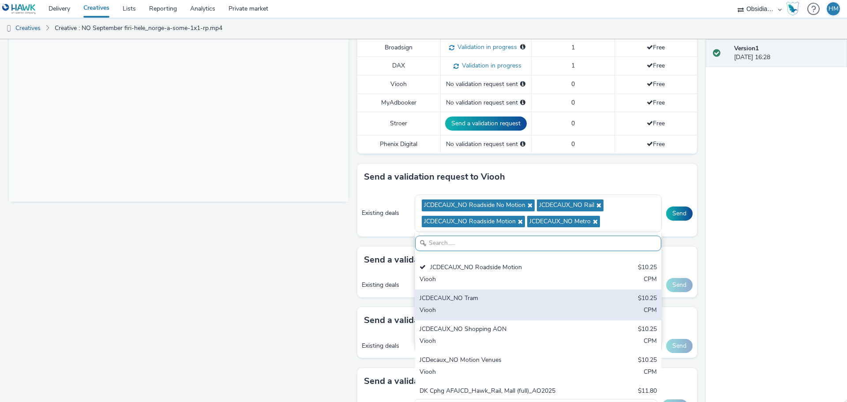
click at [519, 299] on div "JCDECAUX_NO Tram" at bounding box center [498, 299] width 157 height 10
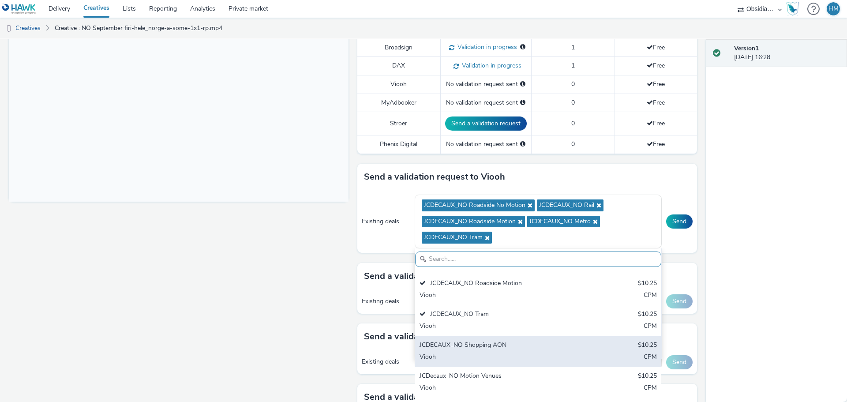
click at [516, 341] on div "JCDECAUX_NO Shopping AON" at bounding box center [498, 346] width 157 height 10
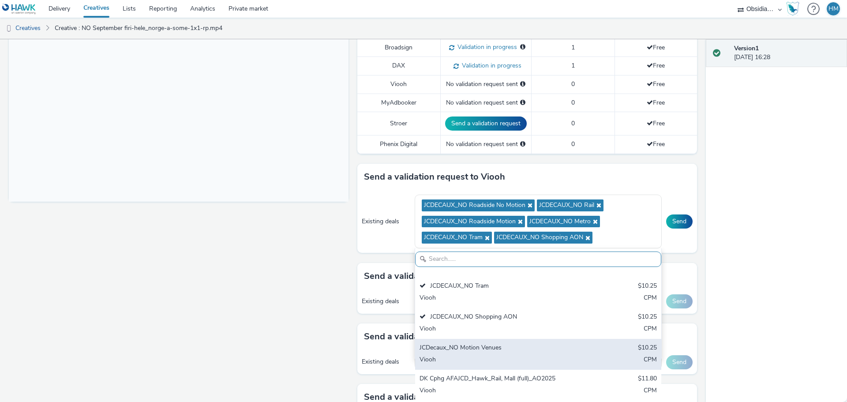
scroll to position [132, 0]
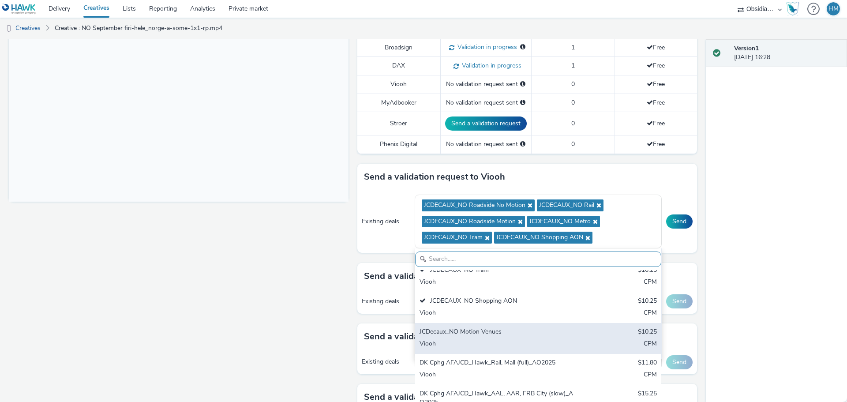
click at [524, 339] on div "JCDecaux_NO Motion Venues $10.25 Viooh CPM" at bounding box center [538, 338] width 246 height 31
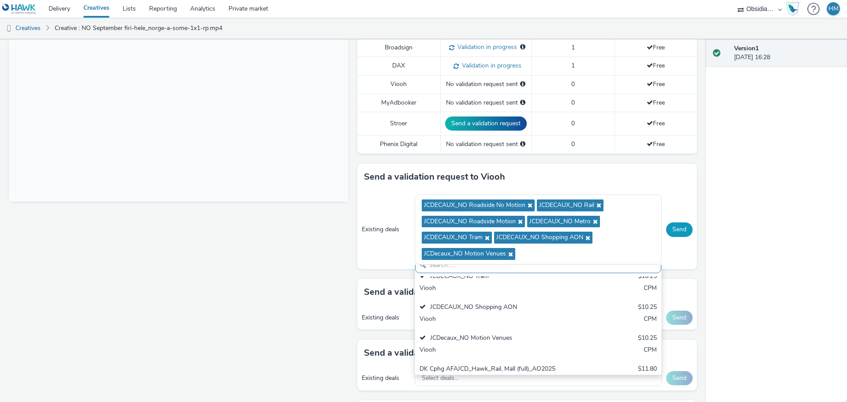
click at [680, 230] on button "Send" at bounding box center [679, 229] width 26 height 14
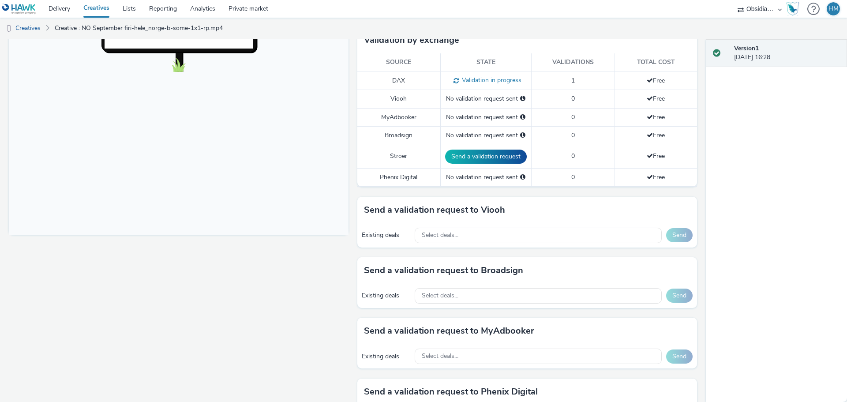
scroll to position [353, 0]
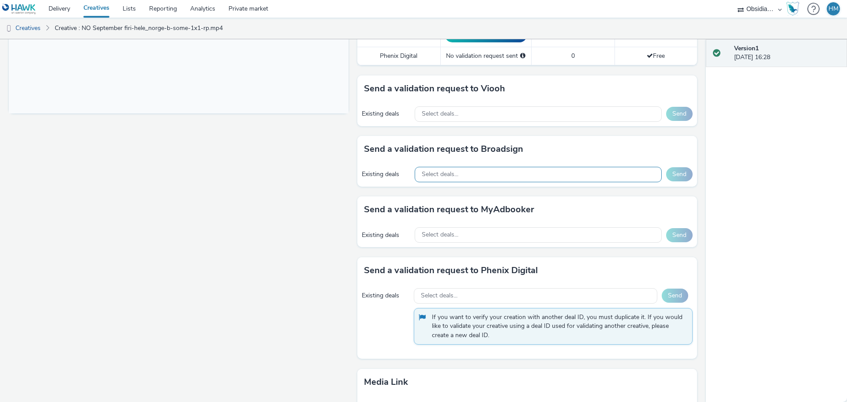
click at [527, 168] on div "Select deals..." at bounding box center [538, 174] width 247 height 15
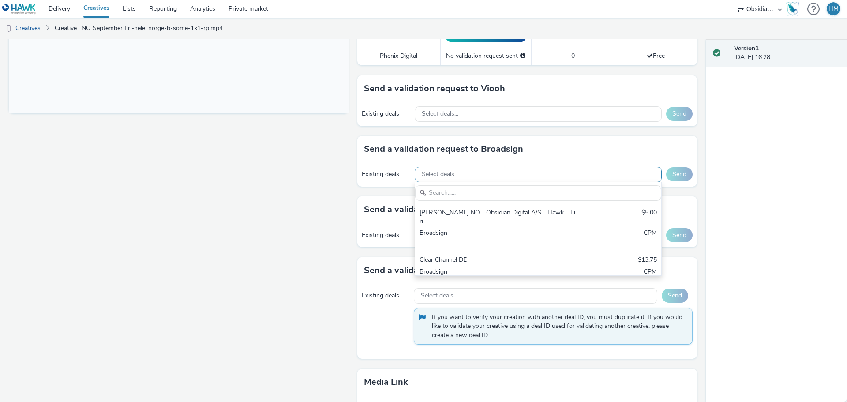
scroll to position [0, 0]
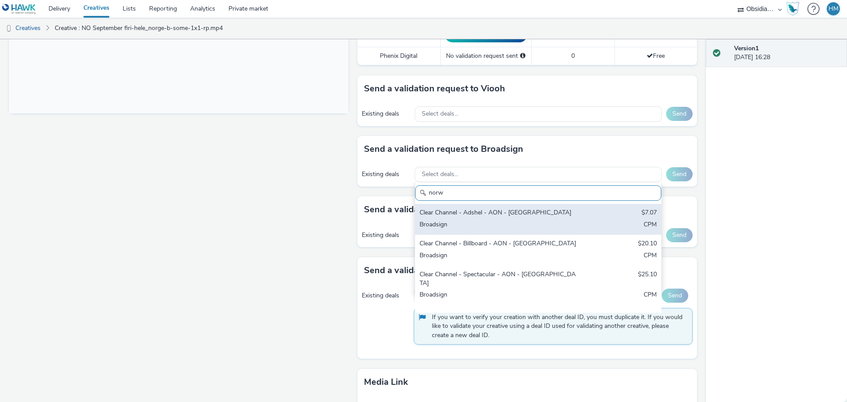
click at [526, 214] on div "Clear Channel - Adshel - AON - [GEOGRAPHIC_DATA]" at bounding box center [498, 213] width 157 height 10
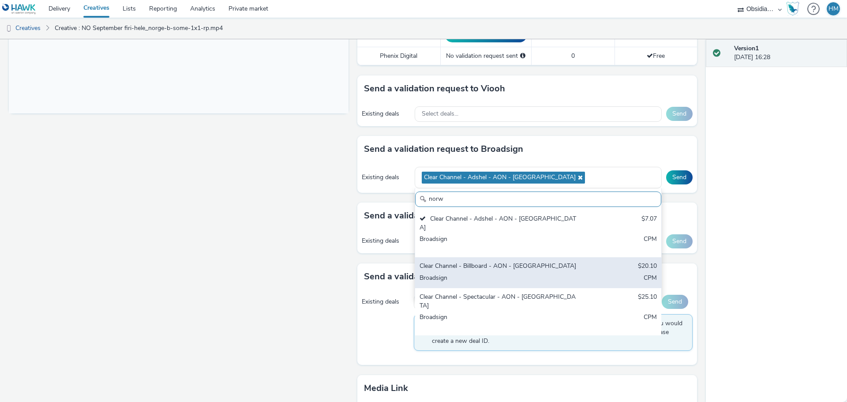
click at [522, 262] on div "Clear Channel - Billboard - AON - [GEOGRAPHIC_DATA]" at bounding box center [498, 267] width 157 height 10
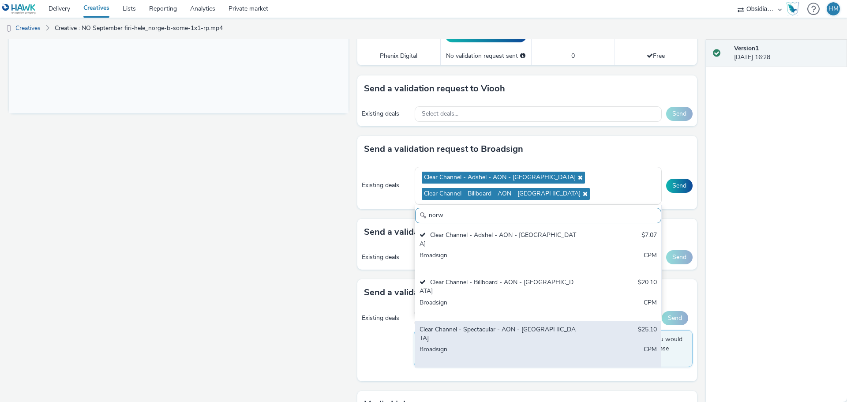
click at [518, 325] on div "Clear Channel - Spectacular - AON - [GEOGRAPHIC_DATA]" at bounding box center [498, 334] width 157 height 18
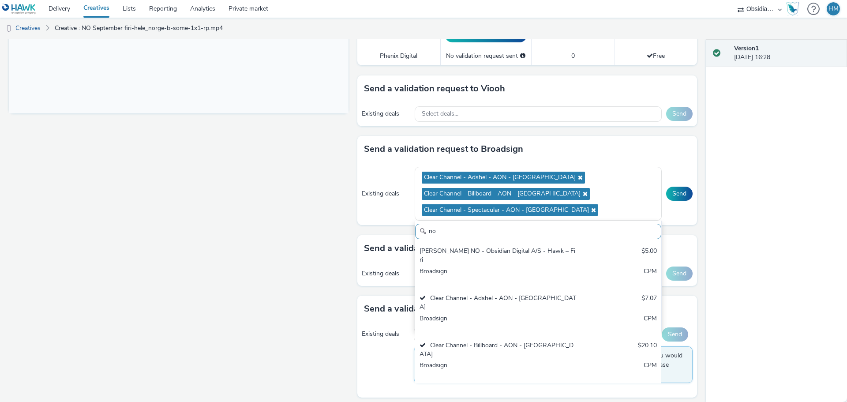
type input "n"
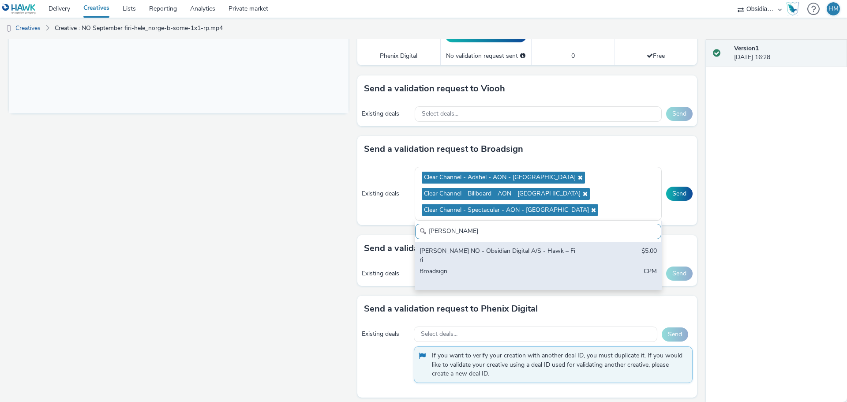
type input "bauer"
click at [545, 245] on div "Bauer NO - Obsidian Digital A/S - Hawk – Firi $5.00 Broadsign CPM" at bounding box center [538, 265] width 246 height 47
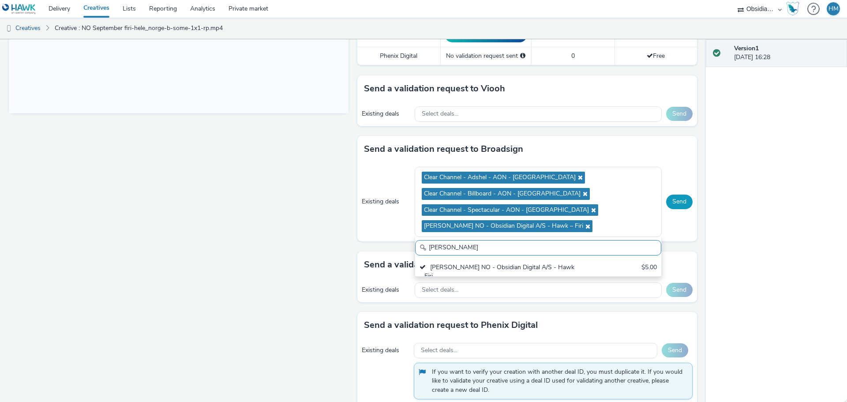
click at [679, 208] on button "Send" at bounding box center [679, 202] width 26 height 14
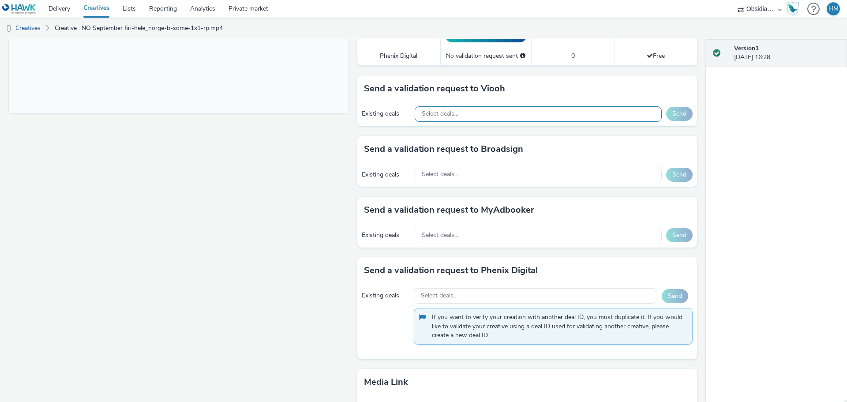
click at [507, 109] on div "Select deals..." at bounding box center [538, 113] width 247 height 15
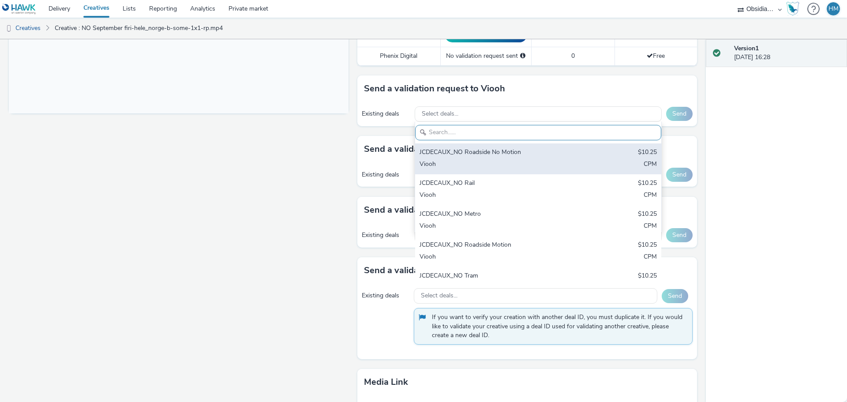
click at [498, 151] on div "JCDECAUX_NO Roadside No Motion" at bounding box center [498, 153] width 157 height 10
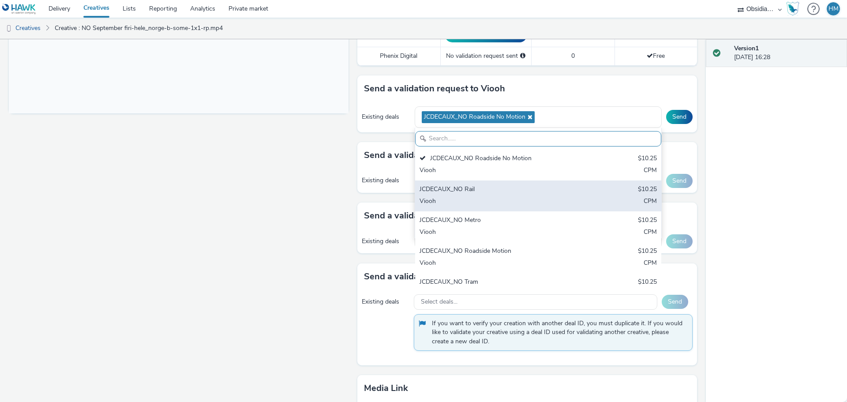
drag, startPoint x: 497, startPoint y: 198, endPoint x: 497, endPoint y: 216, distance: 18.1
click at [497, 198] on div "Viooh" at bounding box center [498, 202] width 157 height 10
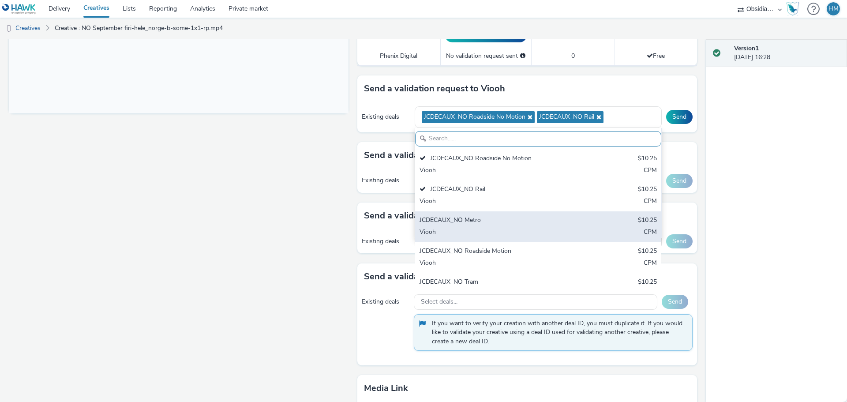
click at [497, 230] on div "Viooh" at bounding box center [498, 233] width 157 height 10
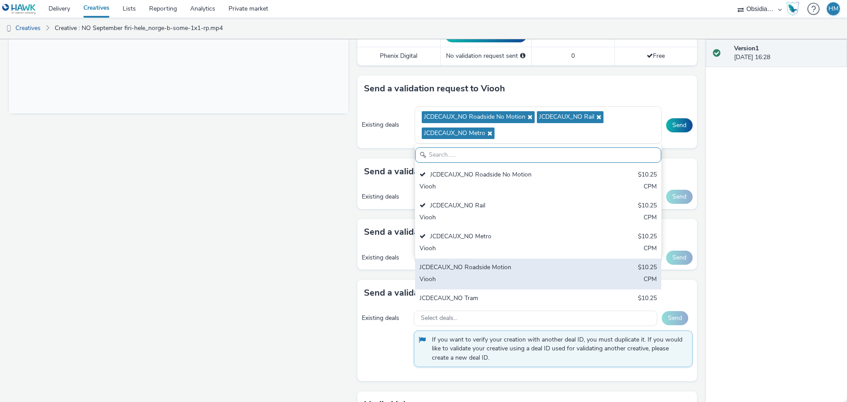
click at [497, 267] on div "JCDECAUX_NO Roadside Motion" at bounding box center [498, 268] width 157 height 10
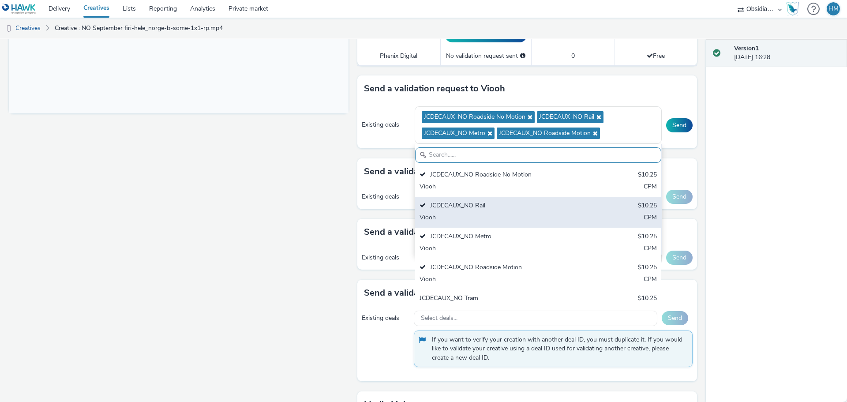
scroll to position [44, 0]
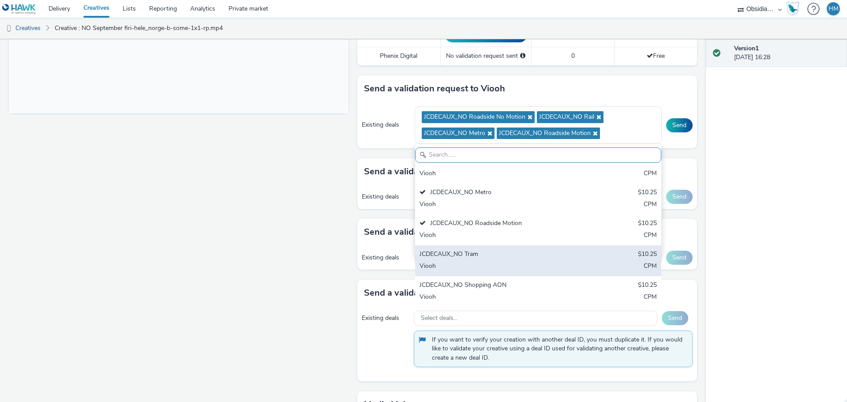
click at [499, 257] on div "JCDECAUX_NO Tram" at bounding box center [498, 255] width 157 height 10
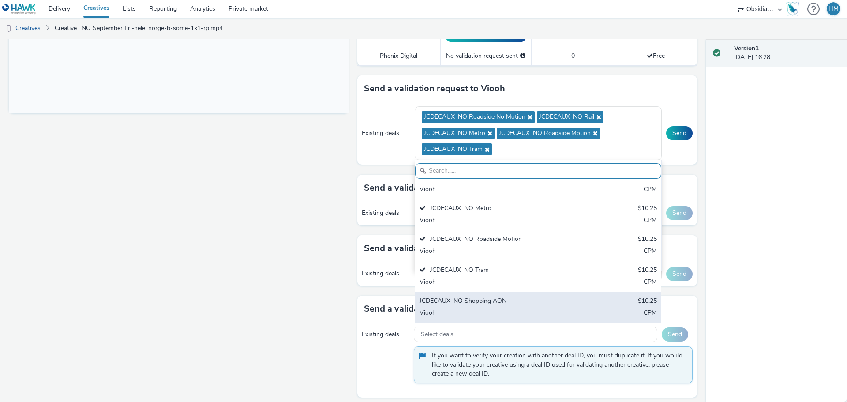
click at [490, 311] on div "Viooh" at bounding box center [498, 313] width 157 height 10
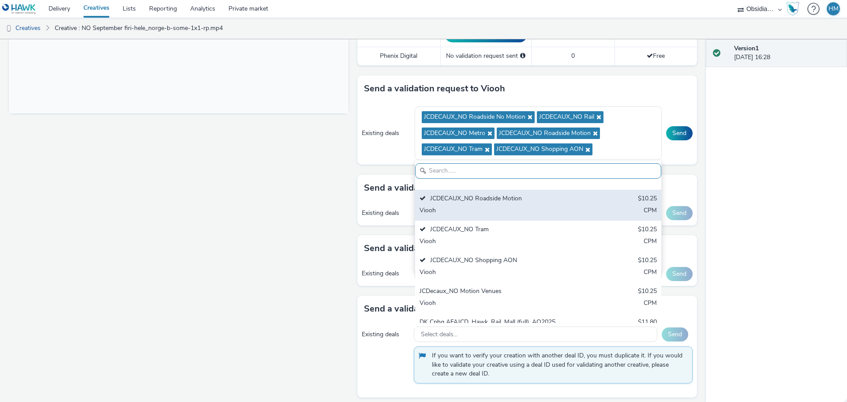
scroll to position [132, 0]
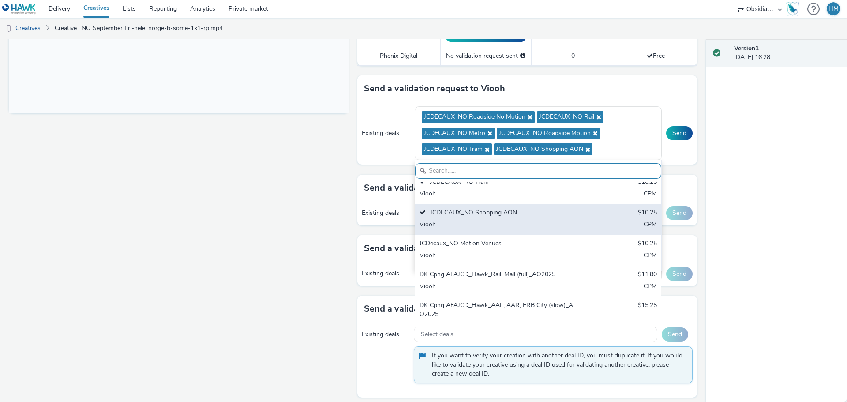
drag, startPoint x: 512, startPoint y: 249, endPoint x: 522, endPoint y: 236, distance: 16.7
click at [512, 249] on div "JCDecaux_NO Motion Venues $10.25 Viooh CPM" at bounding box center [538, 250] width 246 height 31
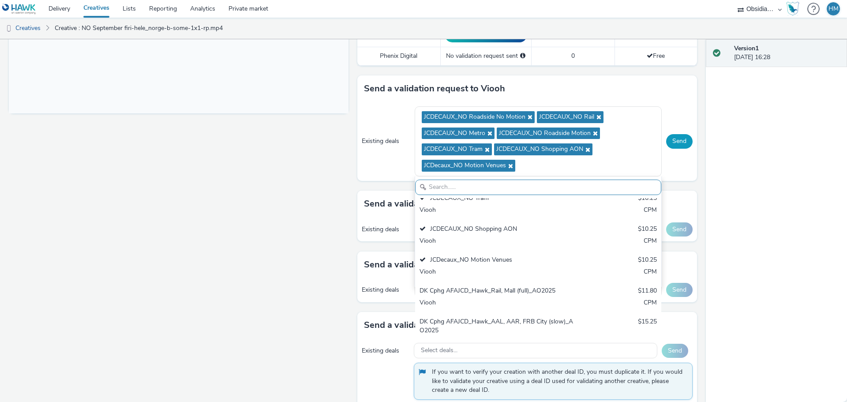
click at [672, 136] on button "Send" at bounding box center [679, 141] width 26 height 14
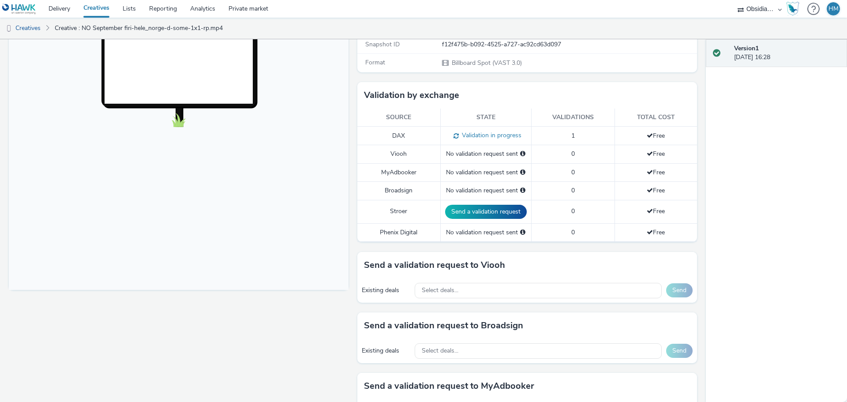
scroll to position [309, 0]
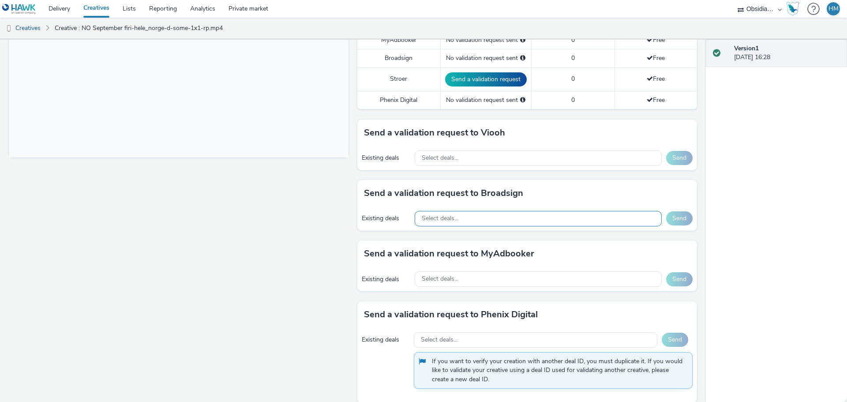
click at [497, 219] on div "Select deals..." at bounding box center [538, 218] width 247 height 15
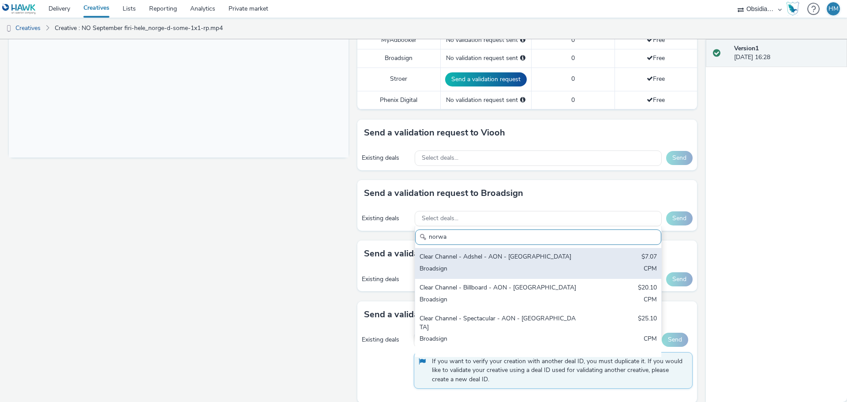
click at [543, 258] on div "Clear Channel - Adshel - AON - [GEOGRAPHIC_DATA]" at bounding box center [498, 257] width 157 height 10
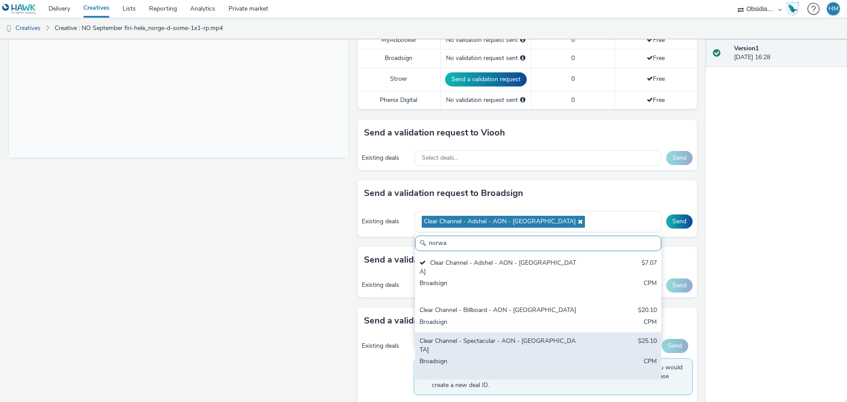
click at [528, 332] on div "Clear Channel - Spectacular - AON - [GEOGRAPHIC_DATA] $25.10 Broadsign CPM" at bounding box center [538, 355] width 246 height 47
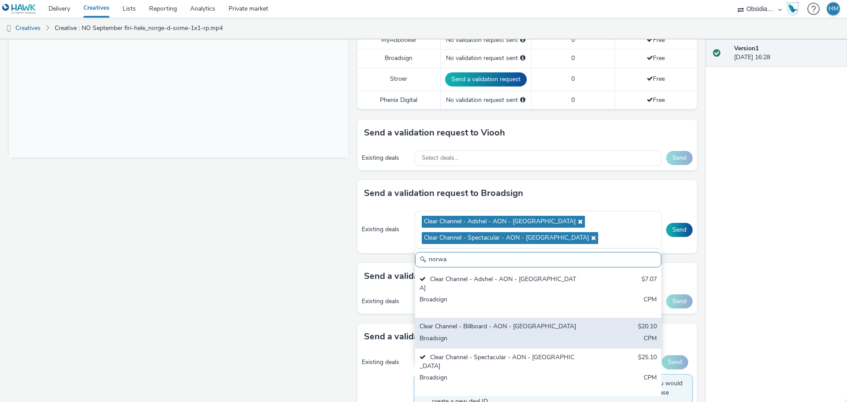
click at [526, 322] on div "Clear Channel - Billboard - AON - [GEOGRAPHIC_DATA]" at bounding box center [498, 327] width 157 height 10
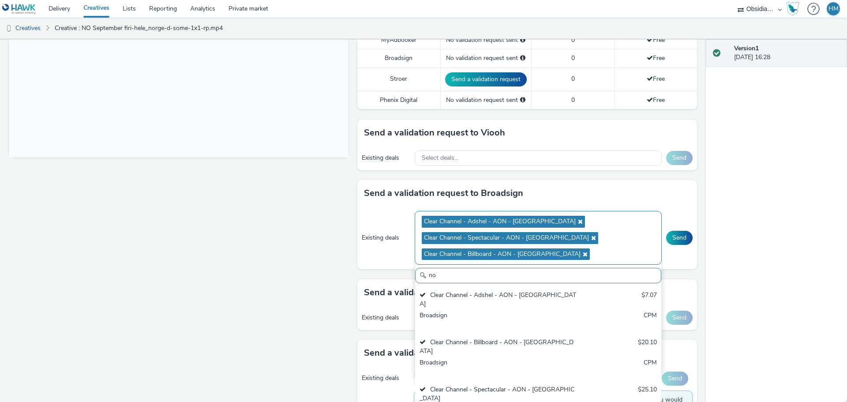
type input "n"
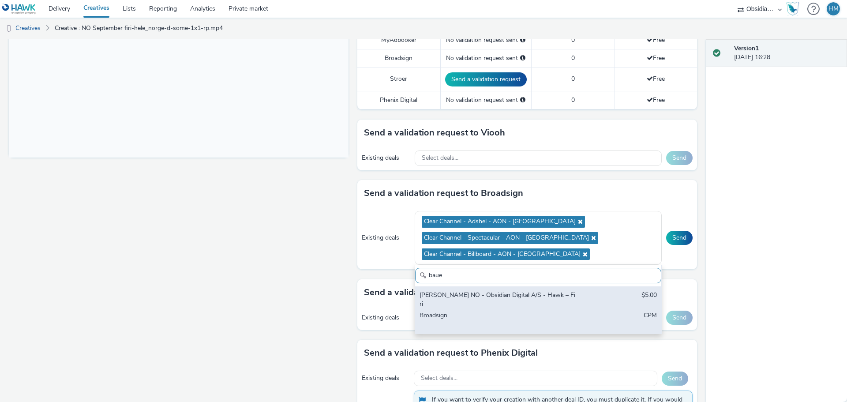
type input "baue"
click at [542, 311] on div "Broadsign" at bounding box center [498, 320] width 157 height 18
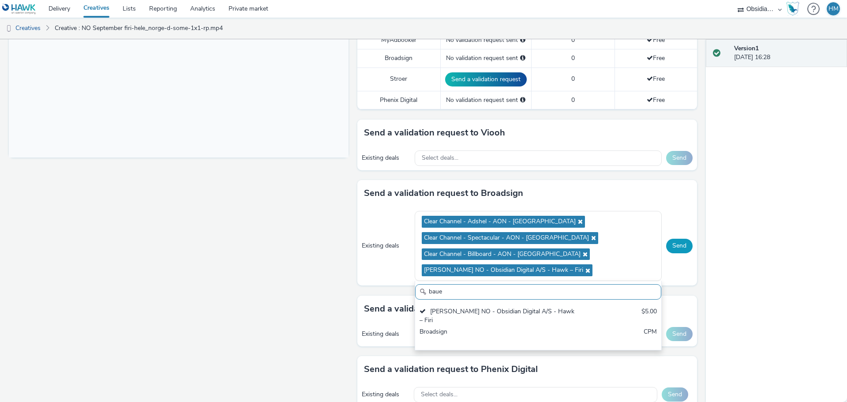
click at [675, 252] on button "Send" at bounding box center [679, 246] width 26 height 14
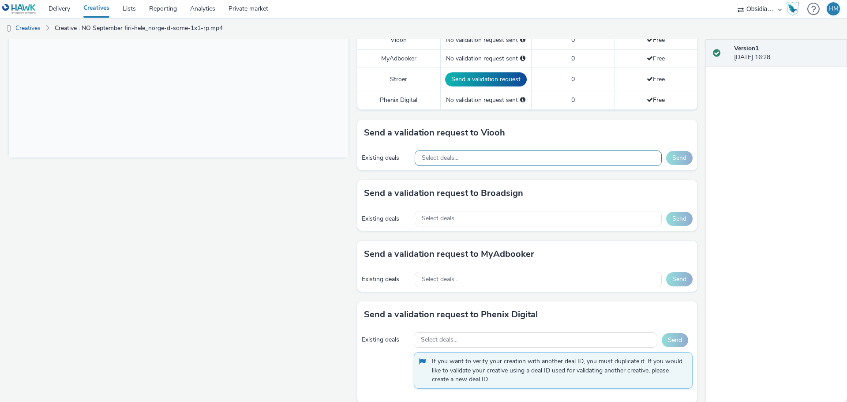
click at [507, 152] on div "Select deals..." at bounding box center [538, 157] width 247 height 15
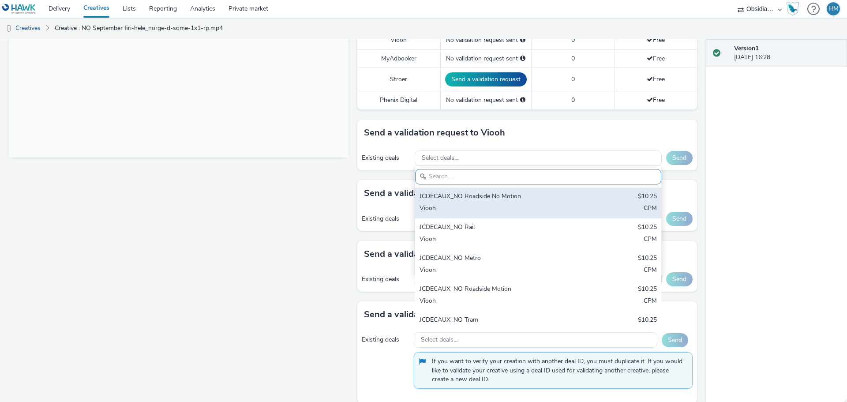
click at [491, 195] on div "JCDECAUX_NO Roadside No Motion" at bounding box center [498, 197] width 157 height 10
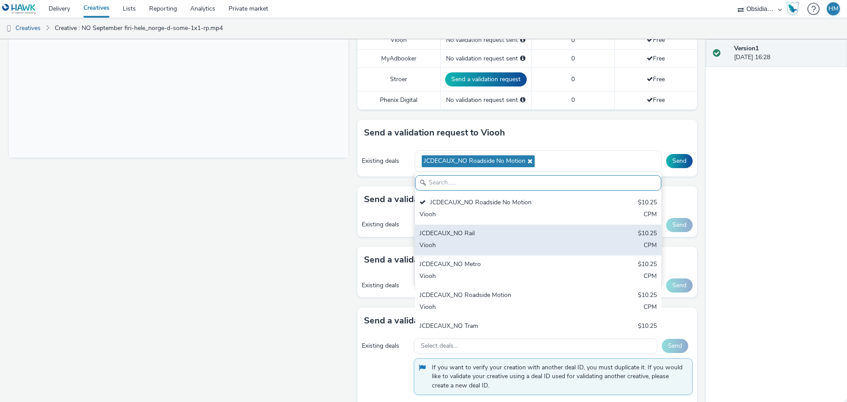
click at [484, 240] on div "JCDECAUX_NO Rail $10.25 Viooh CPM" at bounding box center [538, 240] width 246 height 31
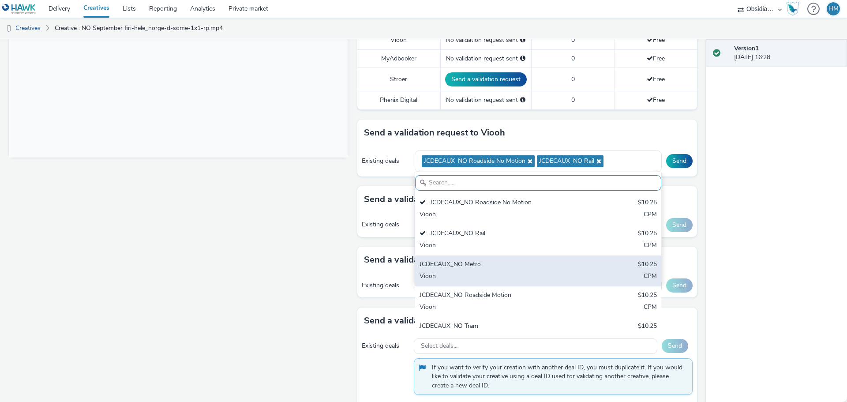
click at [479, 277] on div "Viooh" at bounding box center [498, 277] width 157 height 10
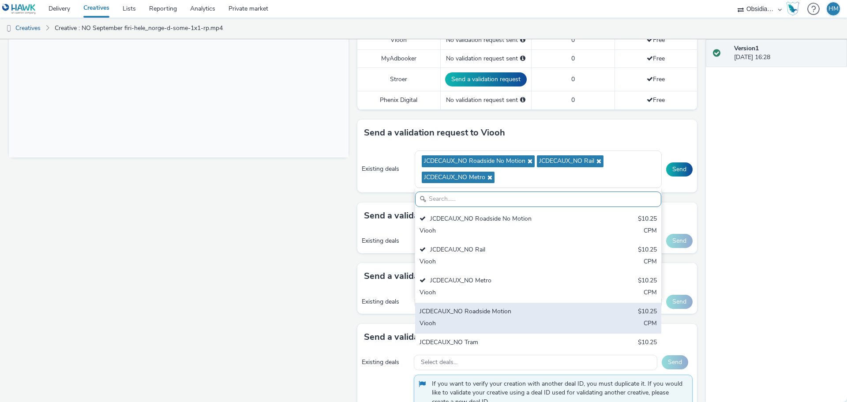
click at [497, 318] on div "JCDECAUX_NO Roadside Motion $10.25 Viooh CPM" at bounding box center [538, 318] width 246 height 31
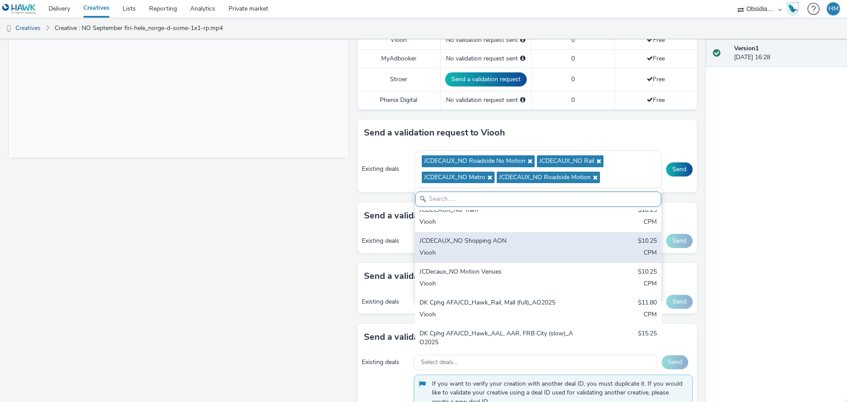
scroll to position [88, 0]
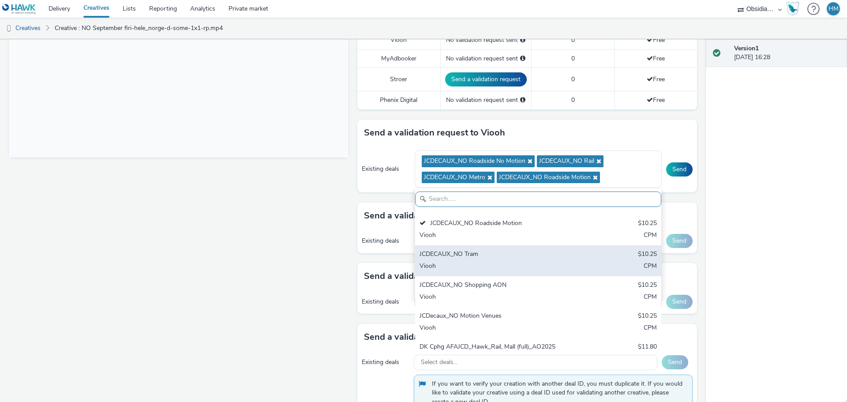
click at [530, 267] on div "Viooh" at bounding box center [498, 267] width 157 height 10
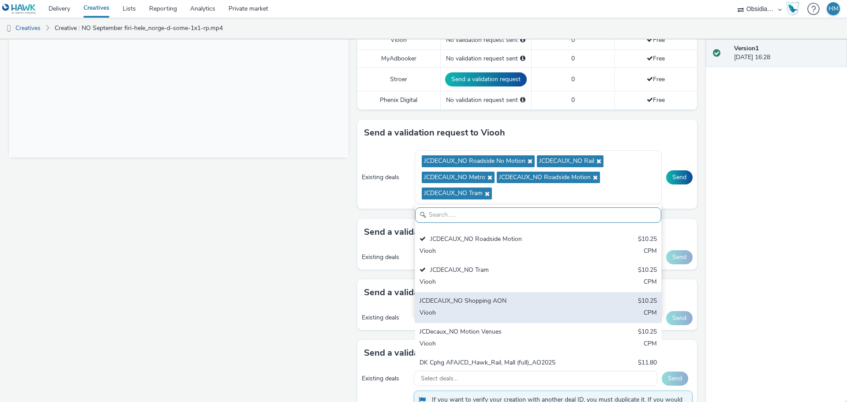
click at [512, 307] on div "JCDECAUX_NO Shopping AON $10.25 Viooh CPM" at bounding box center [538, 307] width 246 height 31
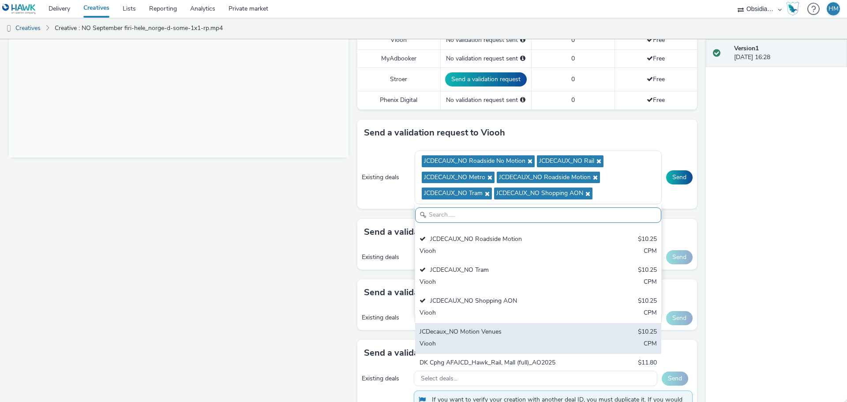
click at [502, 347] on div "Viooh" at bounding box center [498, 344] width 157 height 10
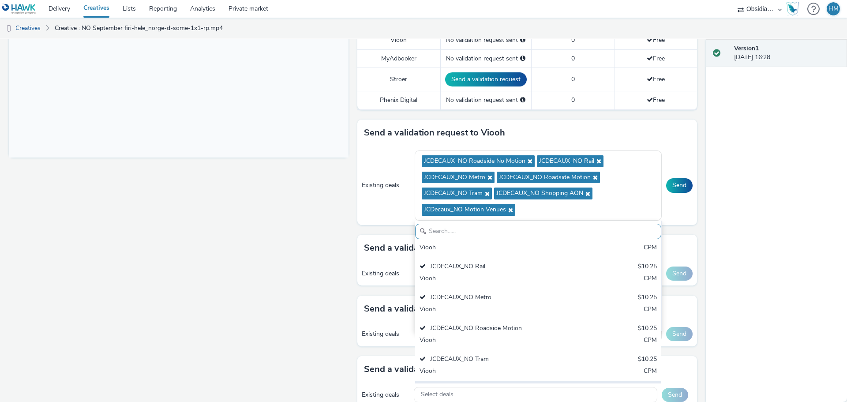
scroll to position [0, 0]
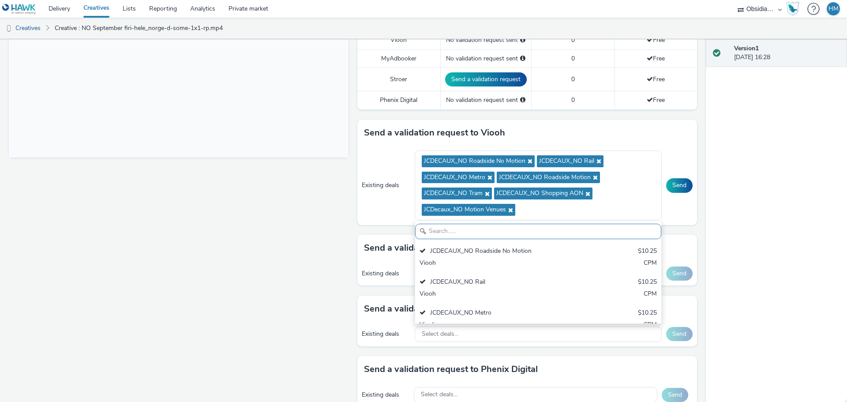
drag, startPoint x: 578, startPoint y: 131, endPoint x: 631, endPoint y: 141, distance: 54.2
click at [578, 132] on div "Send a validation request to Viooh" at bounding box center [527, 133] width 340 height 26
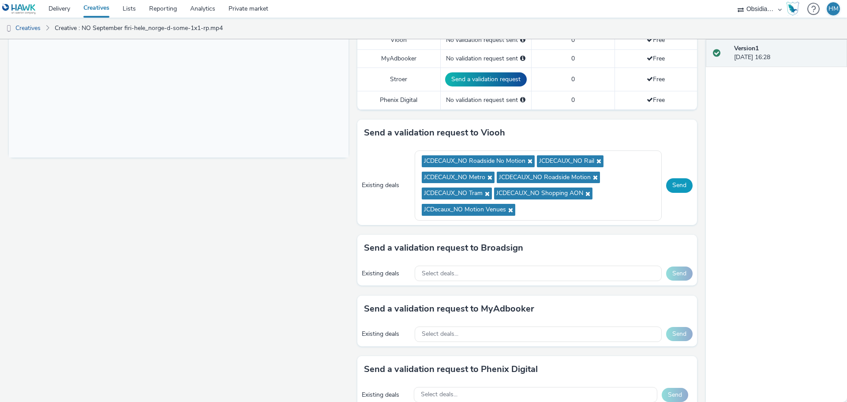
click at [667, 188] on button "Send" at bounding box center [679, 185] width 26 height 14
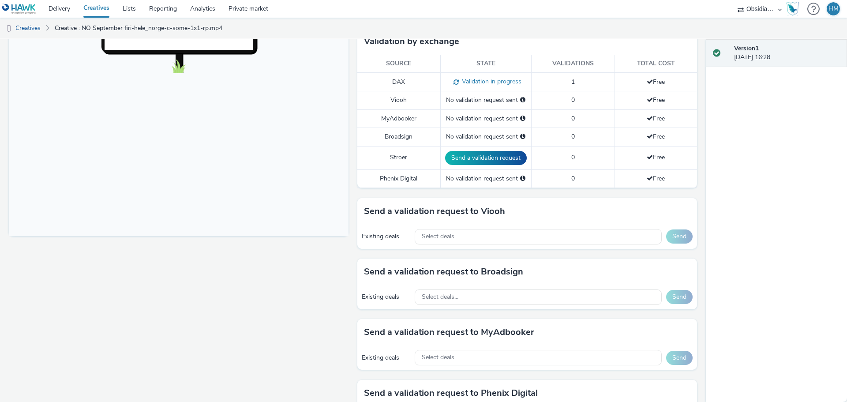
scroll to position [353, 0]
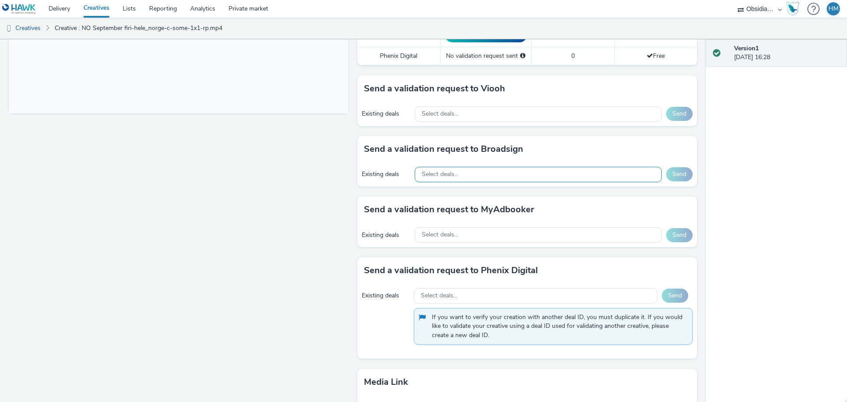
click at [533, 178] on div "Select deals..." at bounding box center [538, 174] width 247 height 15
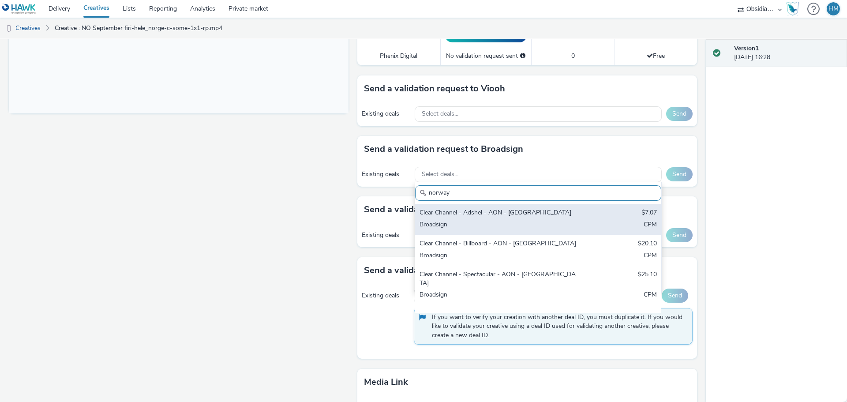
click at [541, 211] on div "Clear Channel - Adshel - AON - [GEOGRAPHIC_DATA]" at bounding box center [498, 213] width 157 height 10
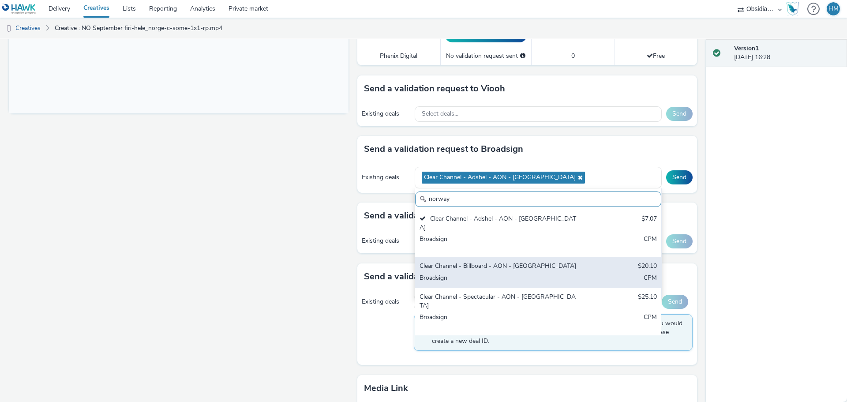
click at [541, 262] on div "Clear Channel - Billboard - AON - [GEOGRAPHIC_DATA]" at bounding box center [498, 267] width 157 height 10
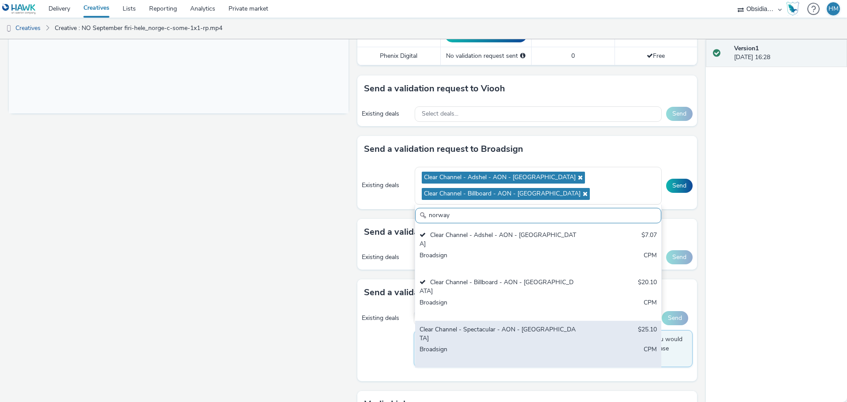
click at [532, 325] on div "Clear Channel - Spectacular - AON - [GEOGRAPHIC_DATA]" at bounding box center [498, 334] width 157 height 18
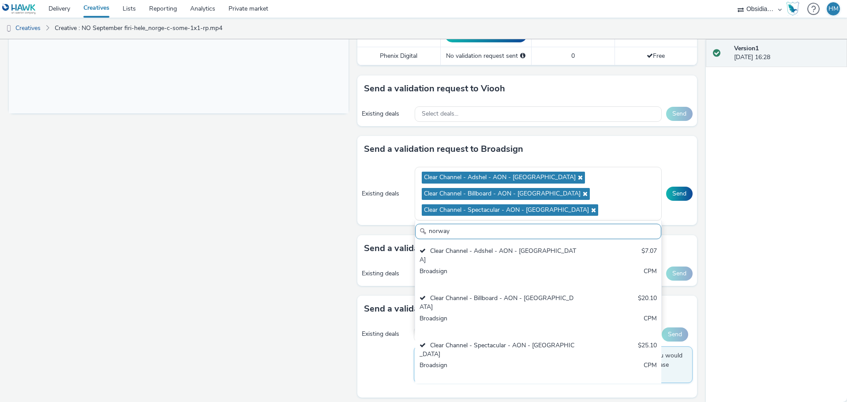
drag, startPoint x: 471, startPoint y: 232, endPoint x: 392, endPoint y: 232, distance: 79.0
click at [392, 232] on div "Send a validation request to Broadsign Existing deals Clear Channel - Adshel - …" at bounding box center [527, 185] width 340 height 99
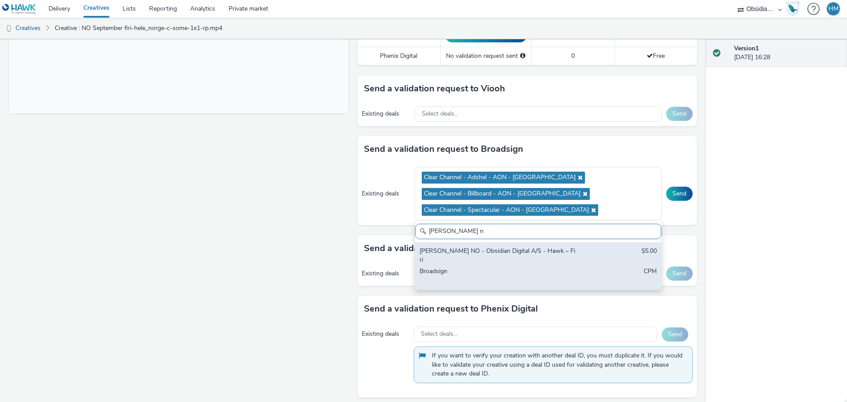
type input "[PERSON_NAME] n"
click at [452, 267] on div "Broadsign" at bounding box center [498, 276] width 157 height 18
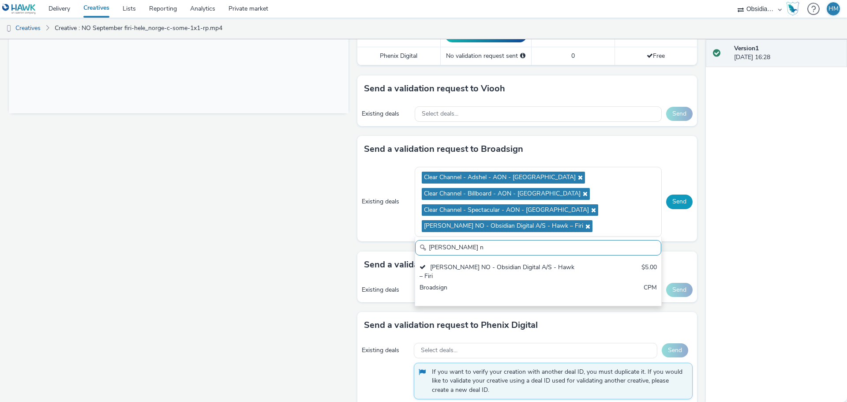
click at [682, 198] on button "Send" at bounding box center [679, 202] width 26 height 14
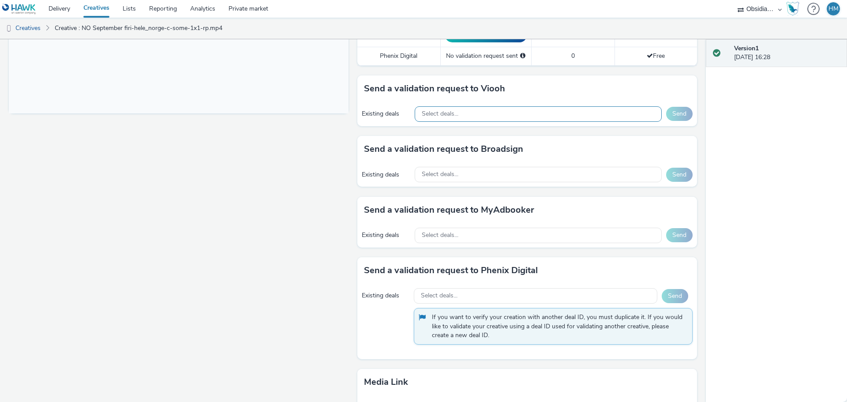
click at [518, 115] on div "Select deals..." at bounding box center [538, 113] width 247 height 15
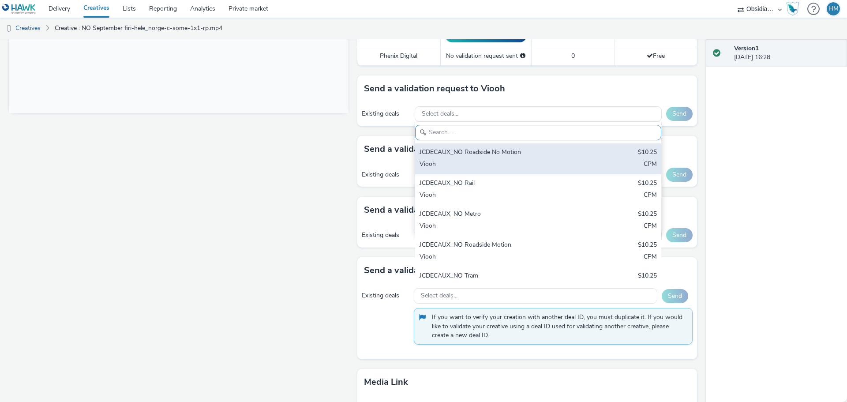
click at [511, 170] on div "JCDECAUX_NO Roadside No Motion $10.25 Viooh CPM" at bounding box center [538, 158] width 246 height 31
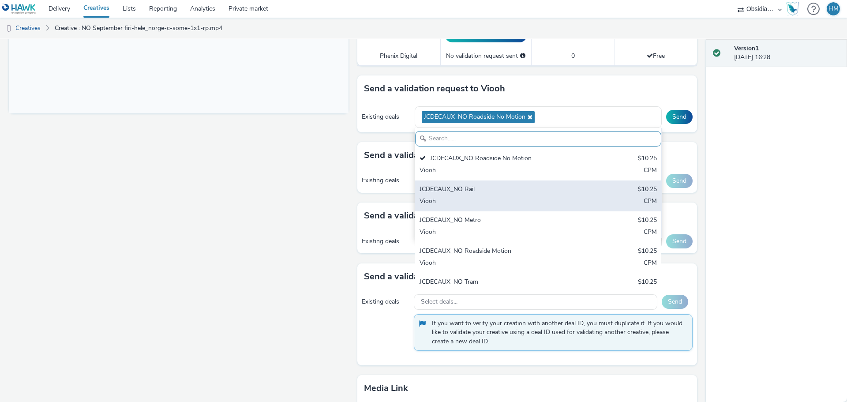
click at [506, 207] on div "Viooh" at bounding box center [498, 202] width 157 height 10
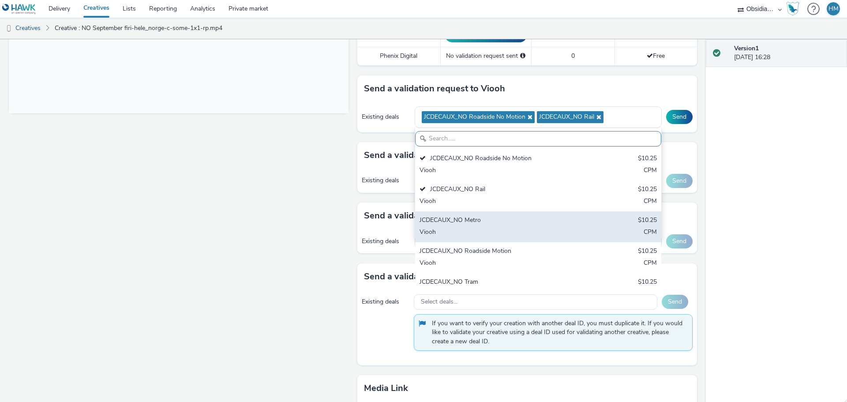
click at [496, 232] on div "Viooh" at bounding box center [498, 233] width 157 height 10
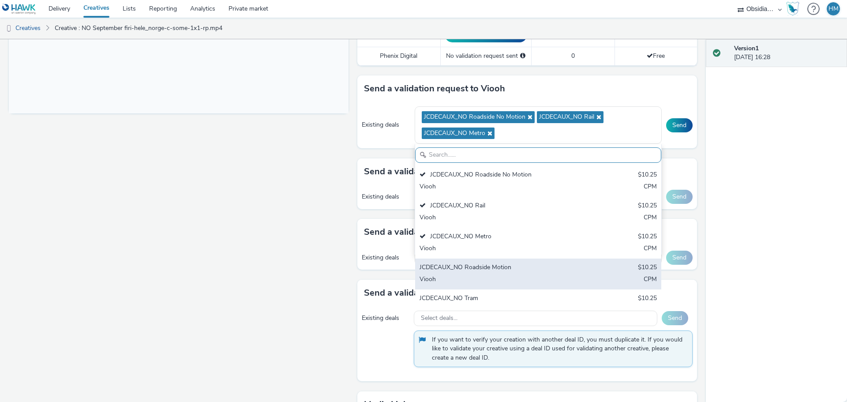
click at [503, 267] on div "JCDECAUX_NO Roadside Motion" at bounding box center [498, 268] width 157 height 10
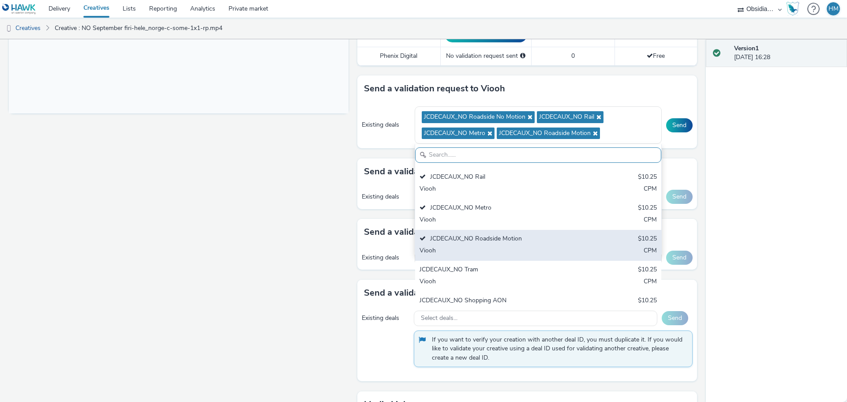
scroll to position [44, 0]
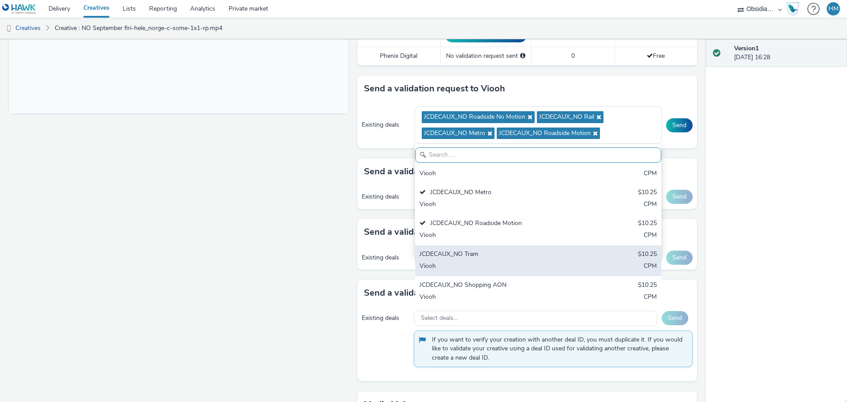
click at [501, 257] on div "JCDECAUX_NO Tram" at bounding box center [498, 255] width 157 height 10
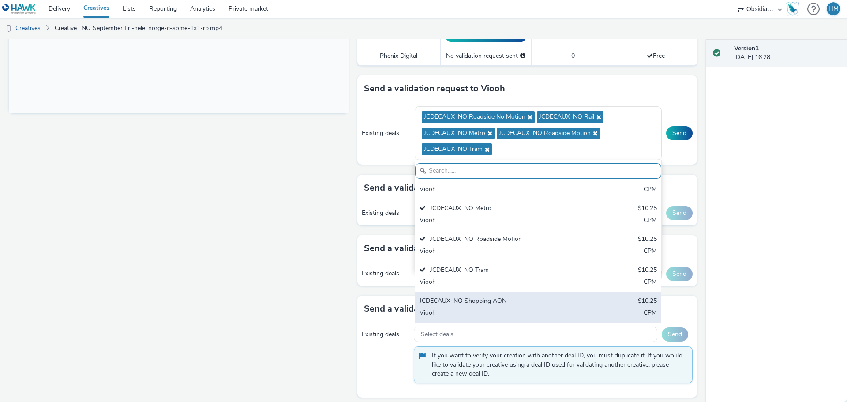
click at [495, 300] on div "JCDECAUX_NO Shopping AON" at bounding box center [498, 302] width 157 height 10
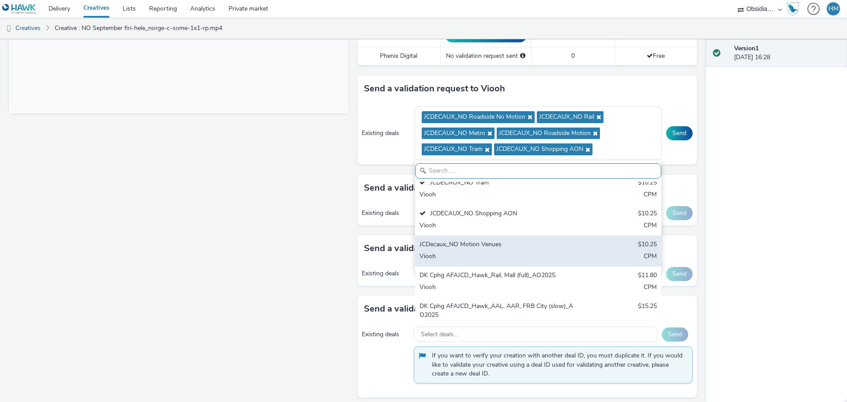
scroll to position [132, 0]
click at [510, 254] on div "Viooh" at bounding box center [498, 256] width 157 height 10
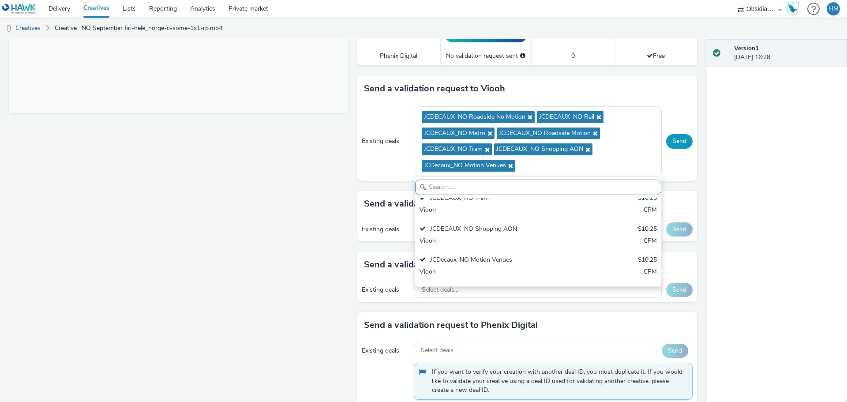
click at [671, 146] on button "Send" at bounding box center [679, 141] width 26 height 14
